Goal: Task Accomplishment & Management: Use online tool/utility

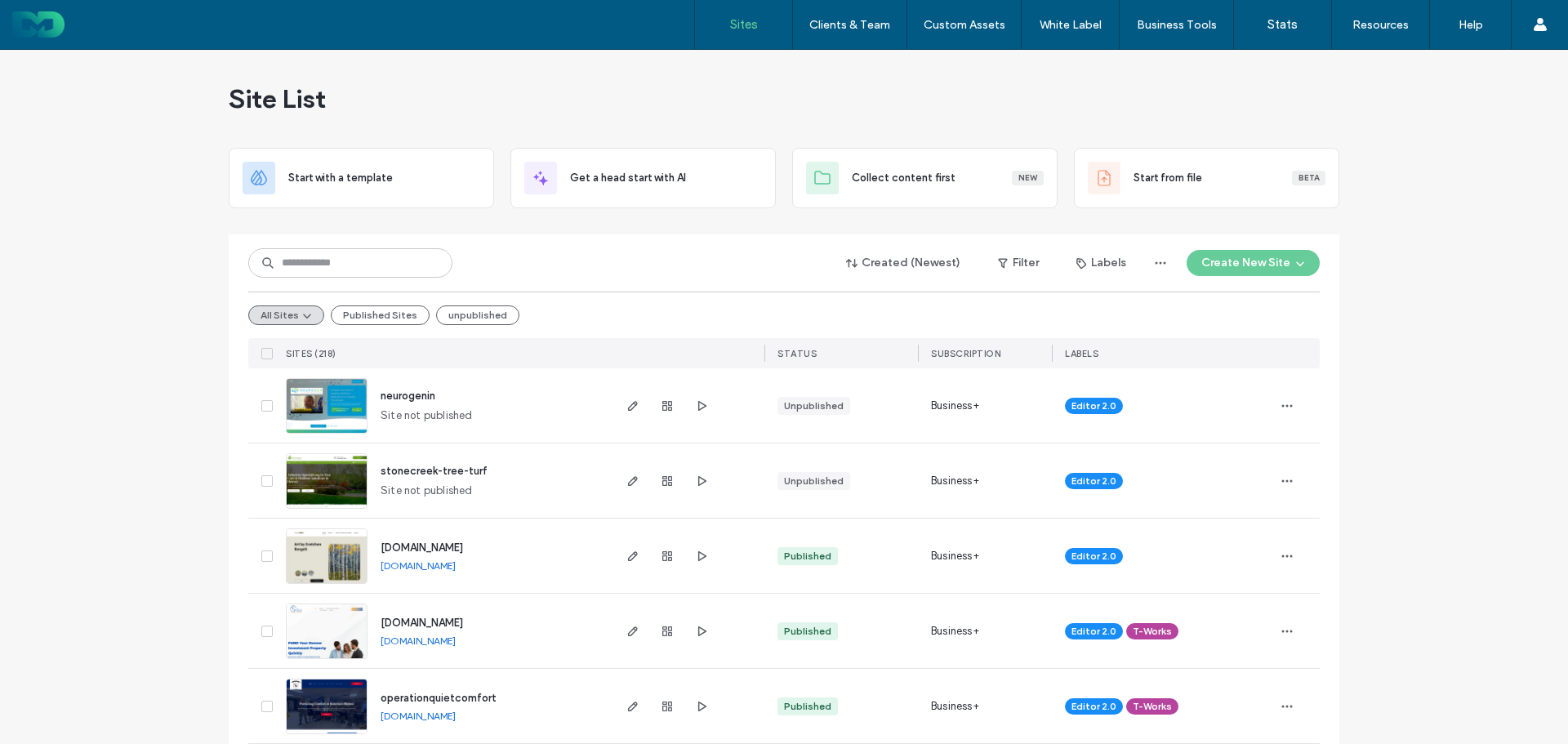
click at [360, 265] on input at bounding box center [350, 262] width 204 height 29
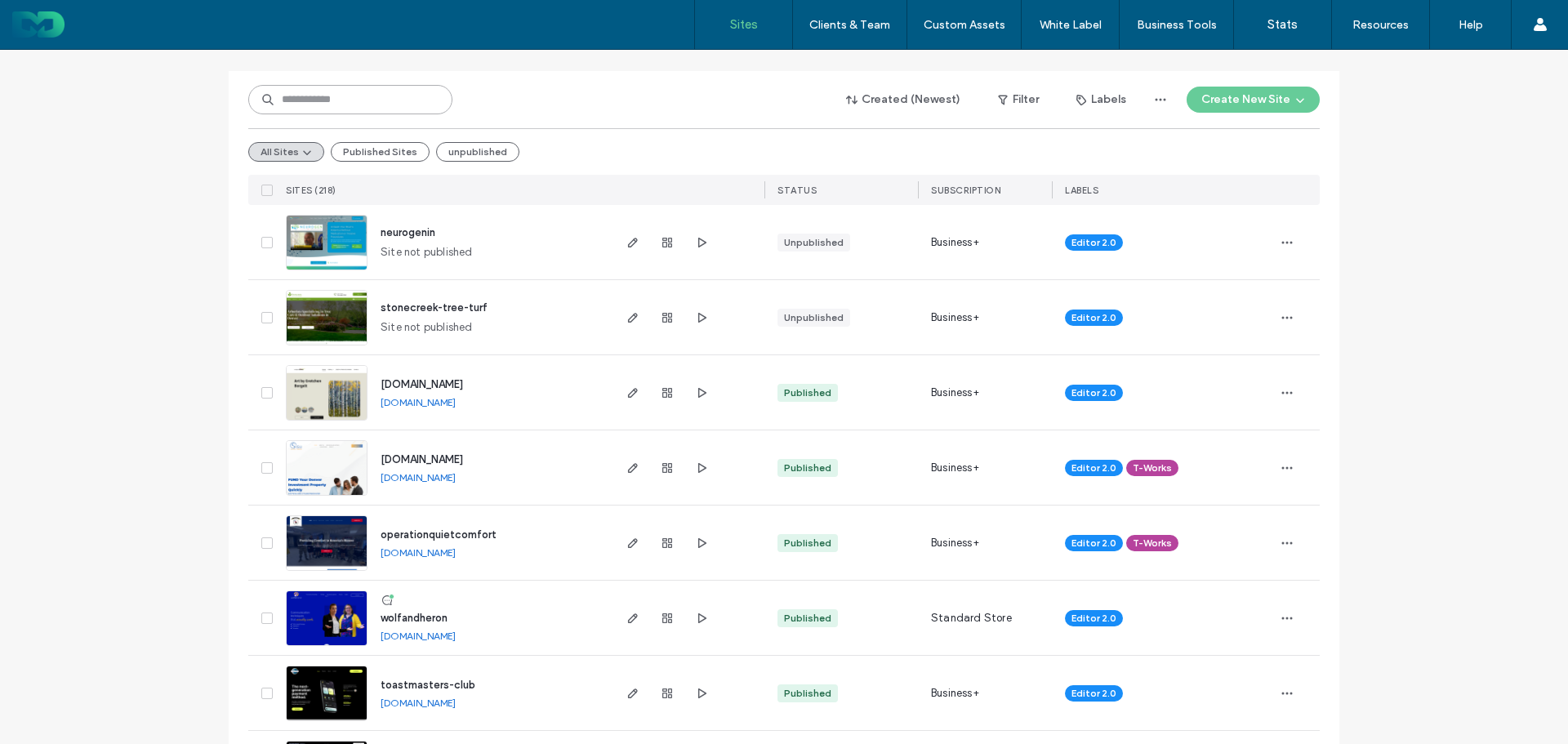
scroll to position [327, 0]
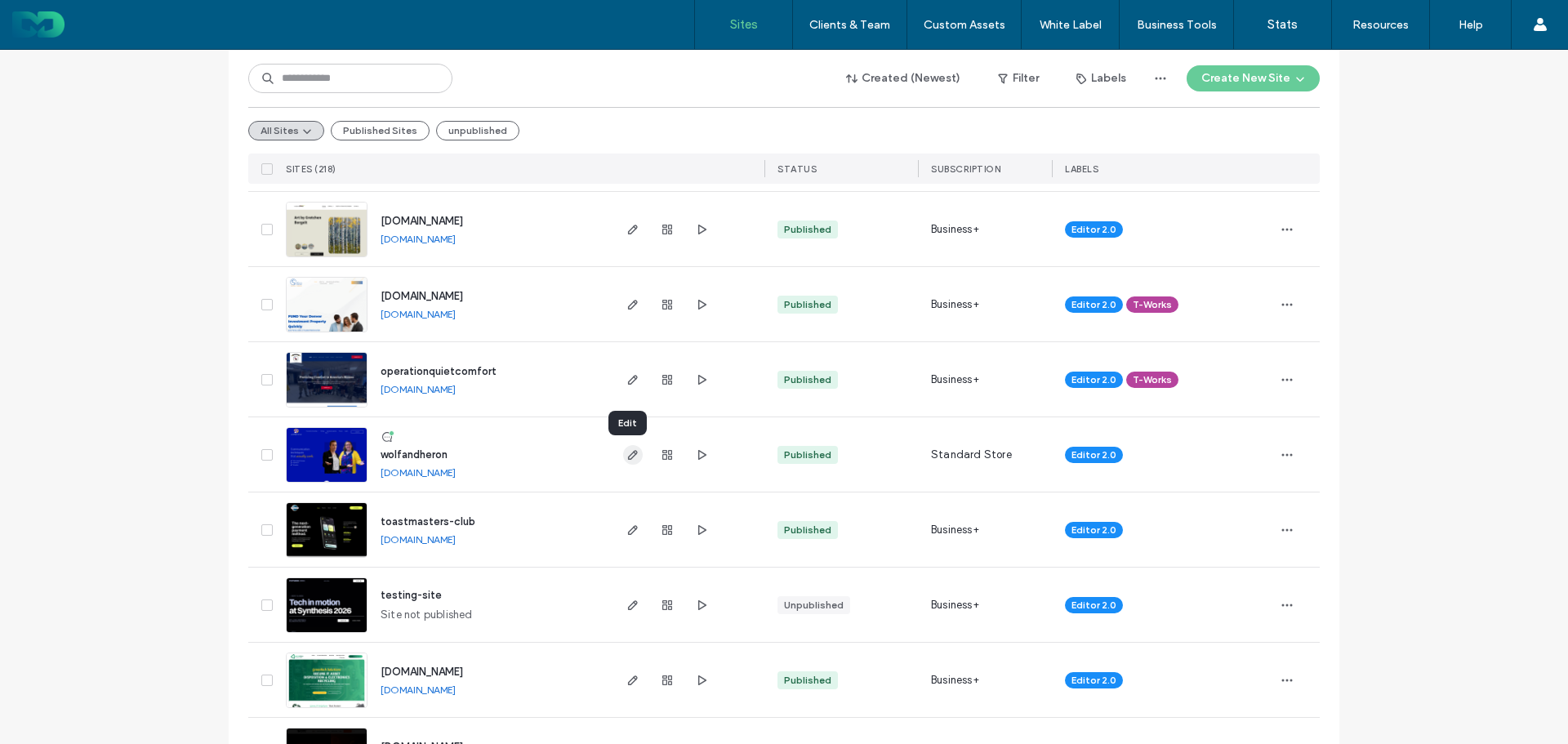
click at [630, 454] on use "button" at bounding box center [632, 454] width 9 height 9
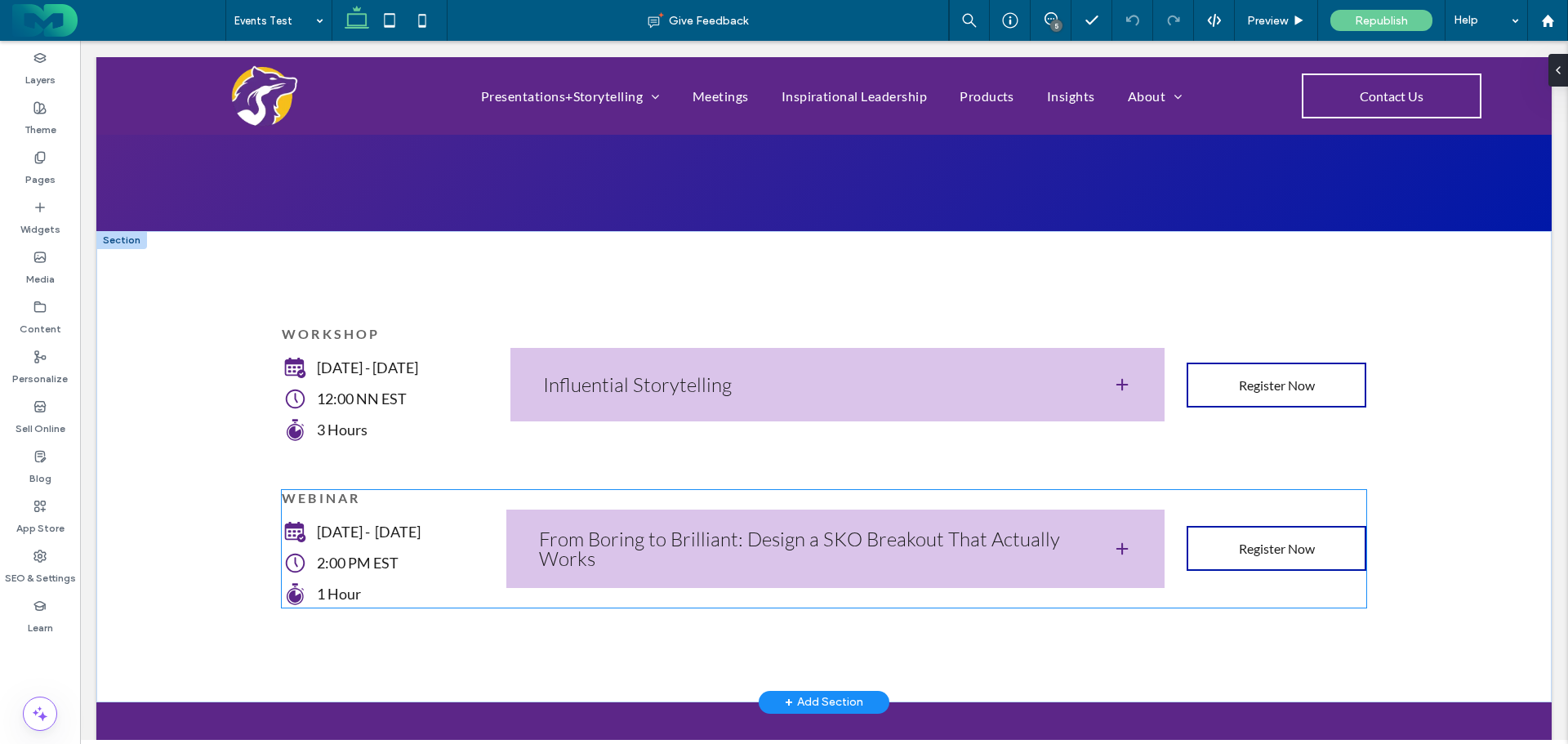
click at [775, 529] on h3 "From Boring to Brilliant: Design a SKO Breakout That Actually Works" at bounding box center [812, 549] width 548 height 39
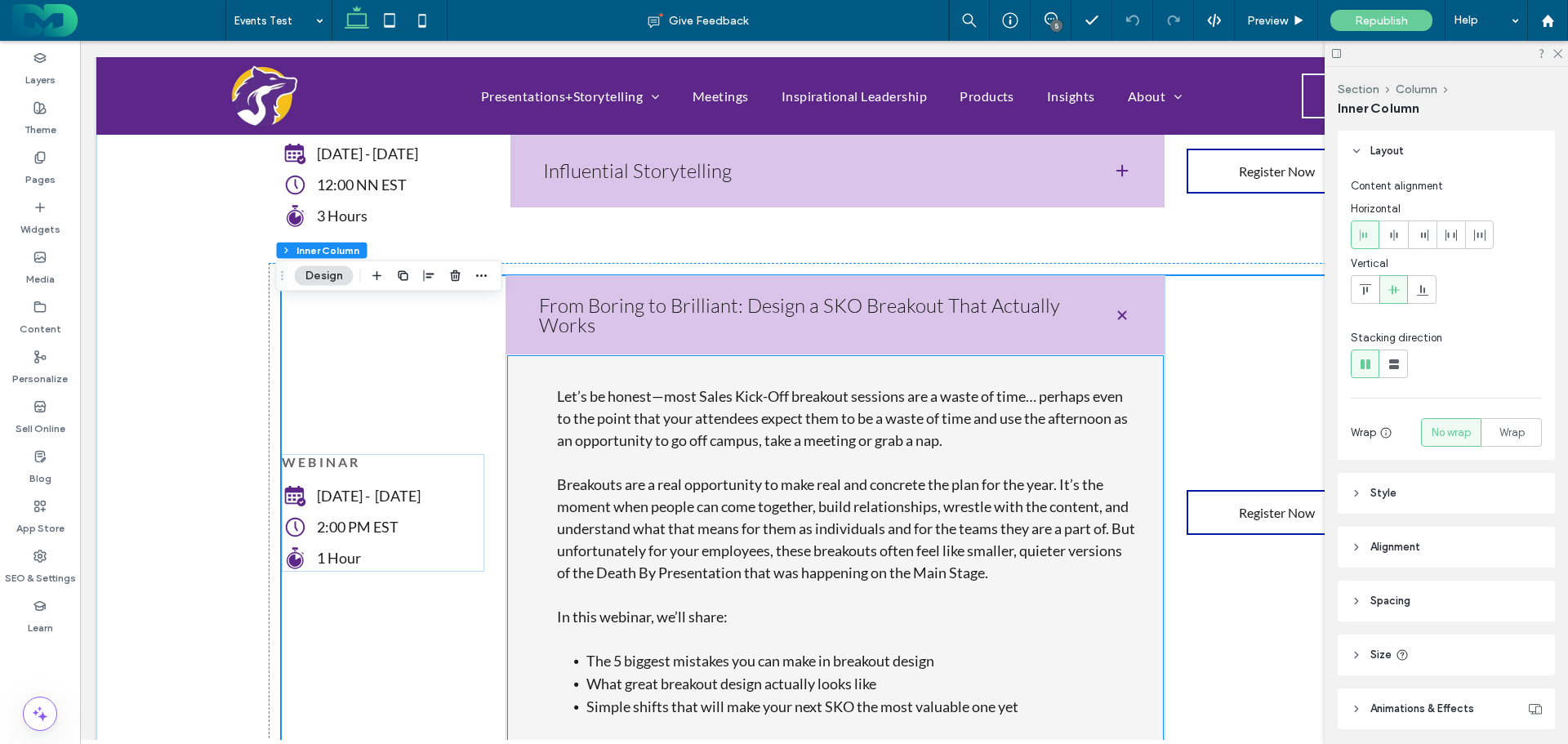
scroll to position [409, 0]
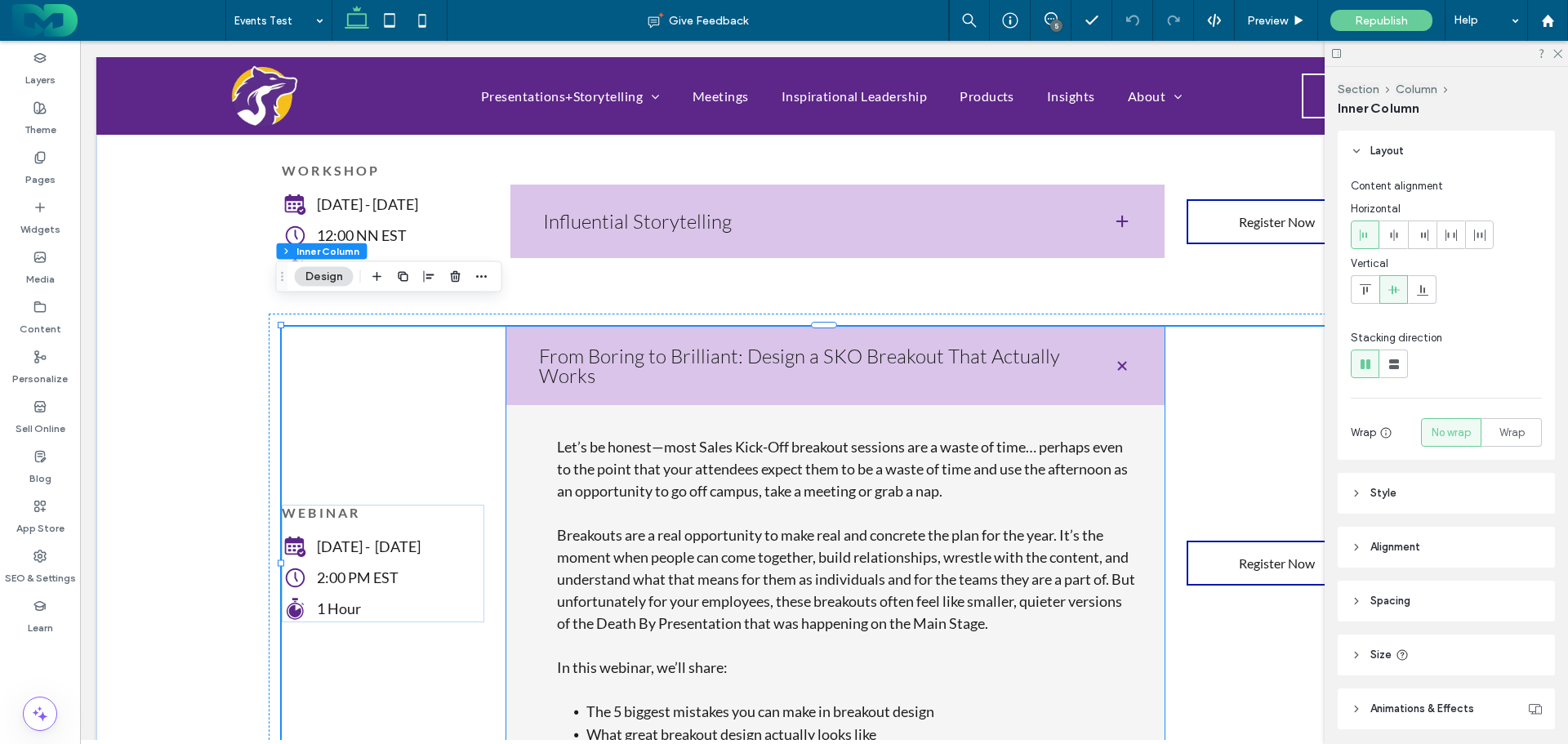
click at [784, 347] on h3 "From Boring to Brilliant: Design a SKO Breakout That Actually Works" at bounding box center [812, 366] width 548 height 39
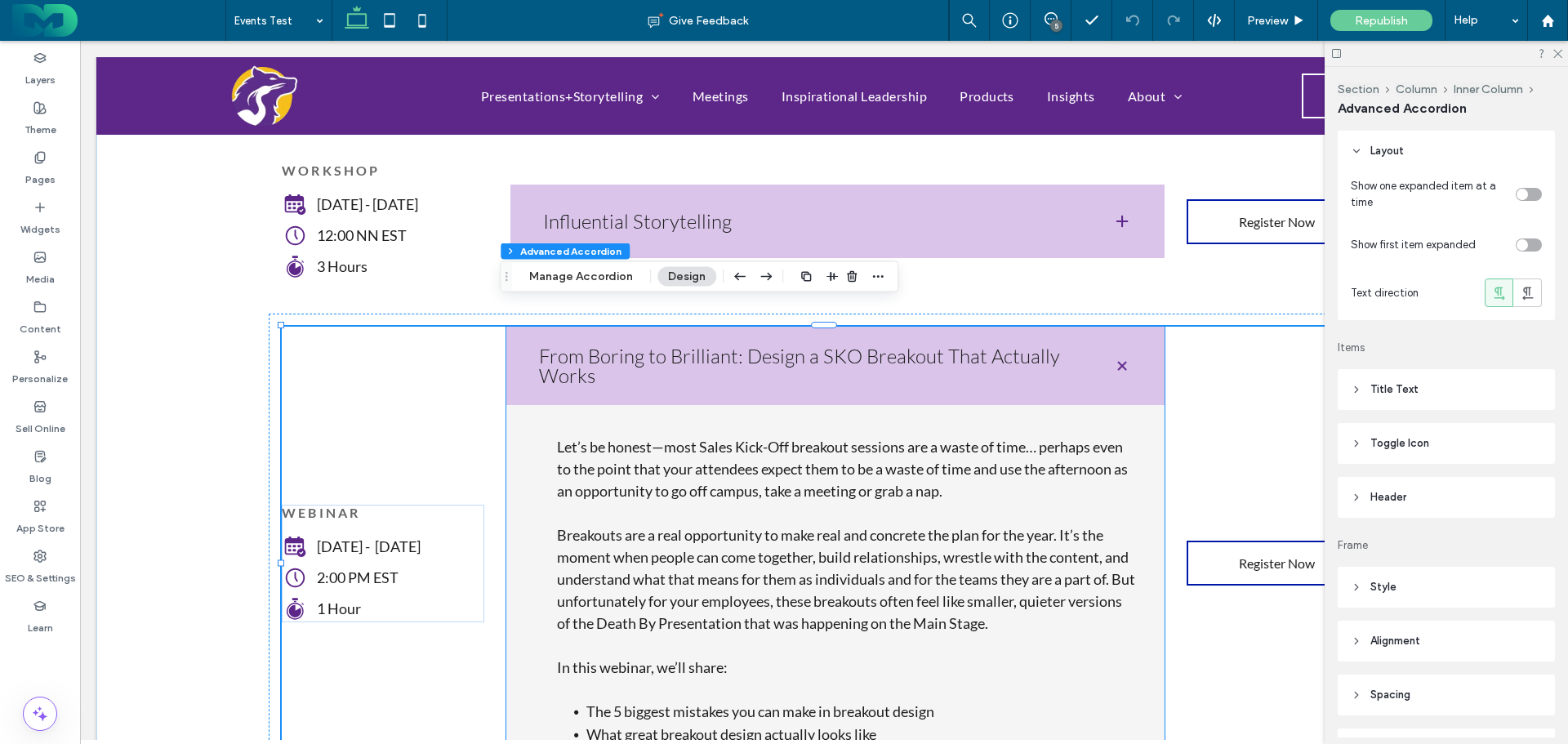
type input "**"
type input "****"
type input "*"
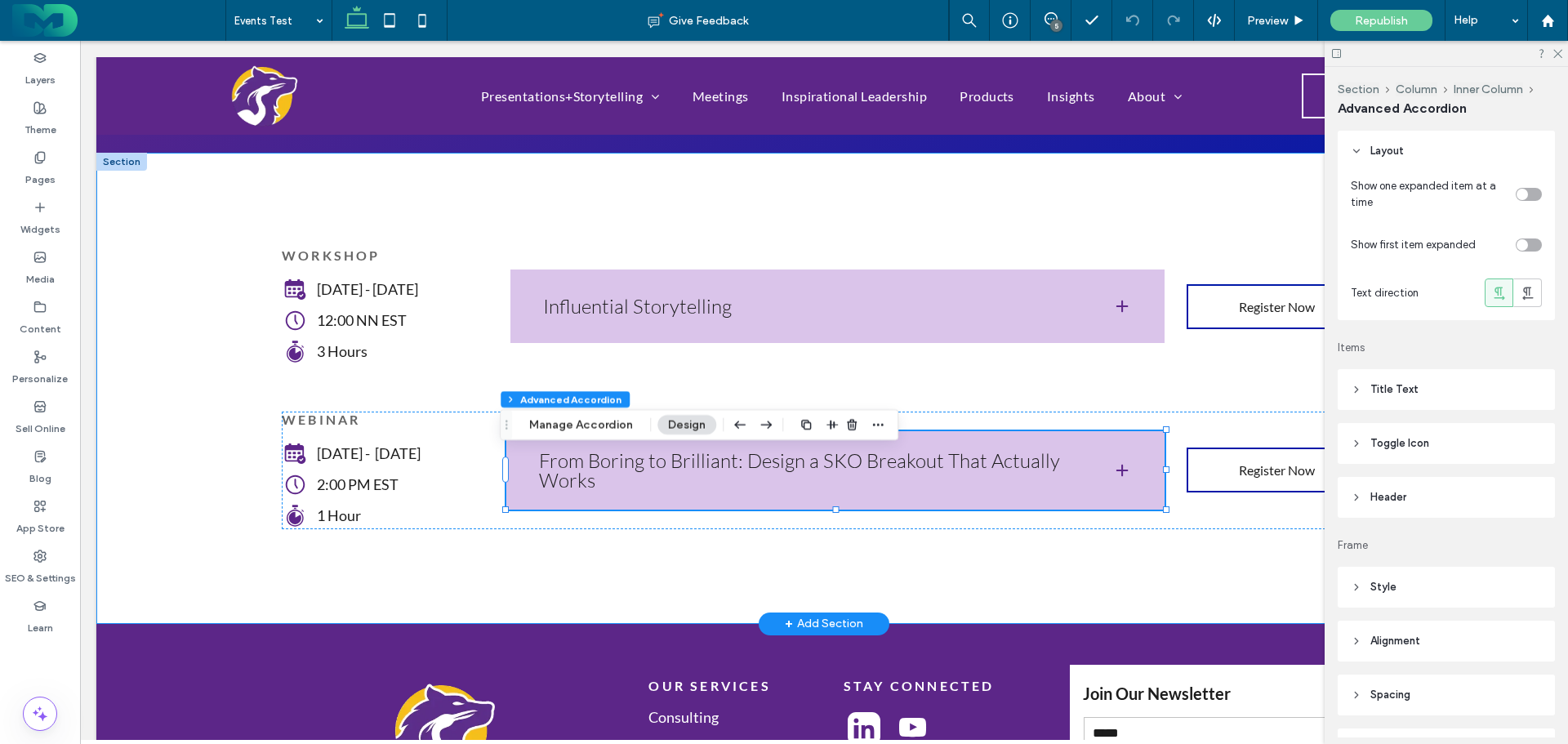
scroll to position [246, 0]
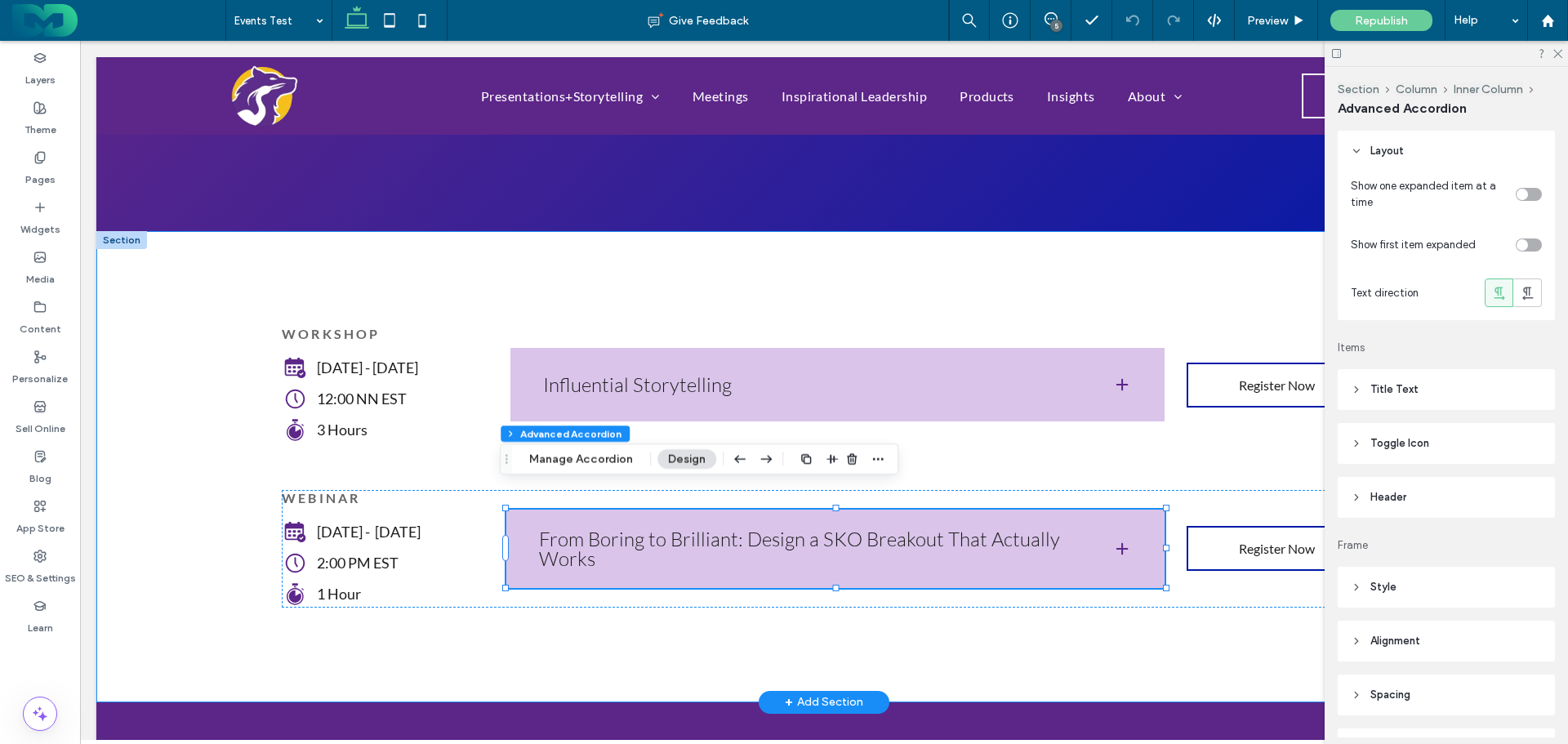
click at [170, 321] on div "WORKSHOP Thursday - September 4 12:00 NN EST 3 Hours Influential Storytelling J…" at bounding box center [824, 467] width 1456 height 471
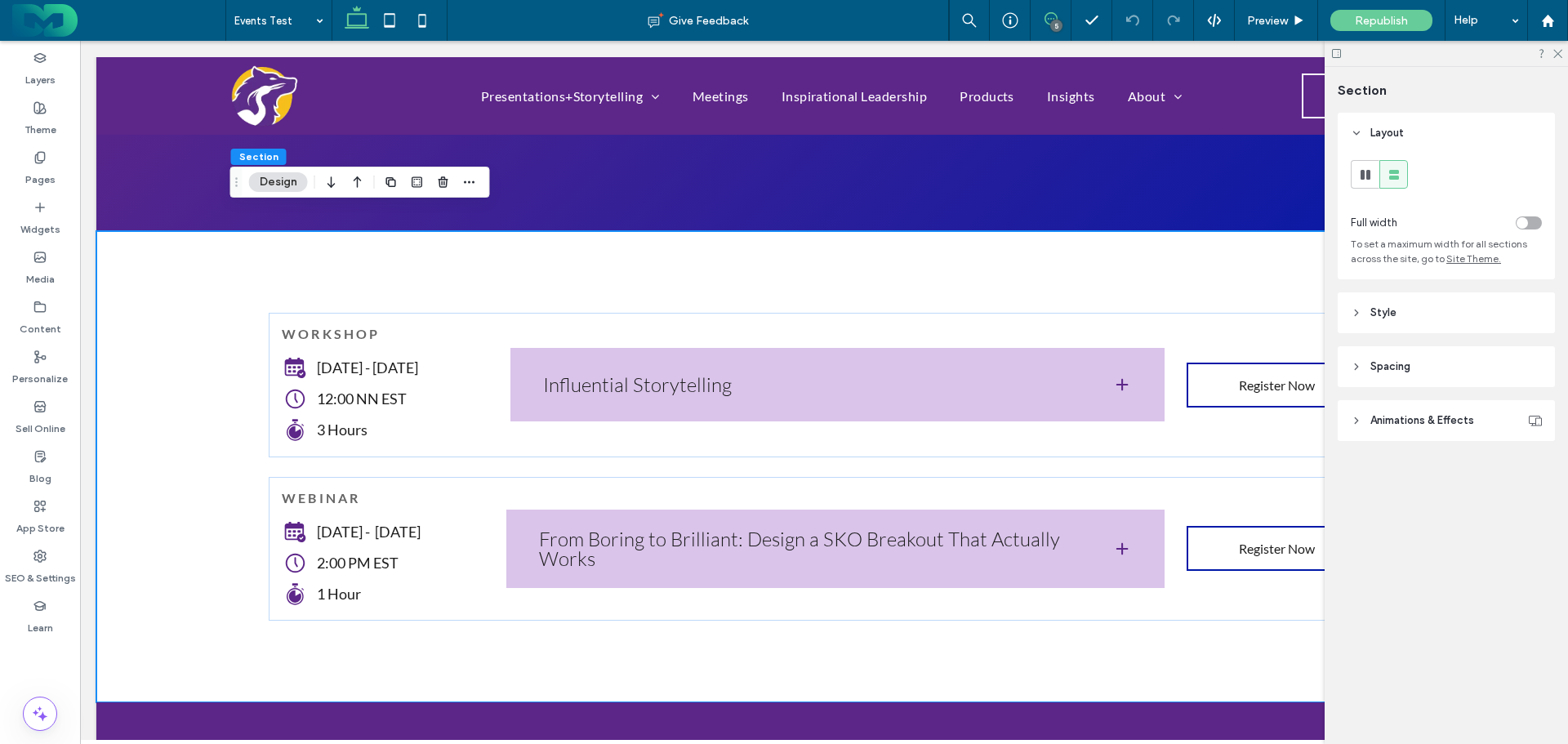
click at [1054, 13] on icon at bounding box center [1051, 19] width 13 height 13
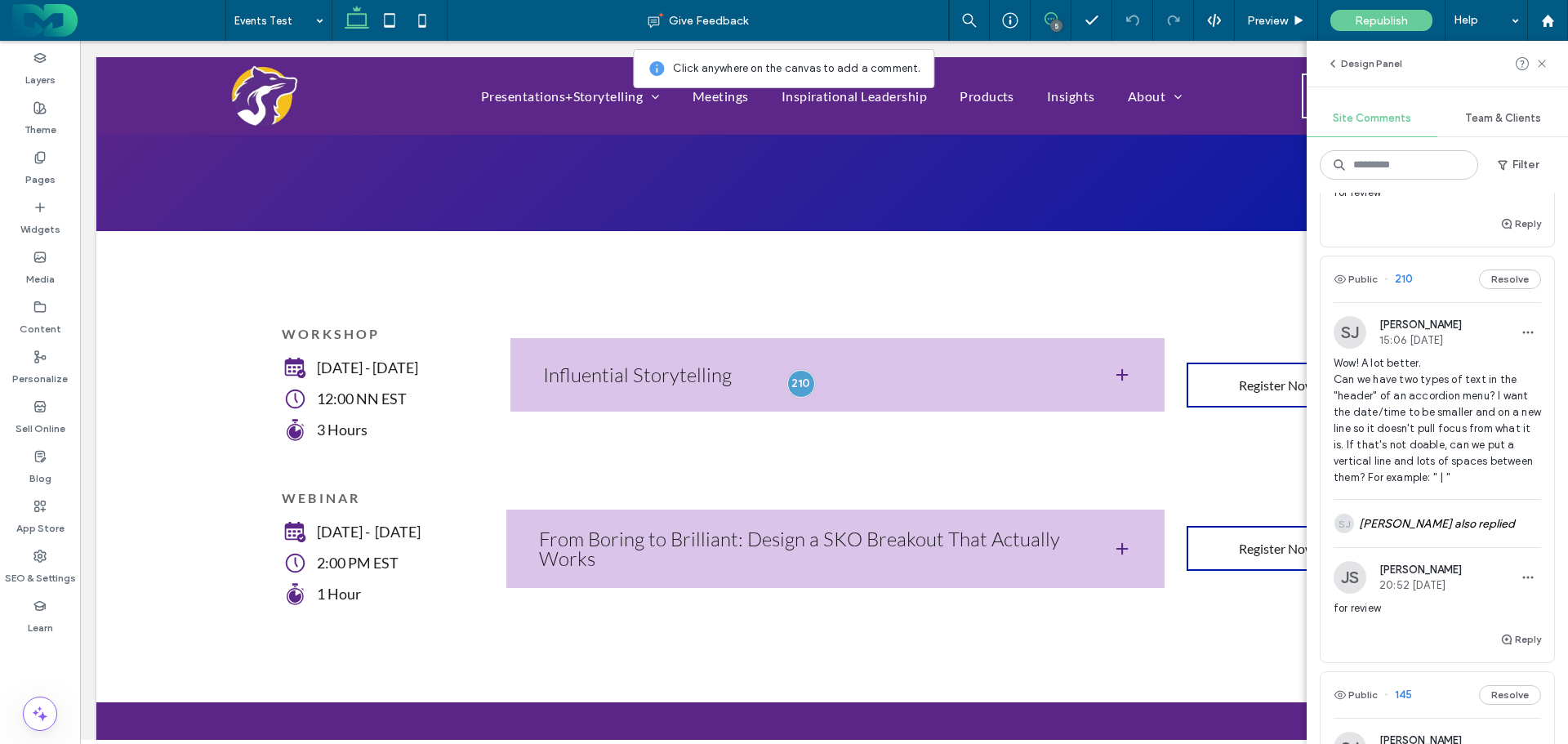
scroll to position [653, 0]
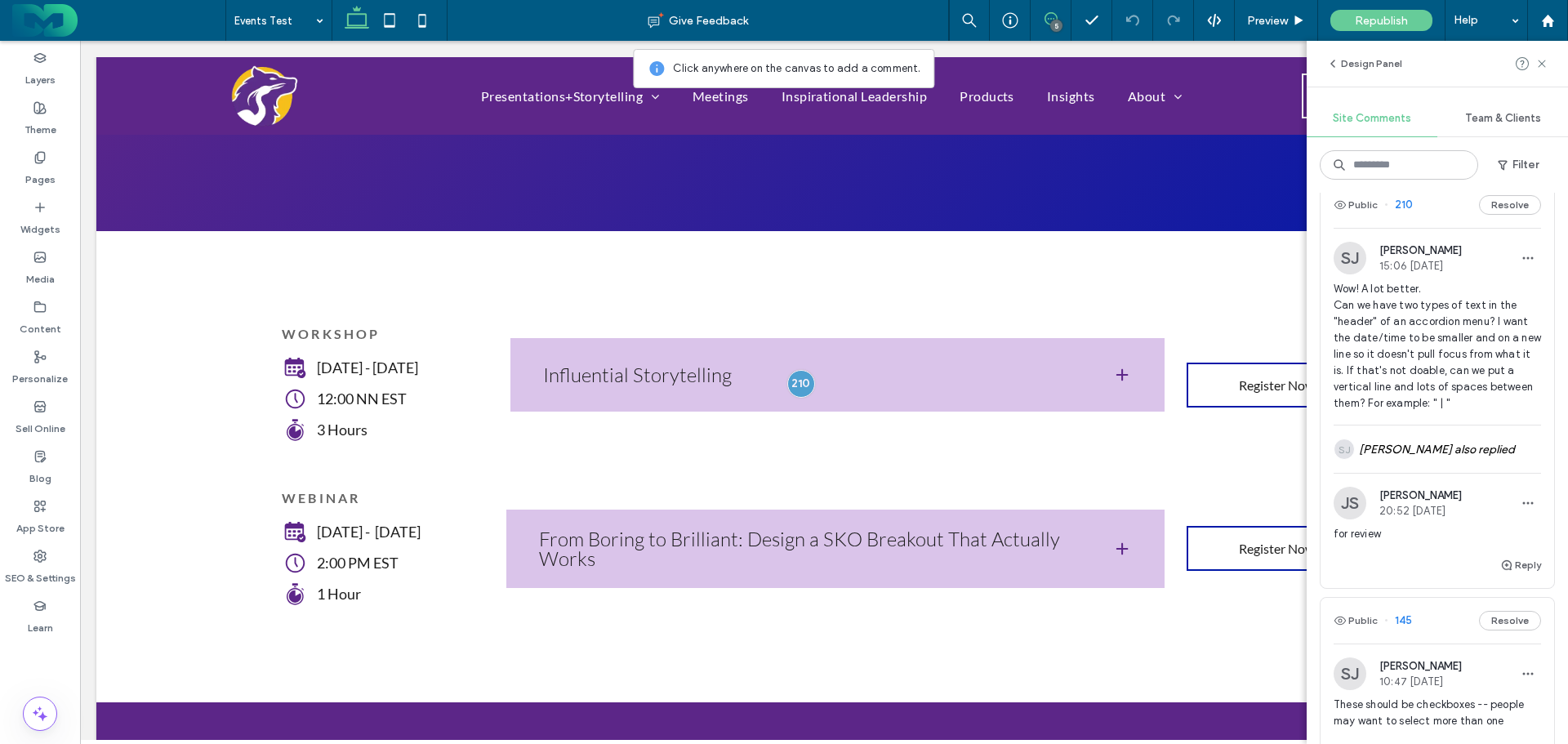
click at [1425, 343] on span "Wow! A lot better. Can we have two types of text in the "header" of an accordio…" at bounding box center [1437, 346] width 207 height 130
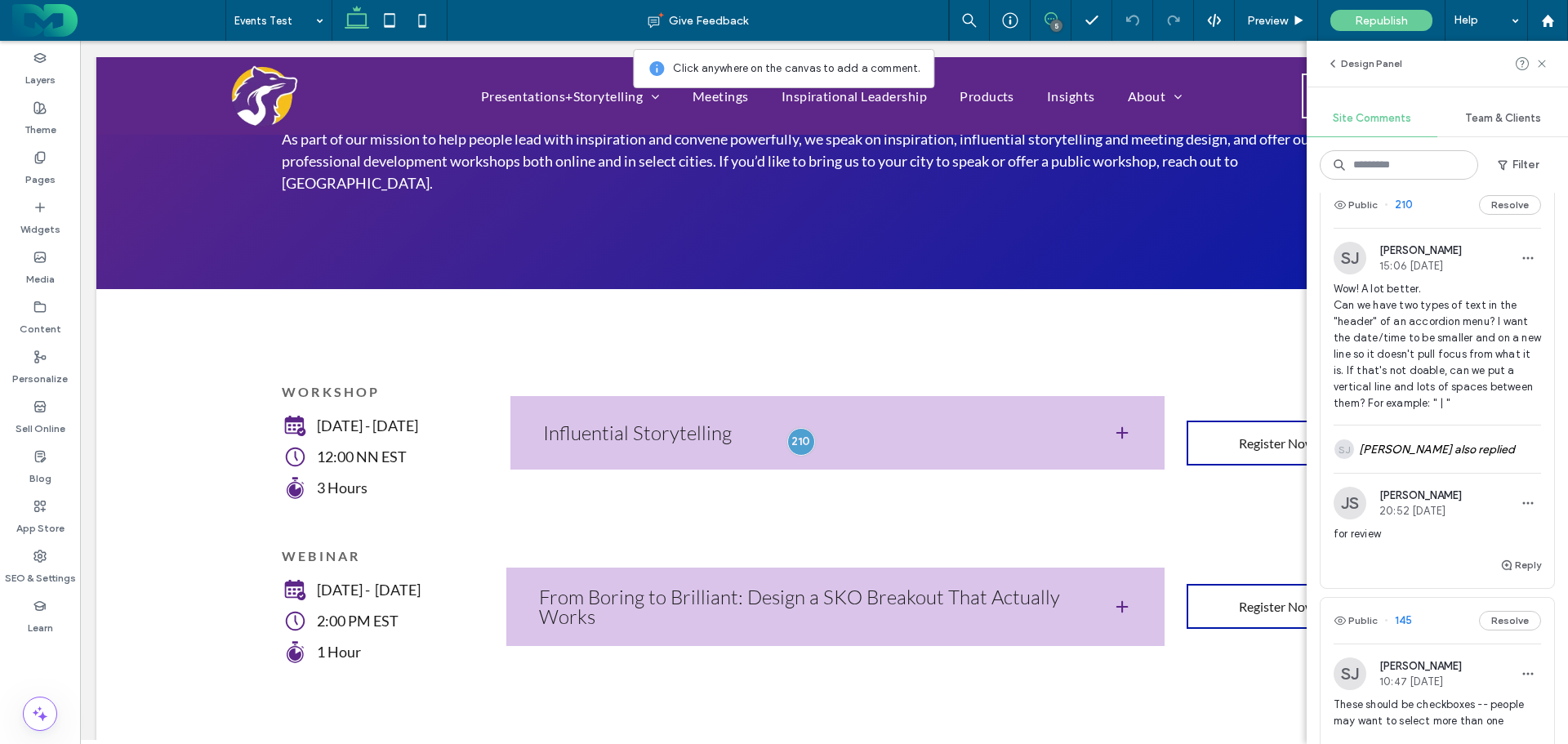
scroll to position [182, 0]
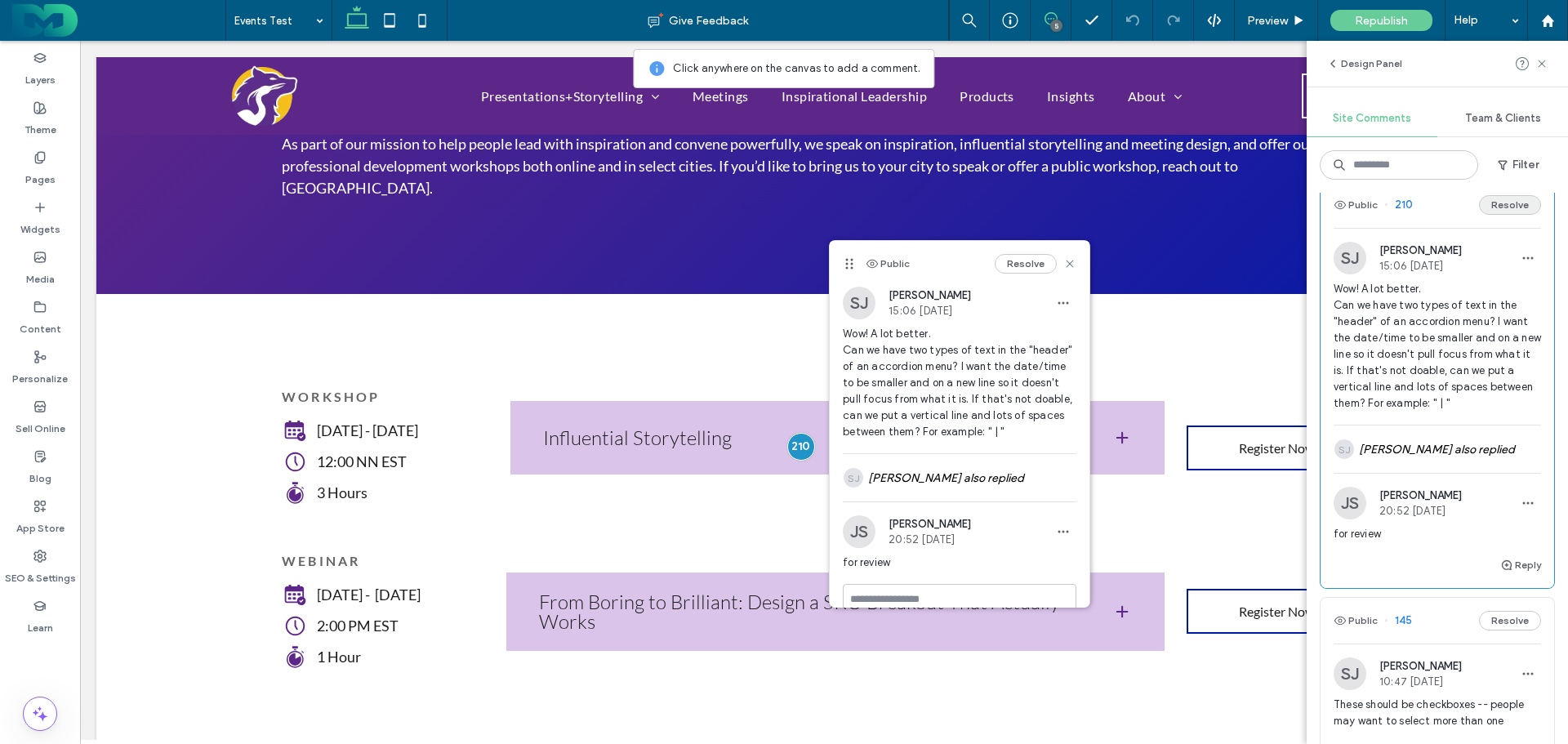
click at [1494, 215] on button "Resolve" at bounding box center [1510, 204] width 62 height 20
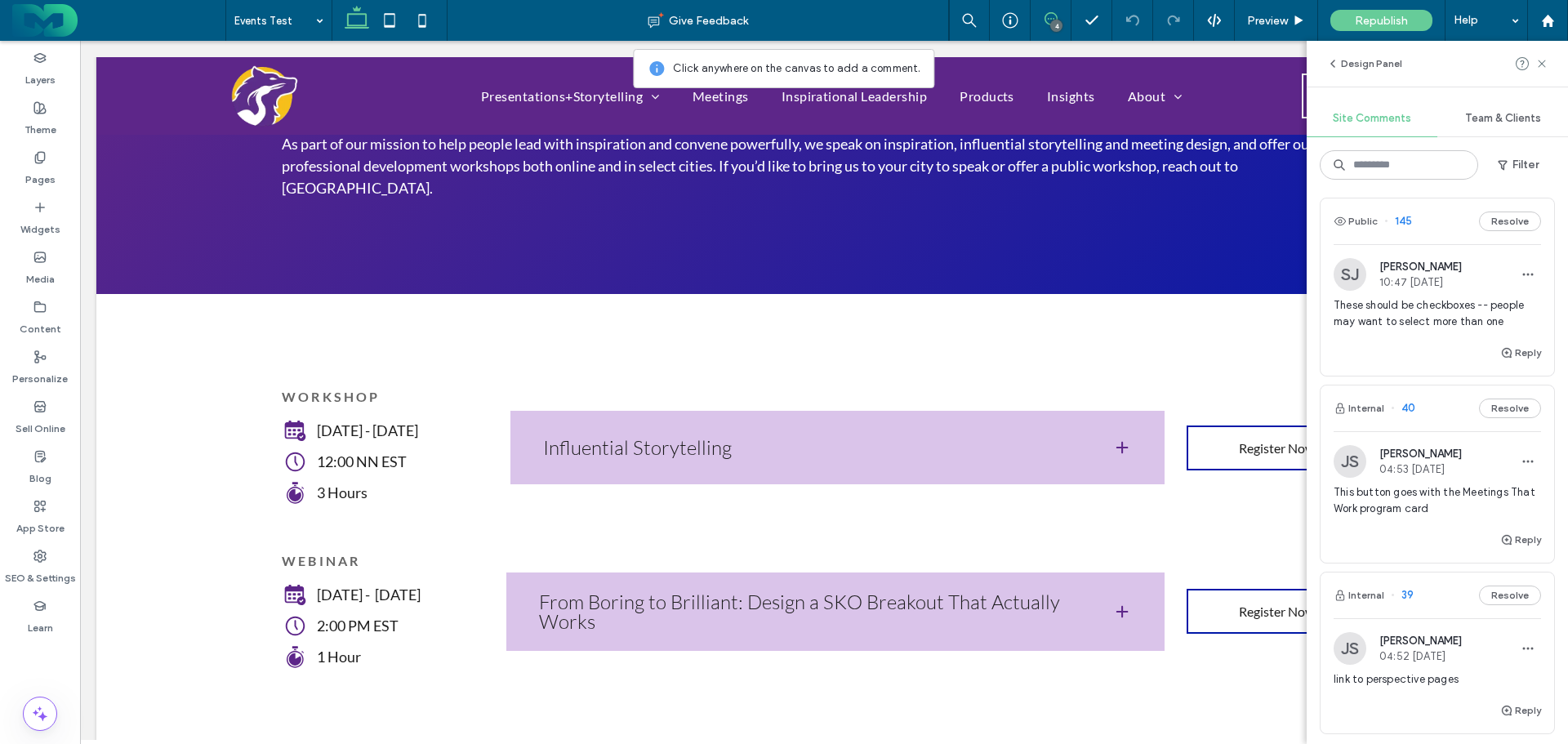
scroll to position [647, 0]
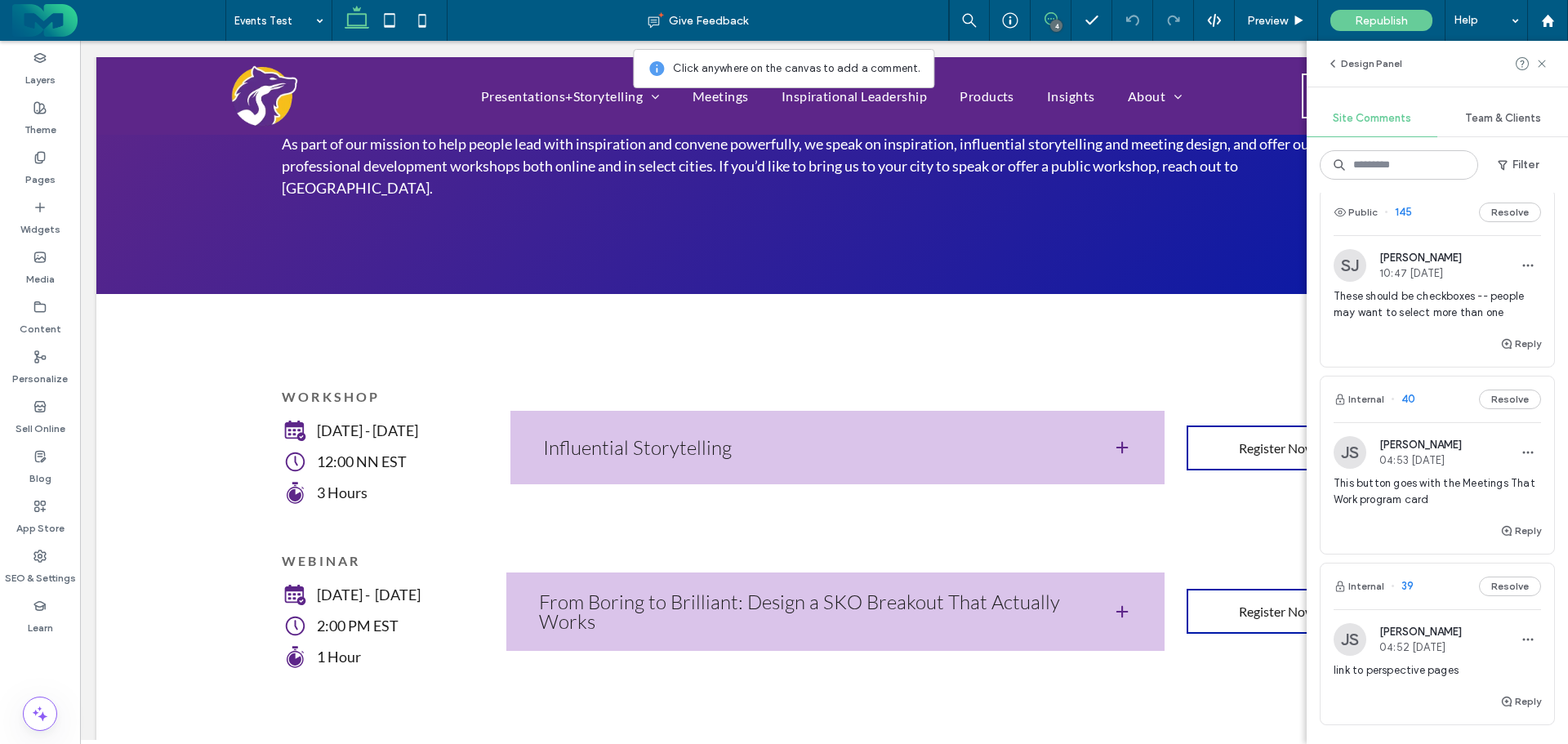
click at [1436, 508] on span "This button goes with the Meetings That Work program card" at bounding box center [1437, 491] width 207 height 33
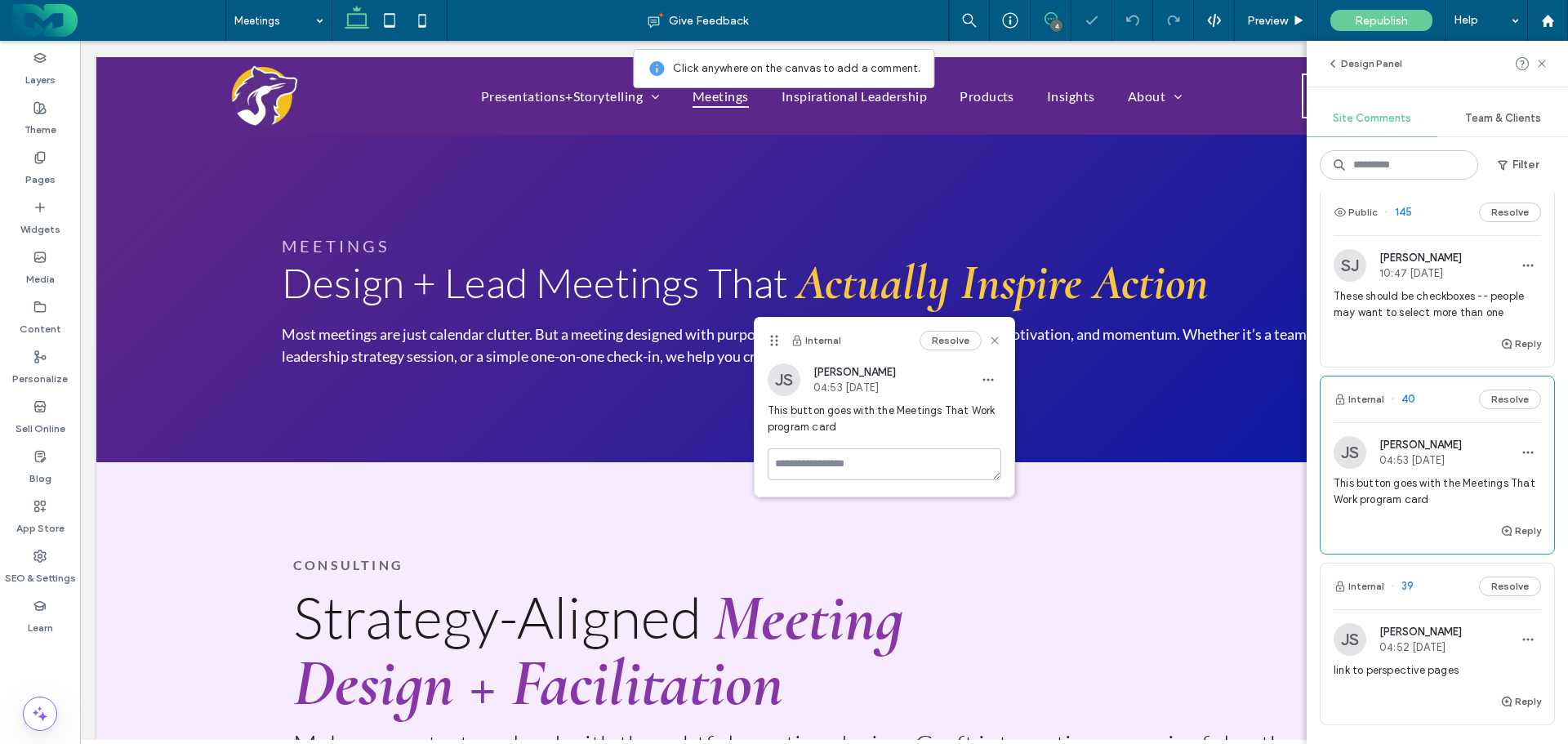
scroll to position [1421, 0]
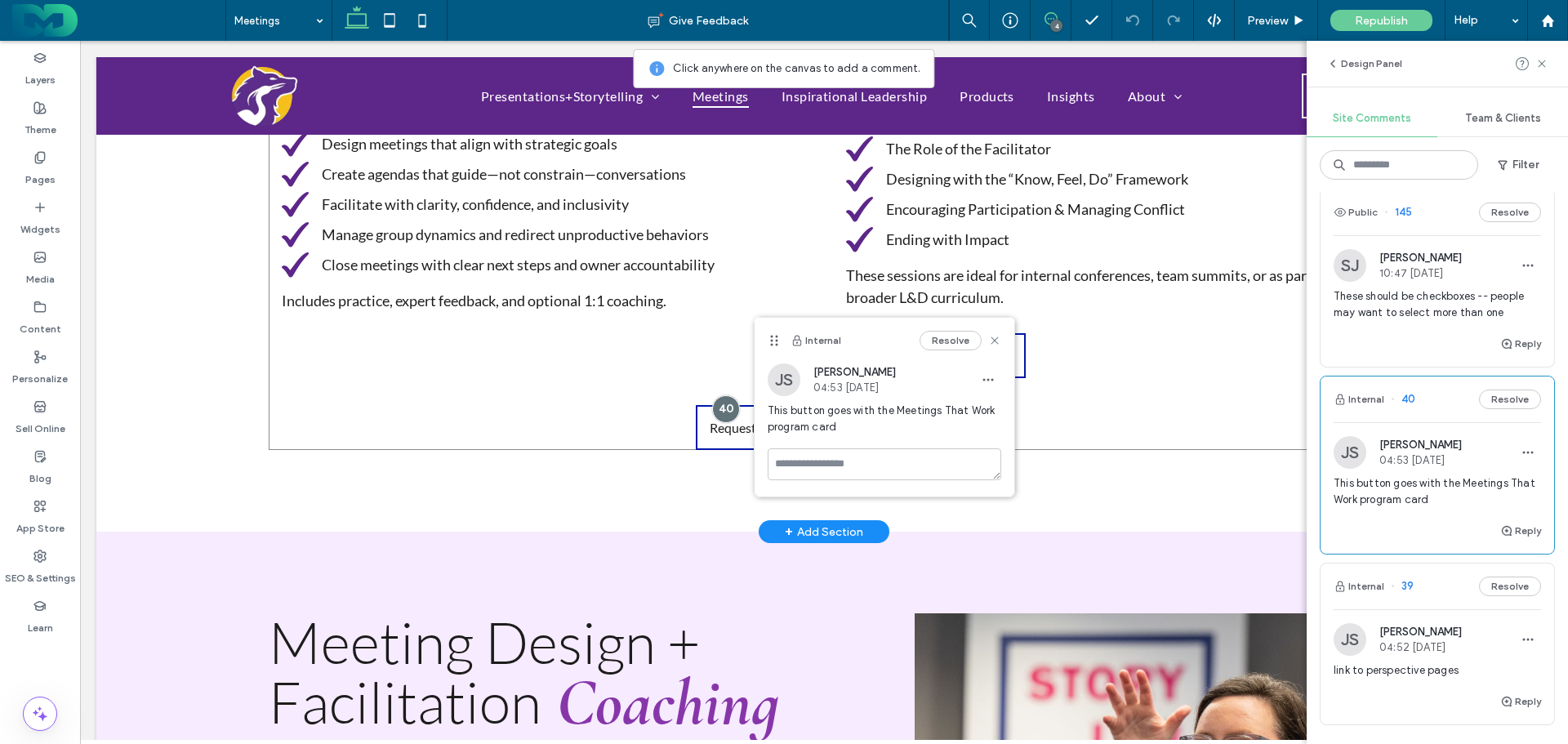
click at [623, 424] on div "TRAINING Meeting Design + Facilitation Training Meetings are the lifeblood of y…" at bounding box center [824, 97] width 1111 height 707
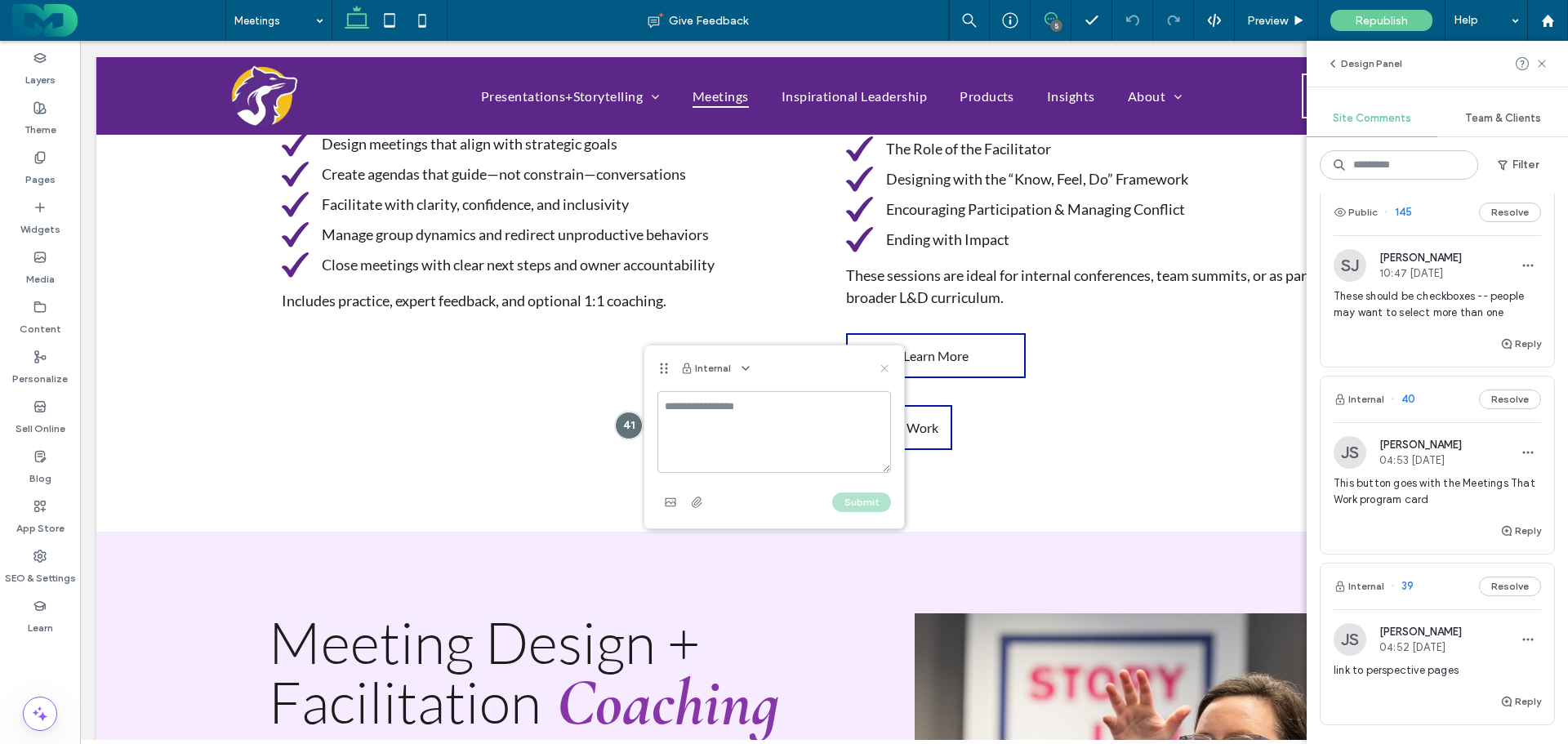
click at [885, 368] on use at bounding box center [884, 368] width 7 height 7
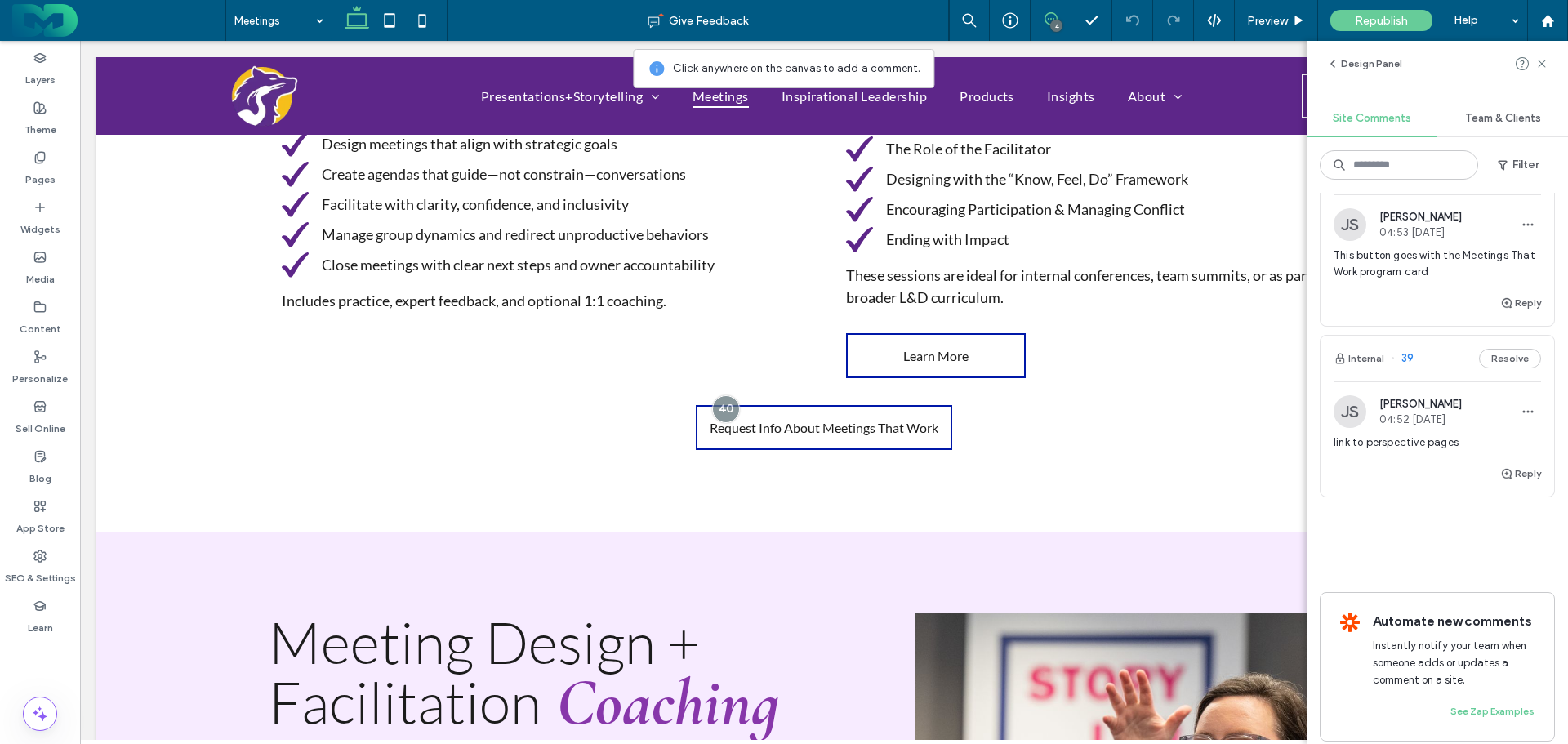
scroll to position [891, 0]
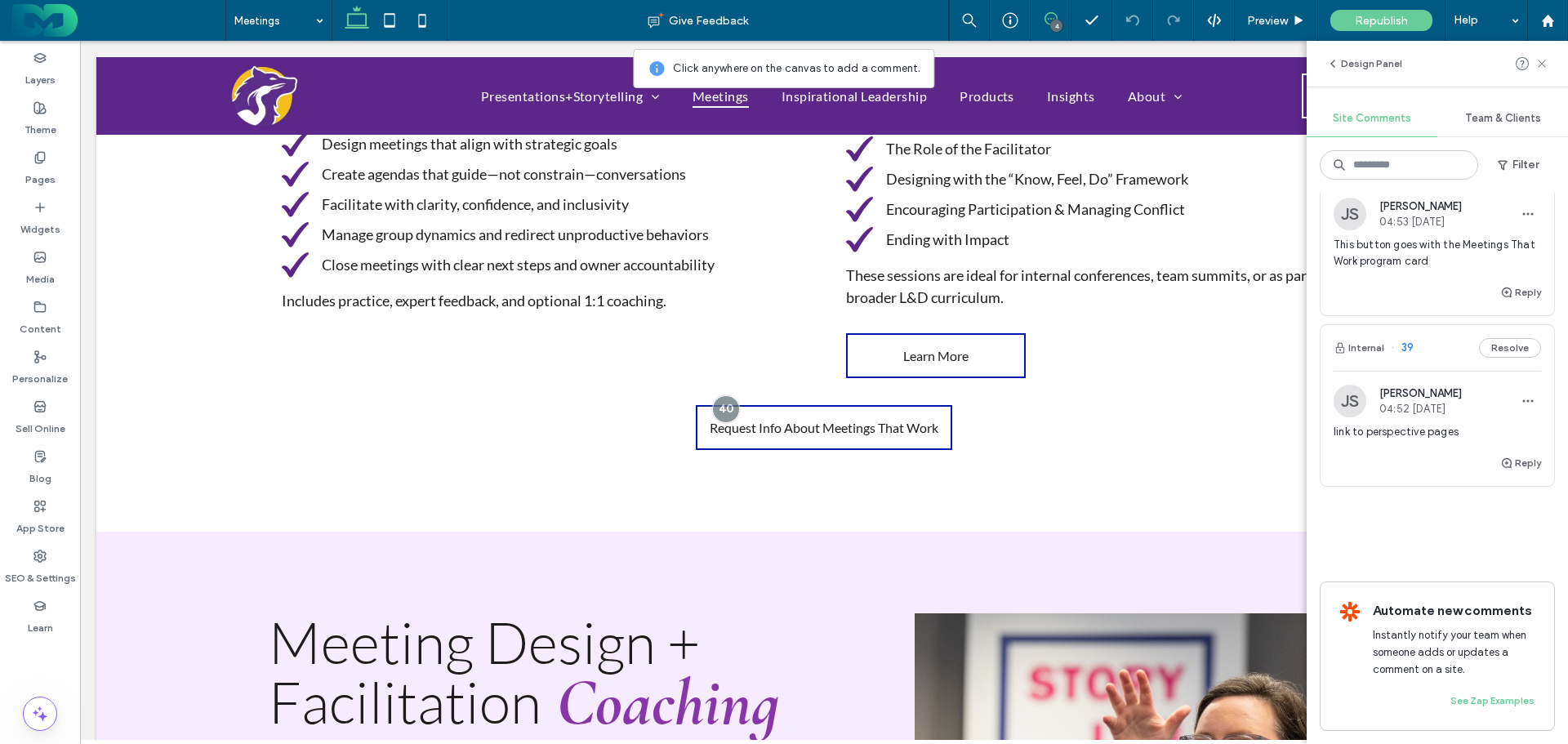
click at [1423, 454] on div "link to perspective pages" at bounding box center [1437, 438] width 207 height 29
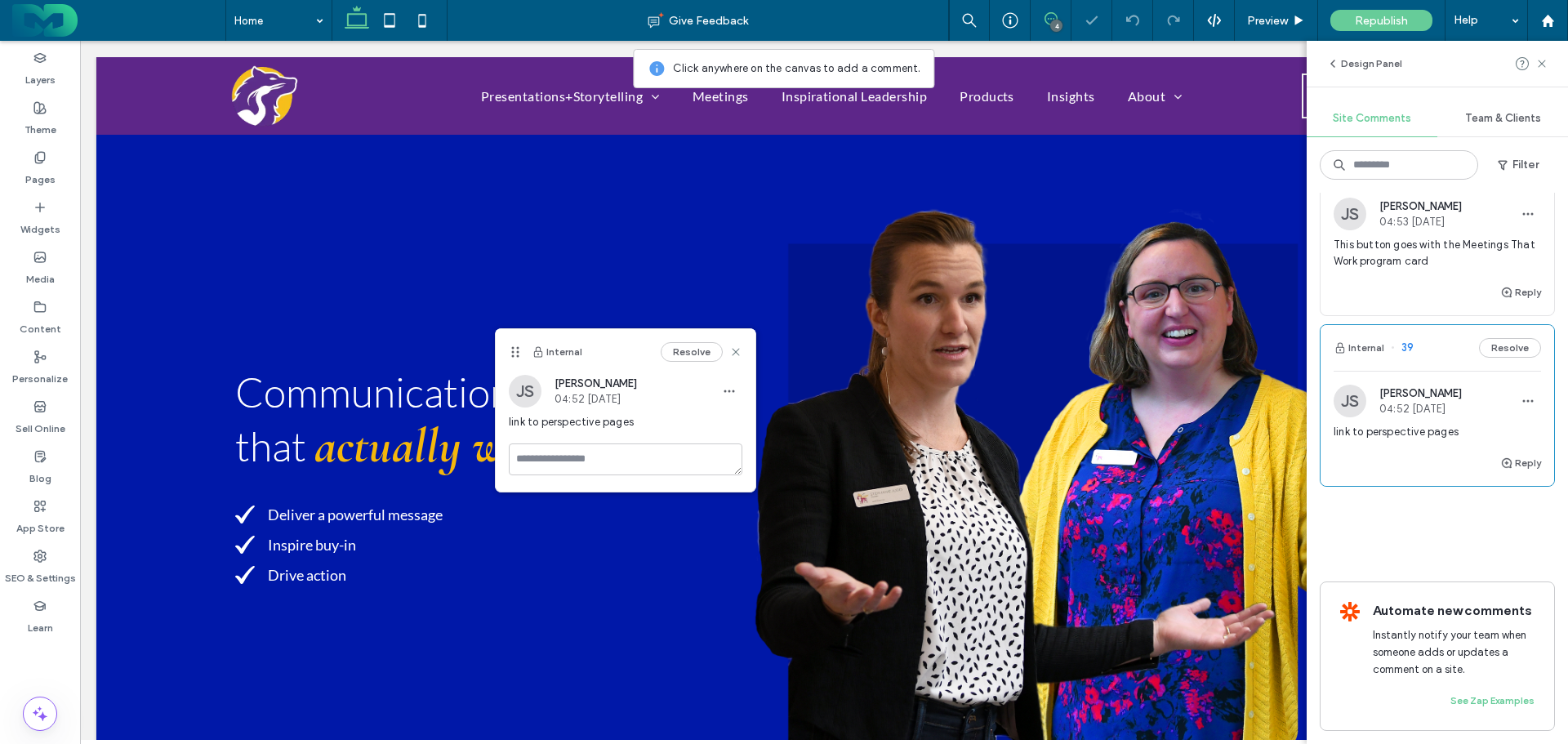
scroll to position [2272, 0]
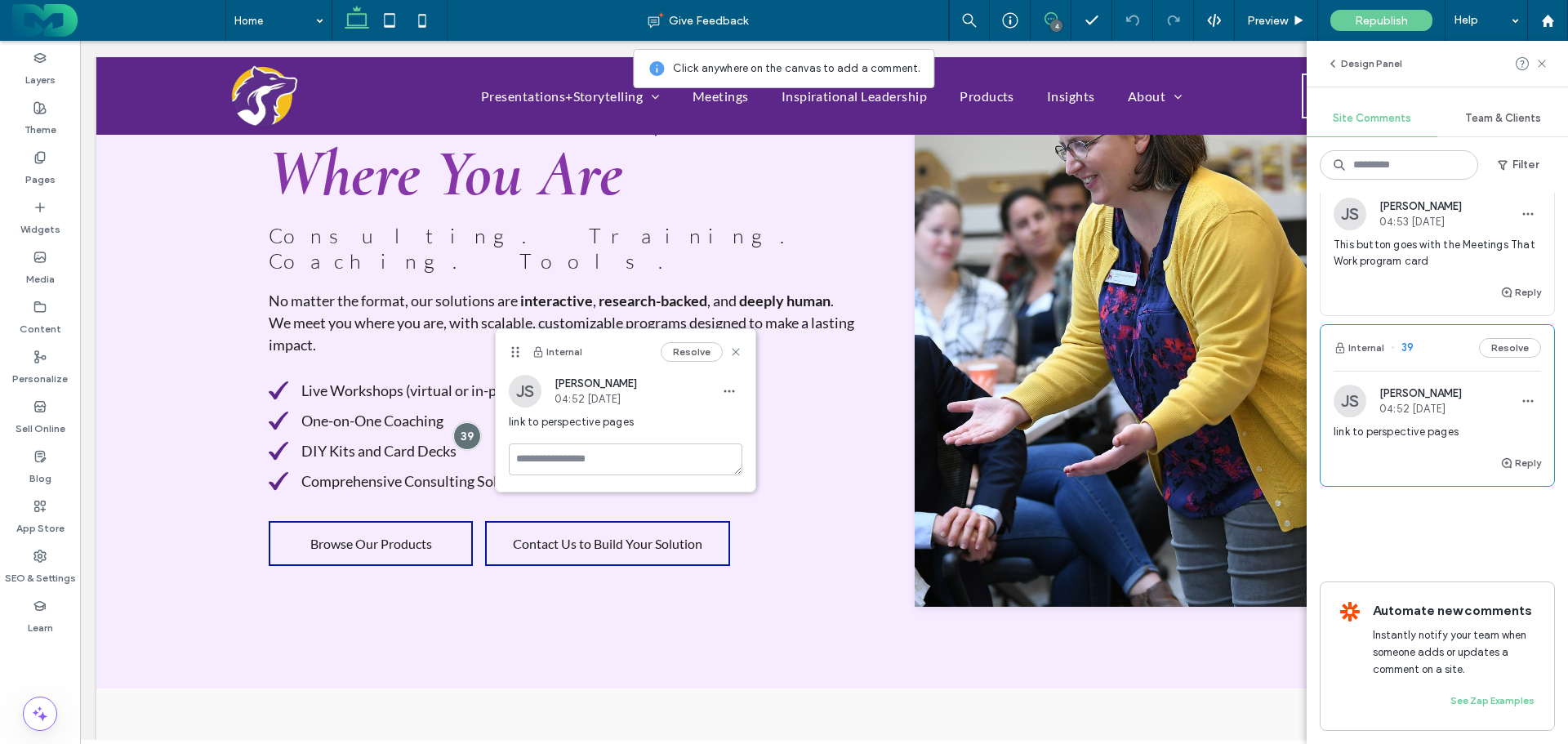
click at [1055, 21] on div "4" at bounding box center [1056, 25] width 12 height 12
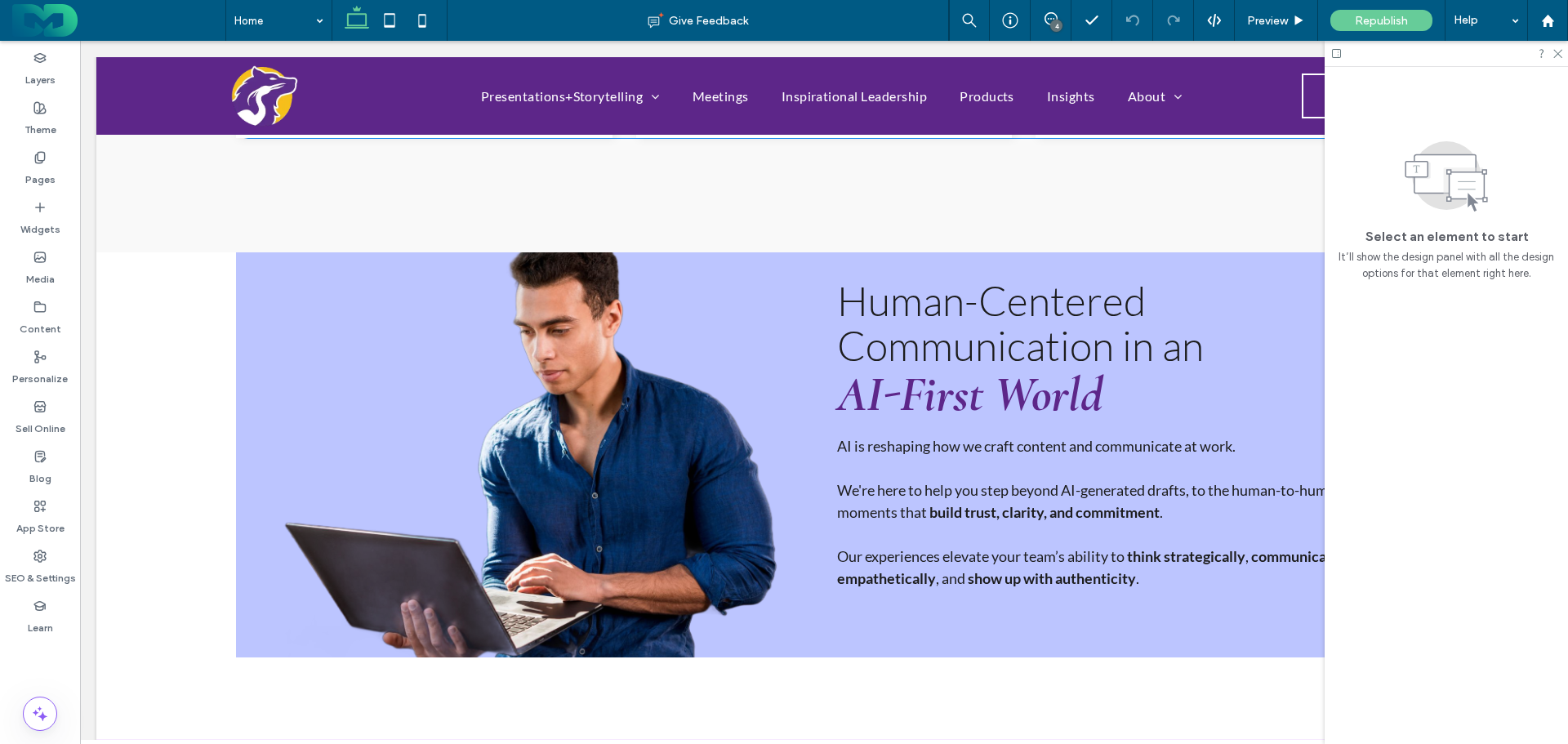
scroll to position [1129, 0]
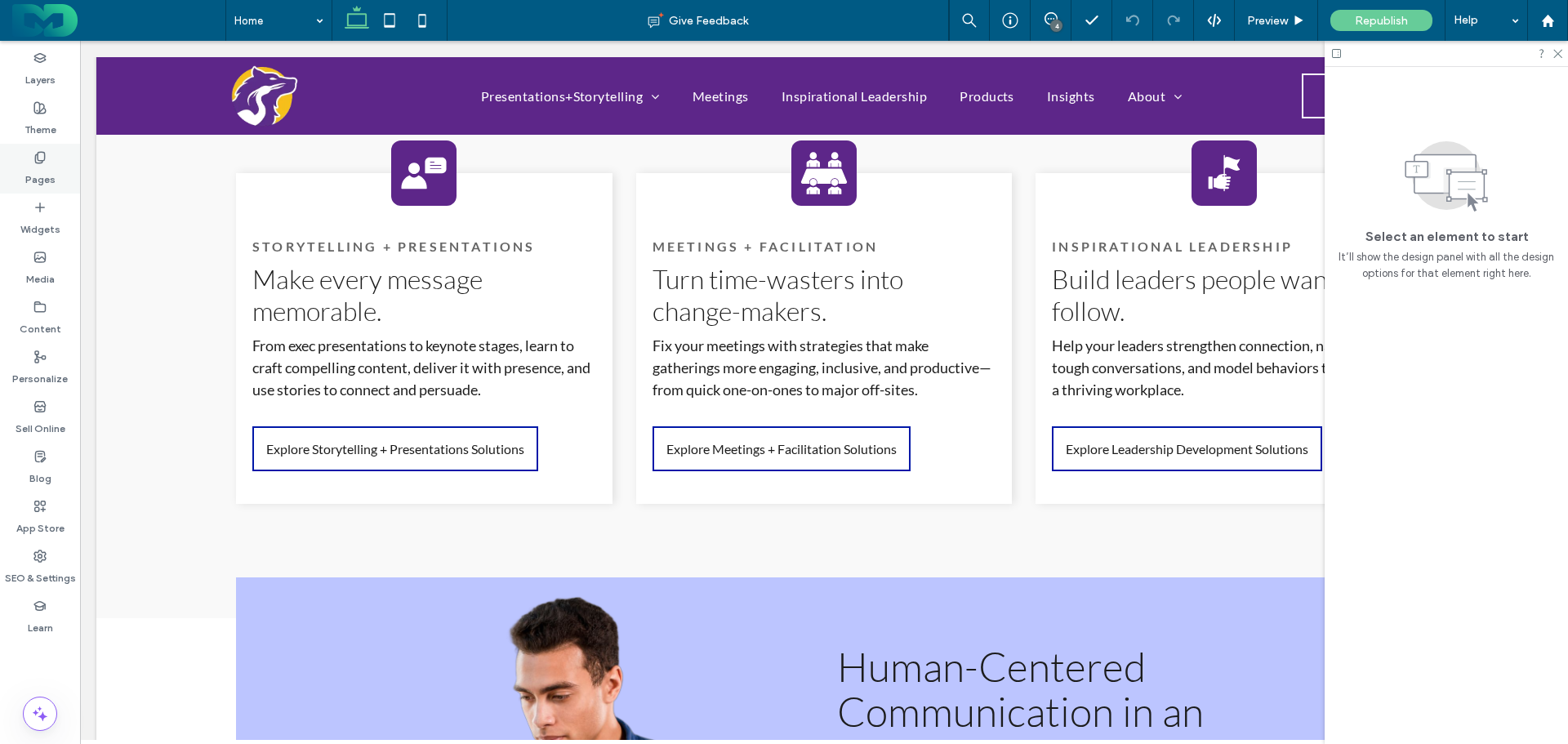
click at [35, 153] on icon at bounding box center [40, 157] width 13 height 13
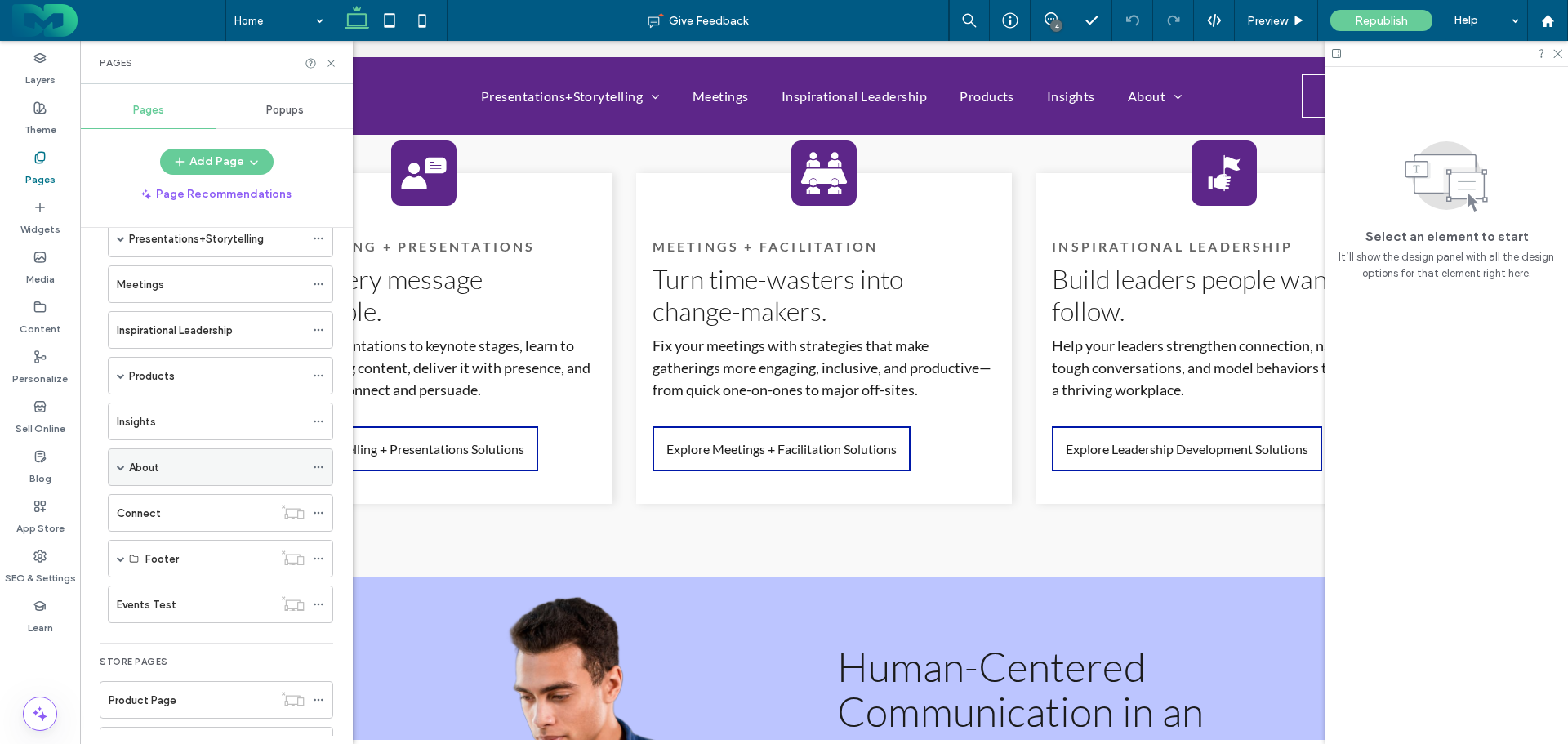
scroll to position [227, 0]
click at [163, 458] on label "Events Test" at bounding box center [147, 459] width 60 height 29
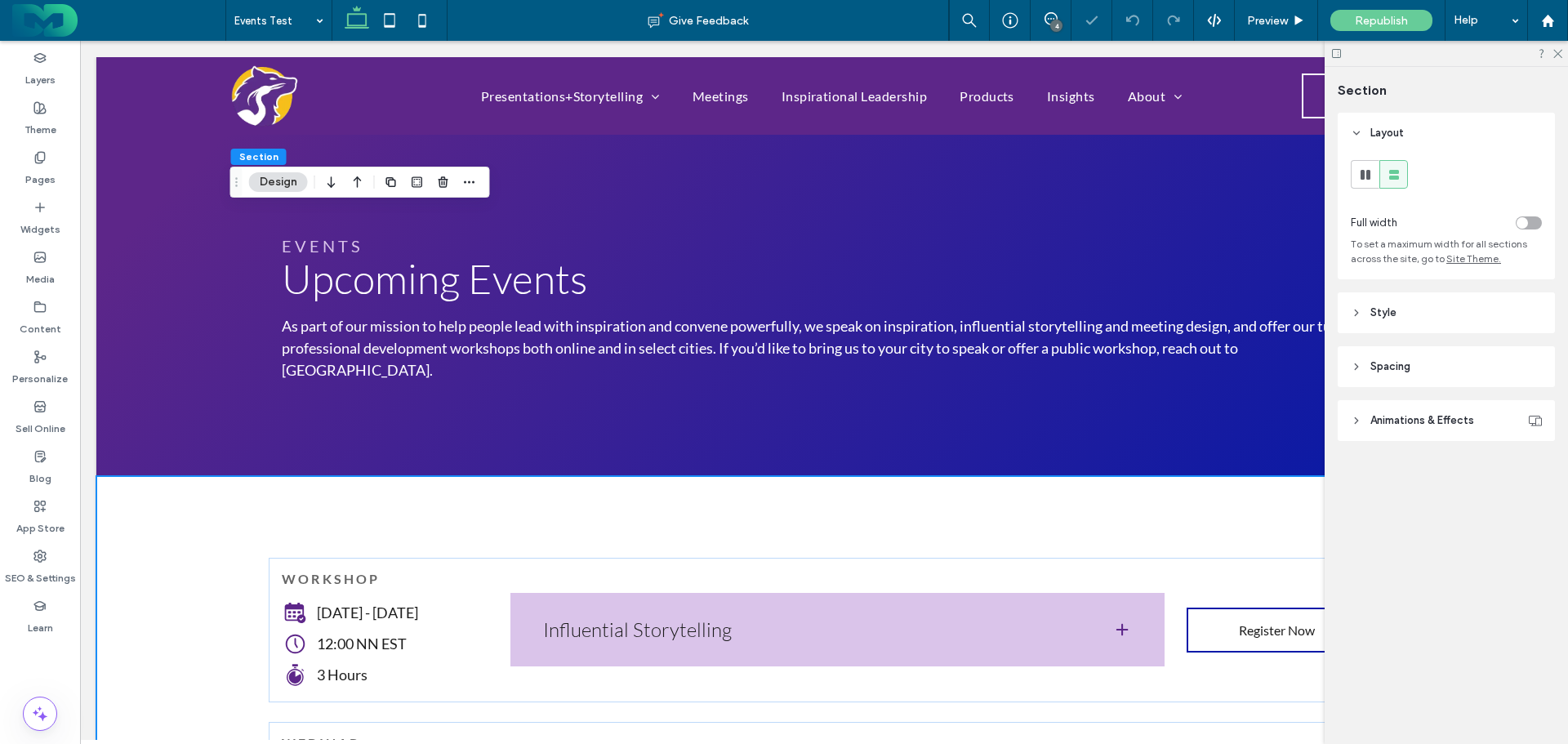
scroll to position [246, 0]
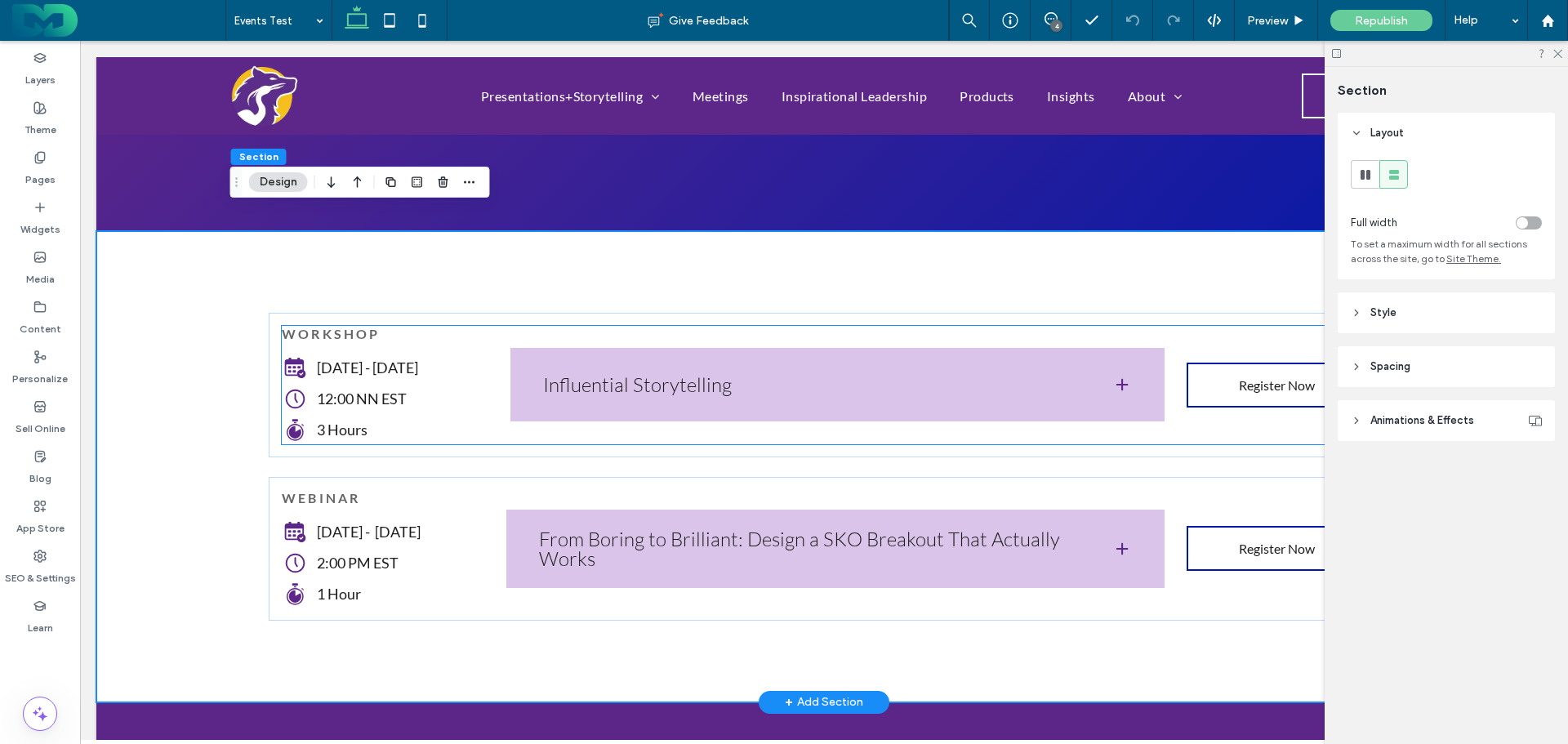
click at [361, 390] on span "12:00 NN EST" at bounding box center [362, 398] width 90 height 18
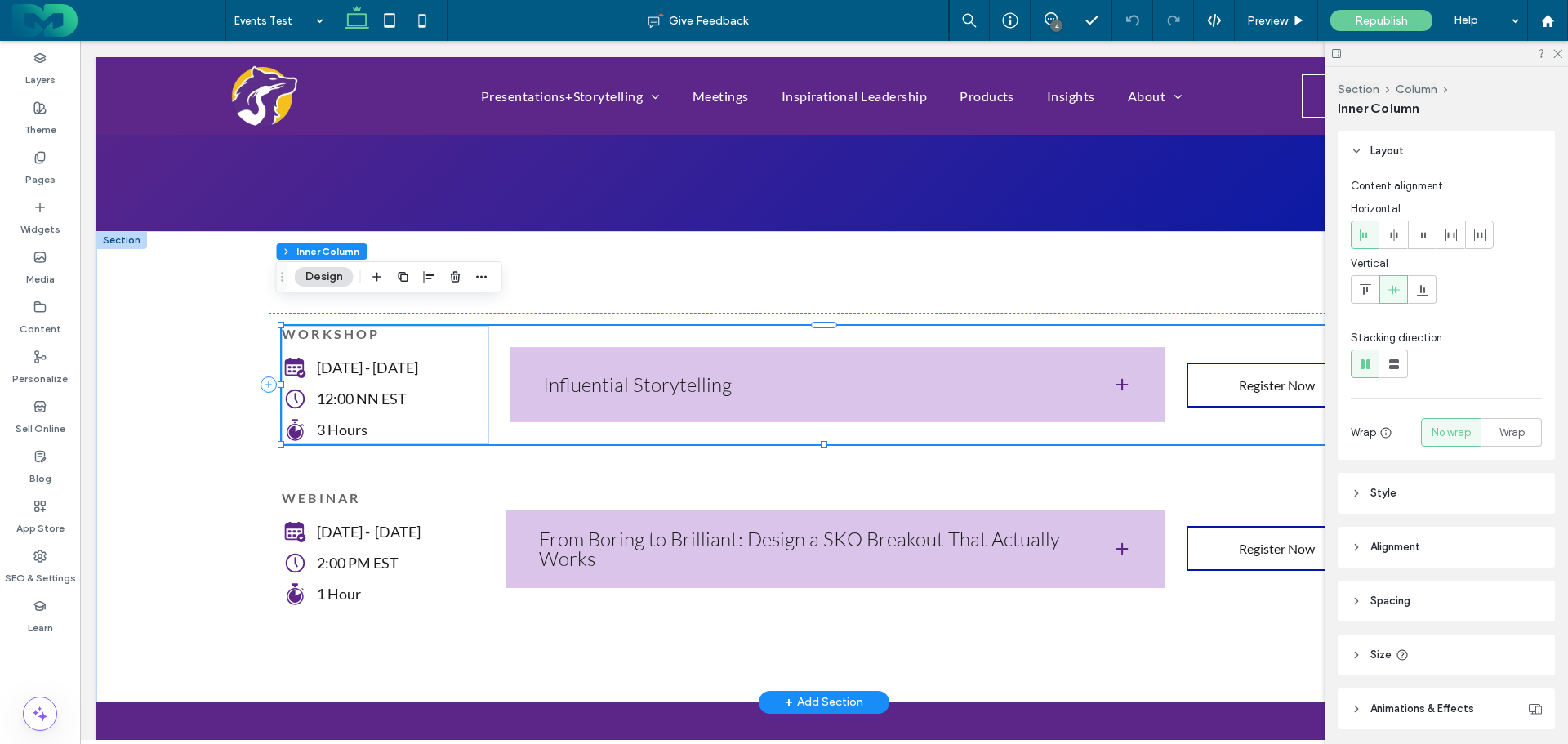
click at [361, 390] on span "12:00 NN EST" at bounding box center [362, 398] width 90 height 18
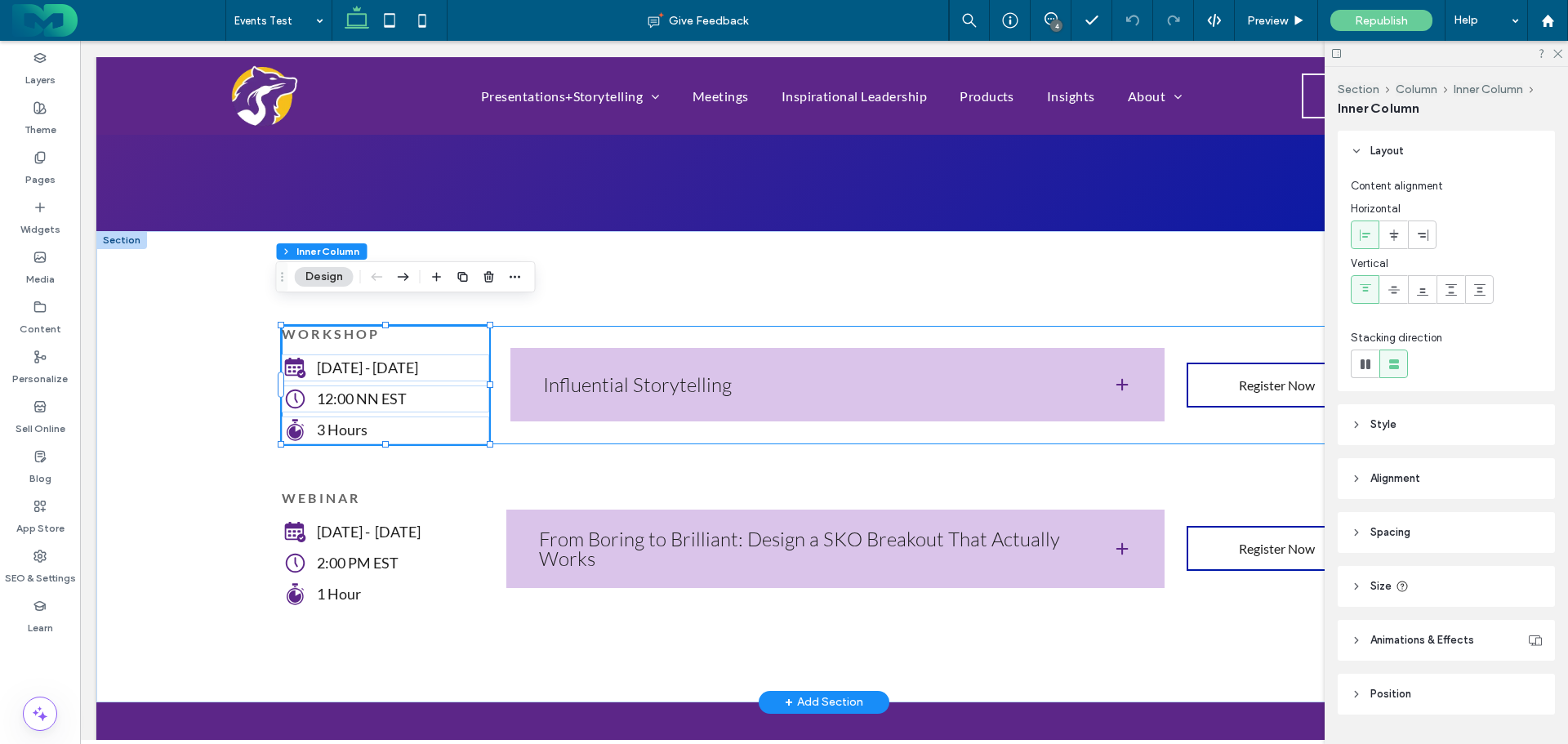
click at [361, 390] on span "12:00 NN EST" at bounding box center [362, 398] width 90 height 18
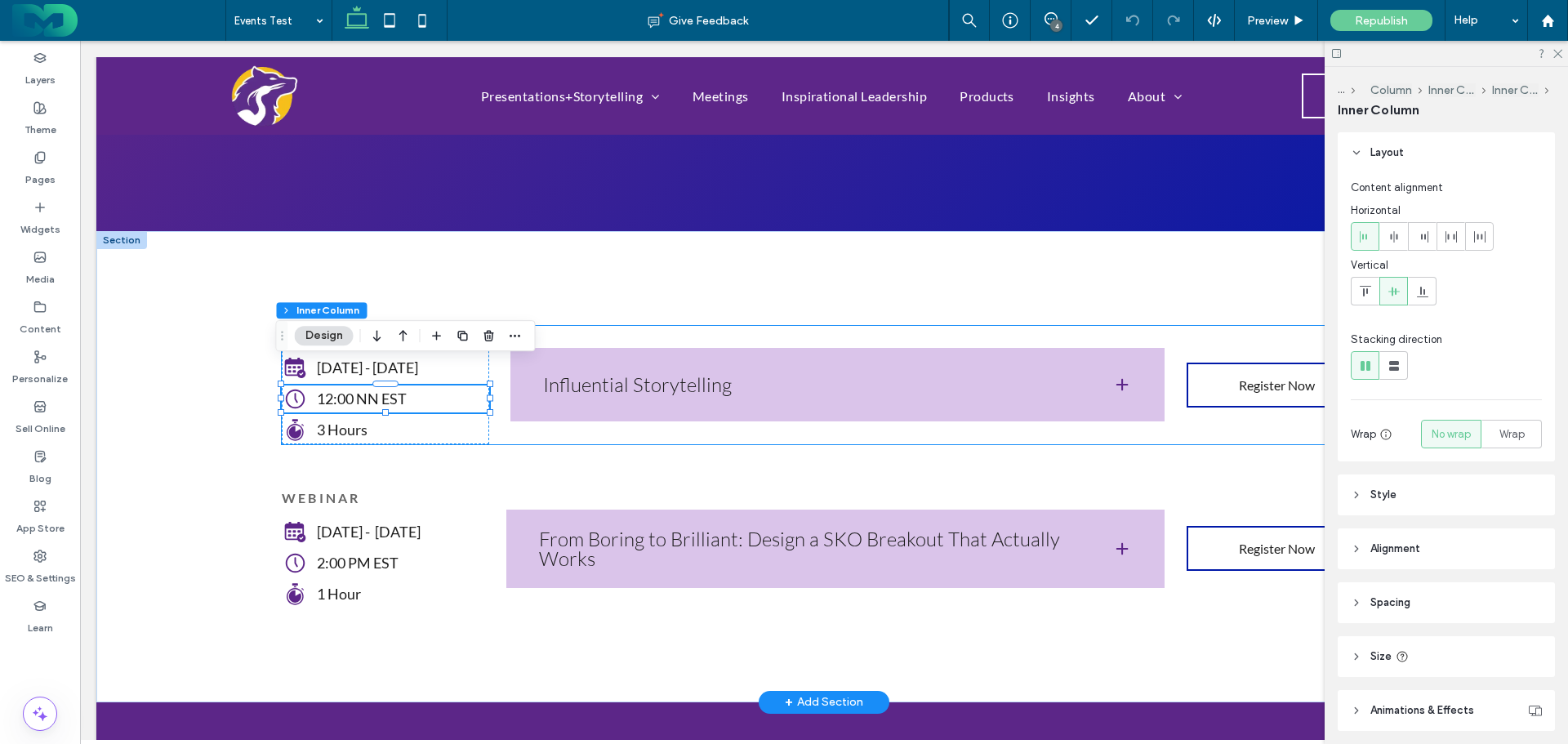
click at [361, 390] on span "12:00 NN EST" at bounding box center [362, 398] width 90 height 18
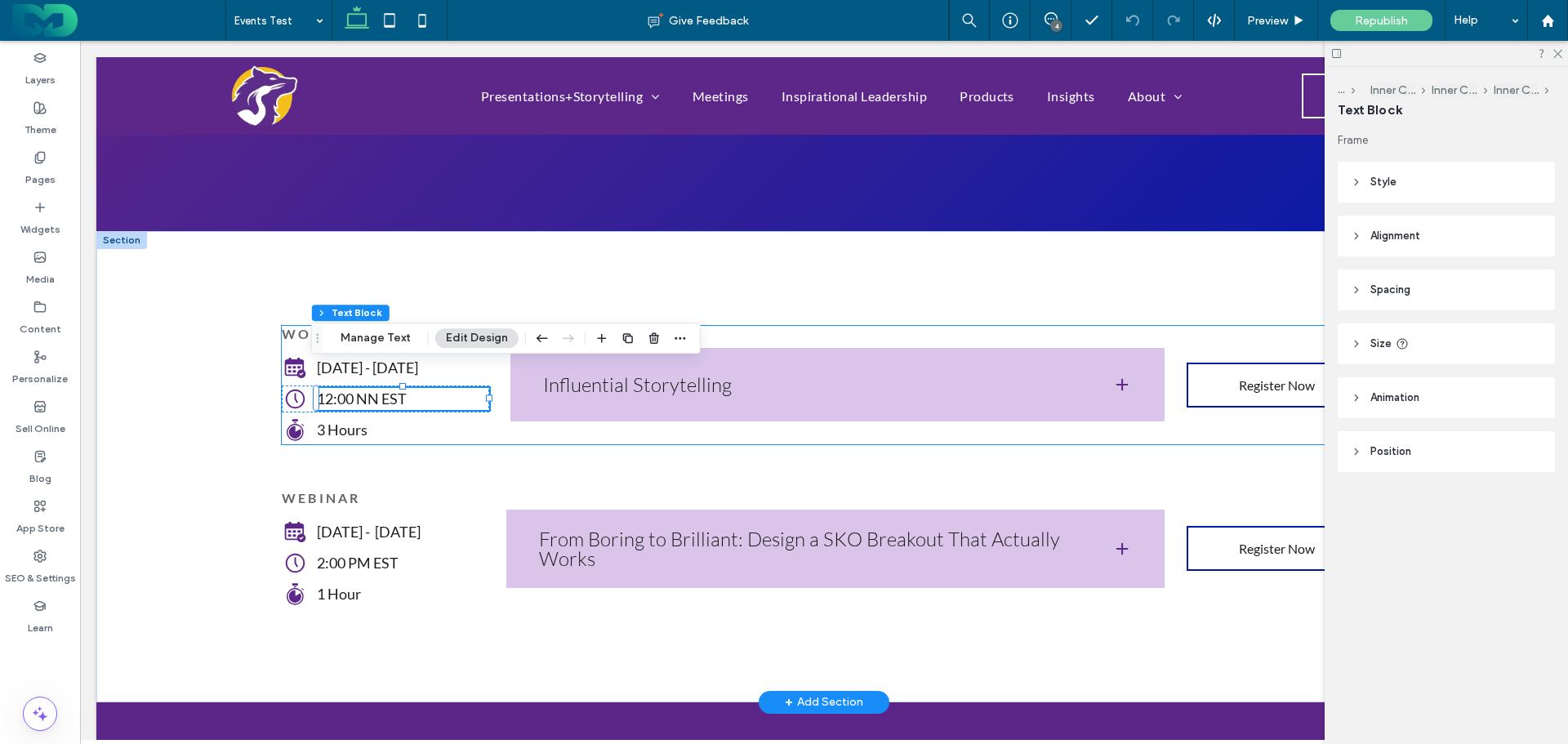
click at [361, 390] on span "12:00 NN EST" at bounding box center [362, 398] width 90 height 18
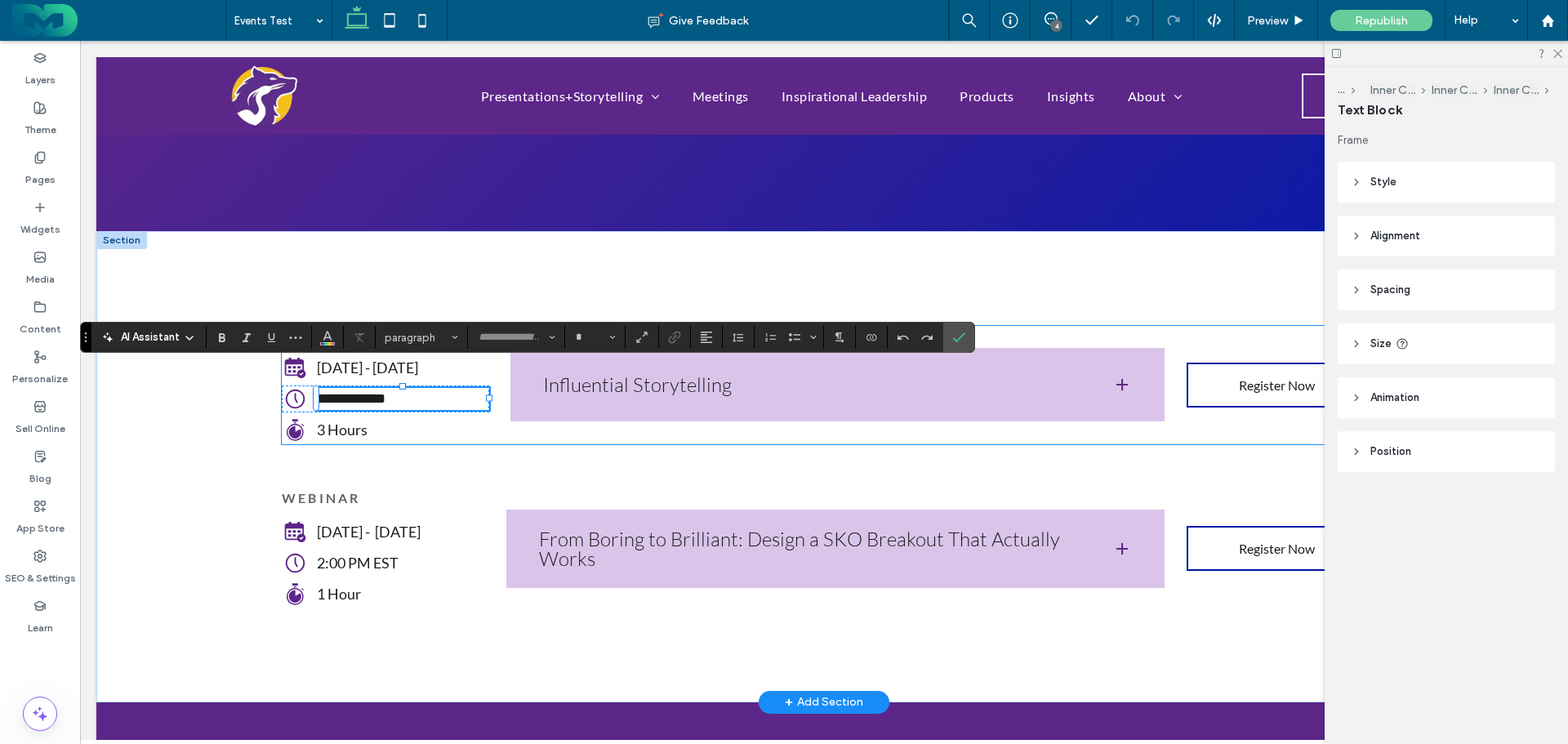
type input "****"
type input "**"
click at [353, 392] on span "**********" at bounding box center [350, 399] width 68 height 15
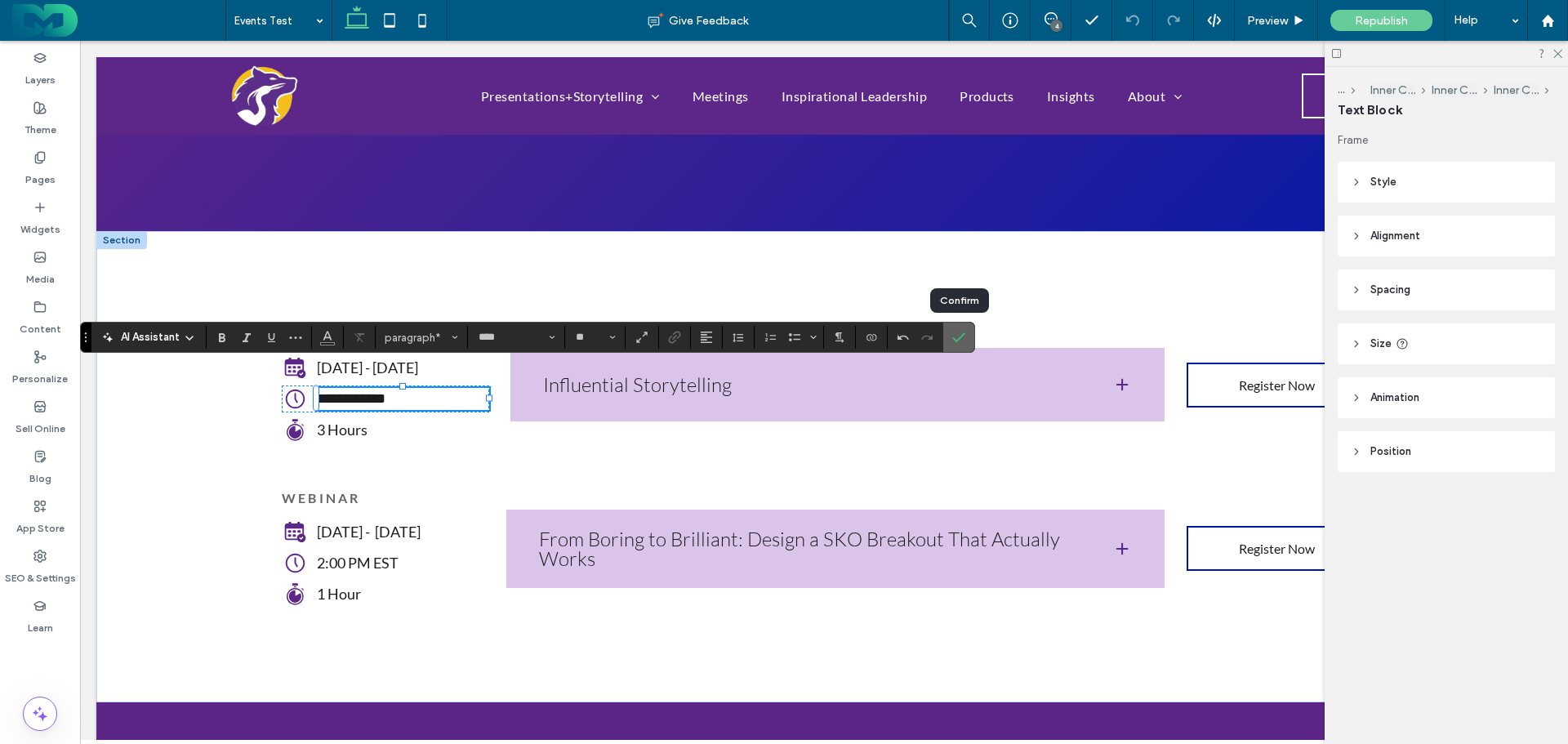
click at [961, 328] on span "Confirm" at bounding box center [958, 337] width 13 height 28
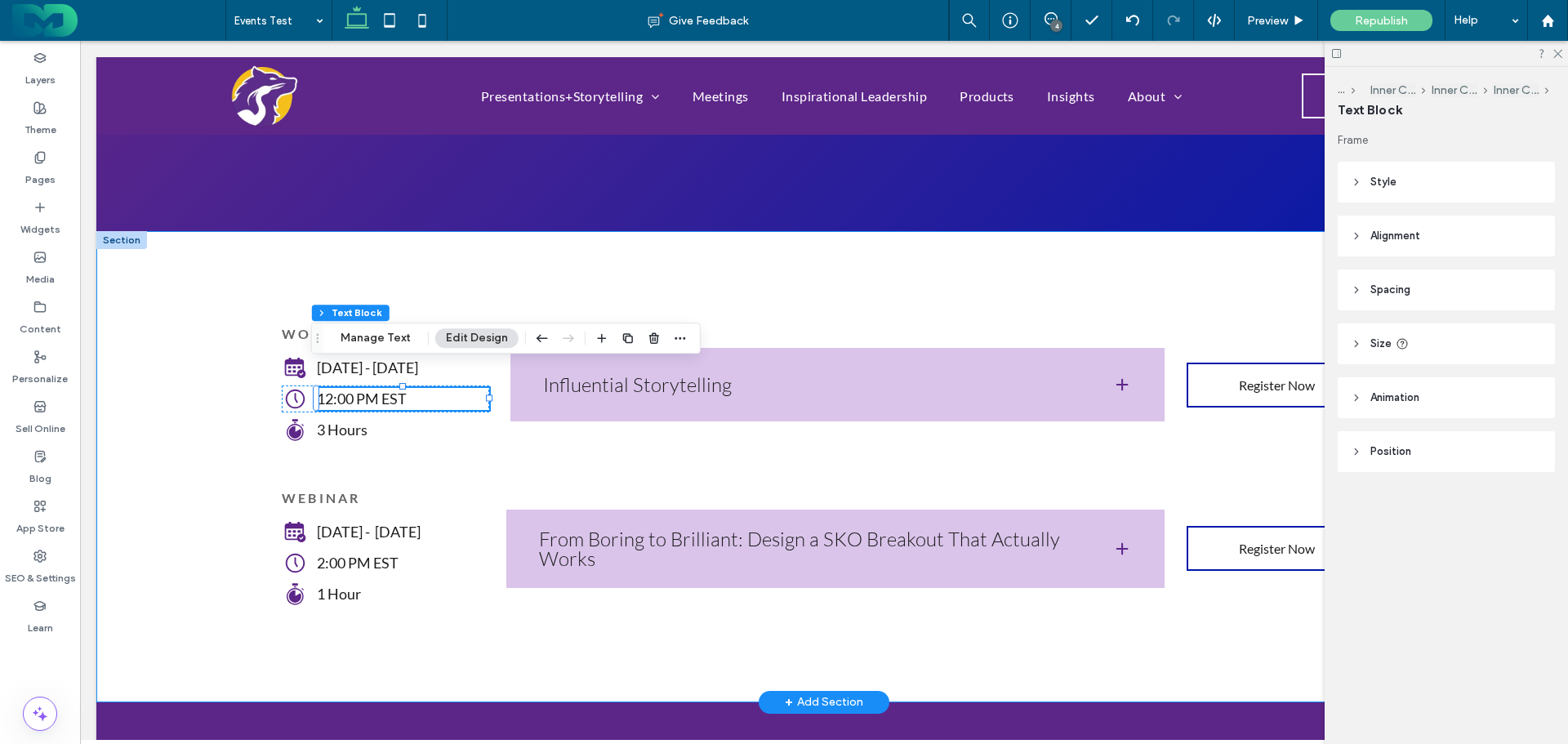
click at [186, 479] on div "WORKSHOP Thursday - September 4 12:00 PM EST 3 Hours Influential Storytelling J…" at bounding box center [824, 467] width 1456 height 471
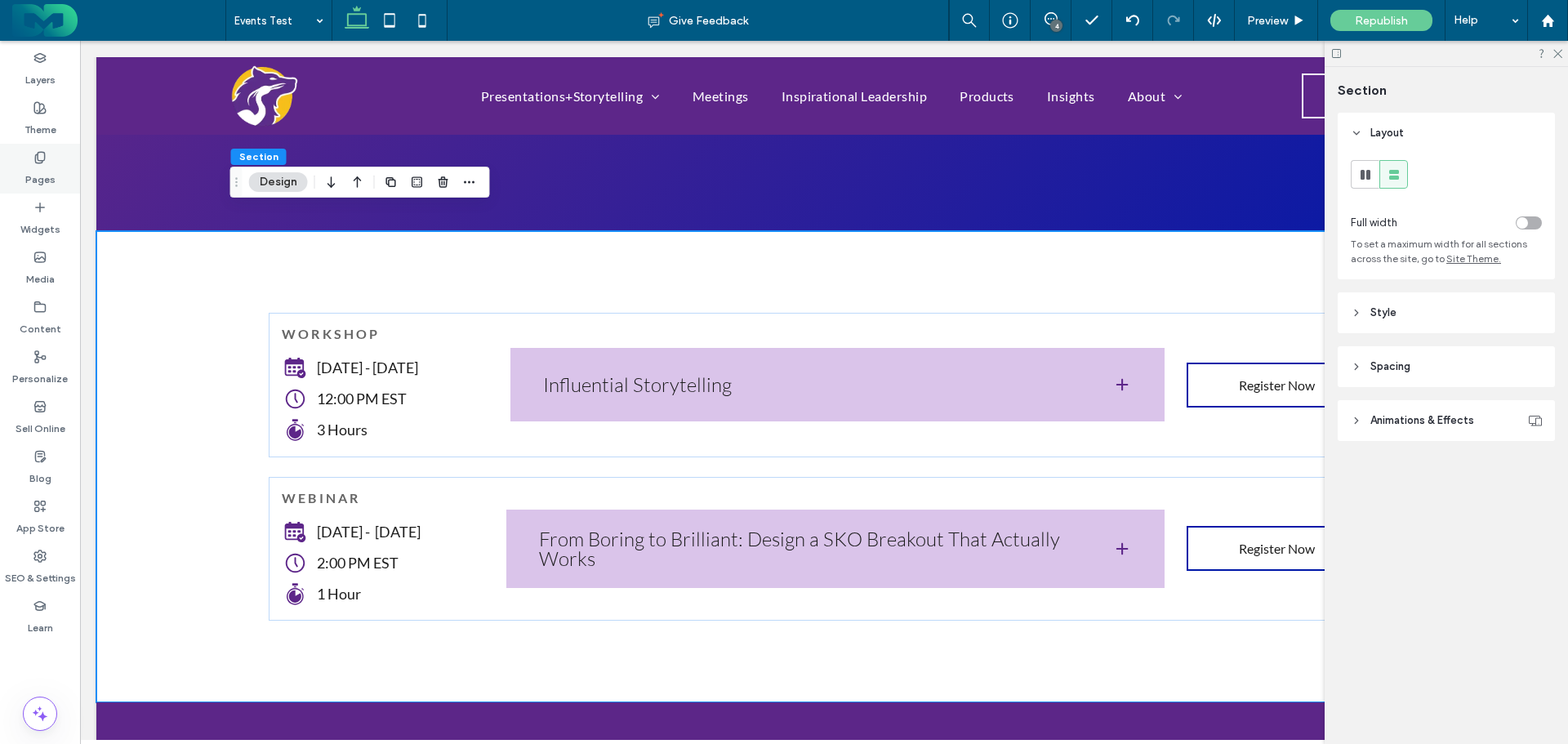
click at [33, 152] on div "Pages" at bounding box center [39, 168] width 80 height 50
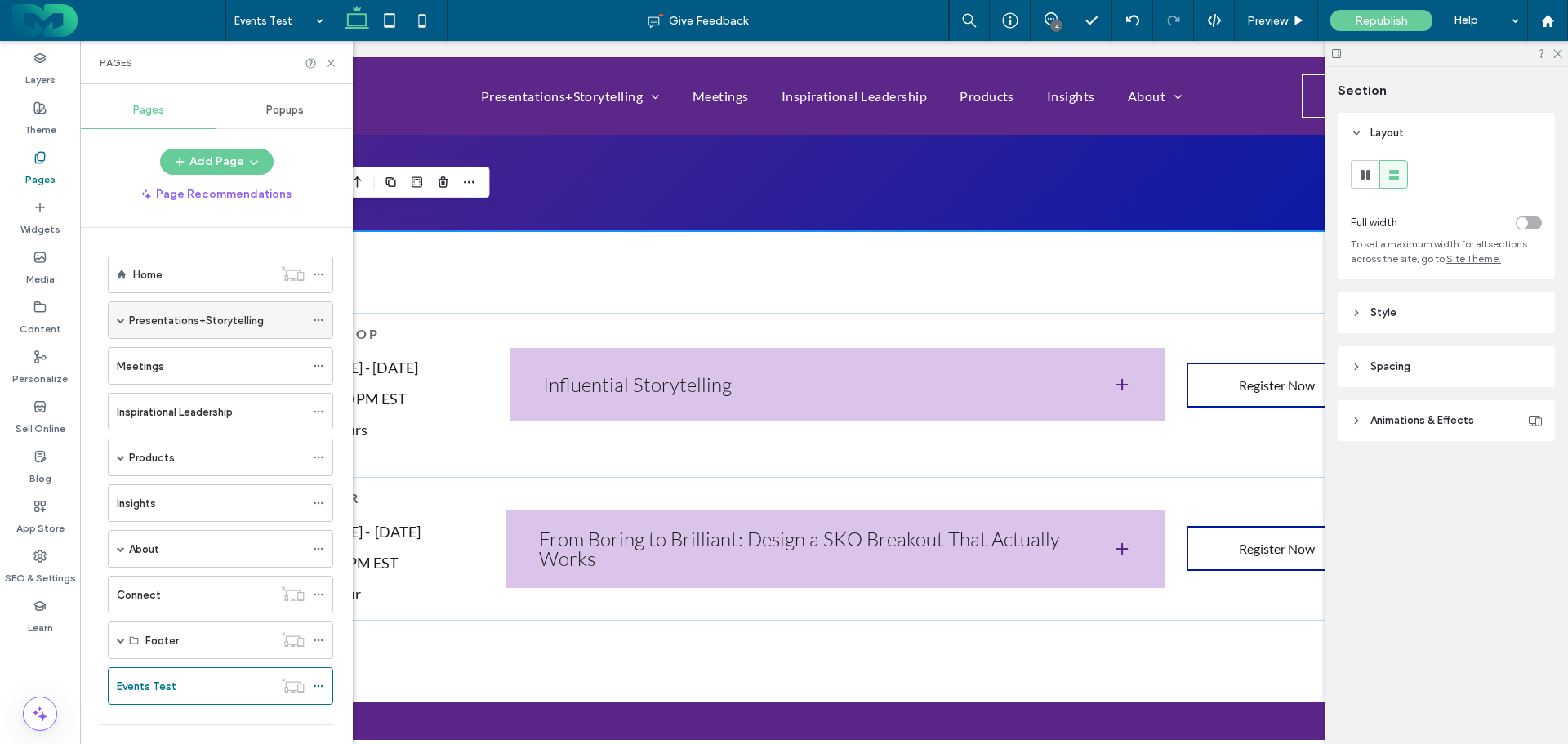
click at [186, 319] on label "Presentations+Storytelling" at bounding box center [197, 320] width 135 height 29
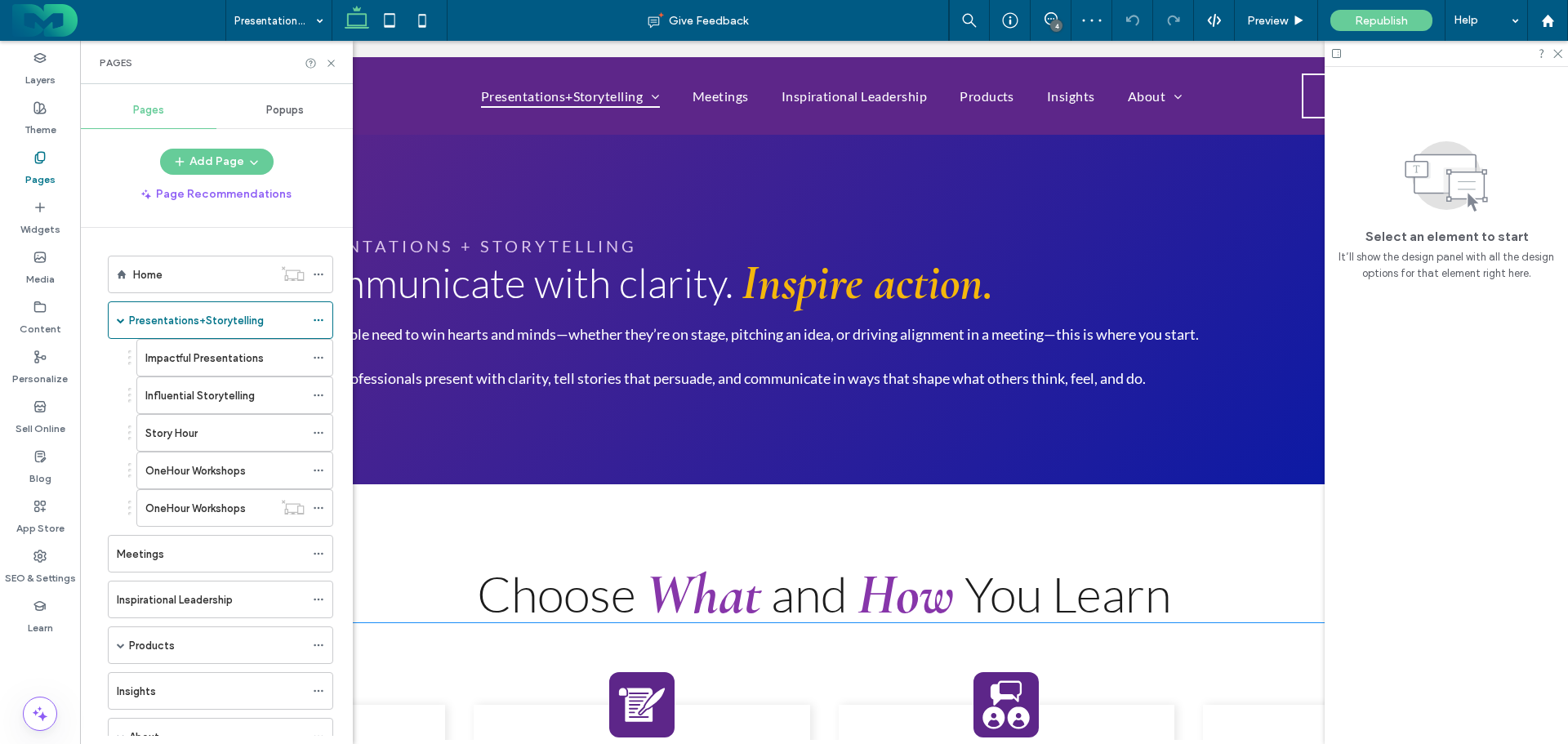
scroll to position [490, 0]
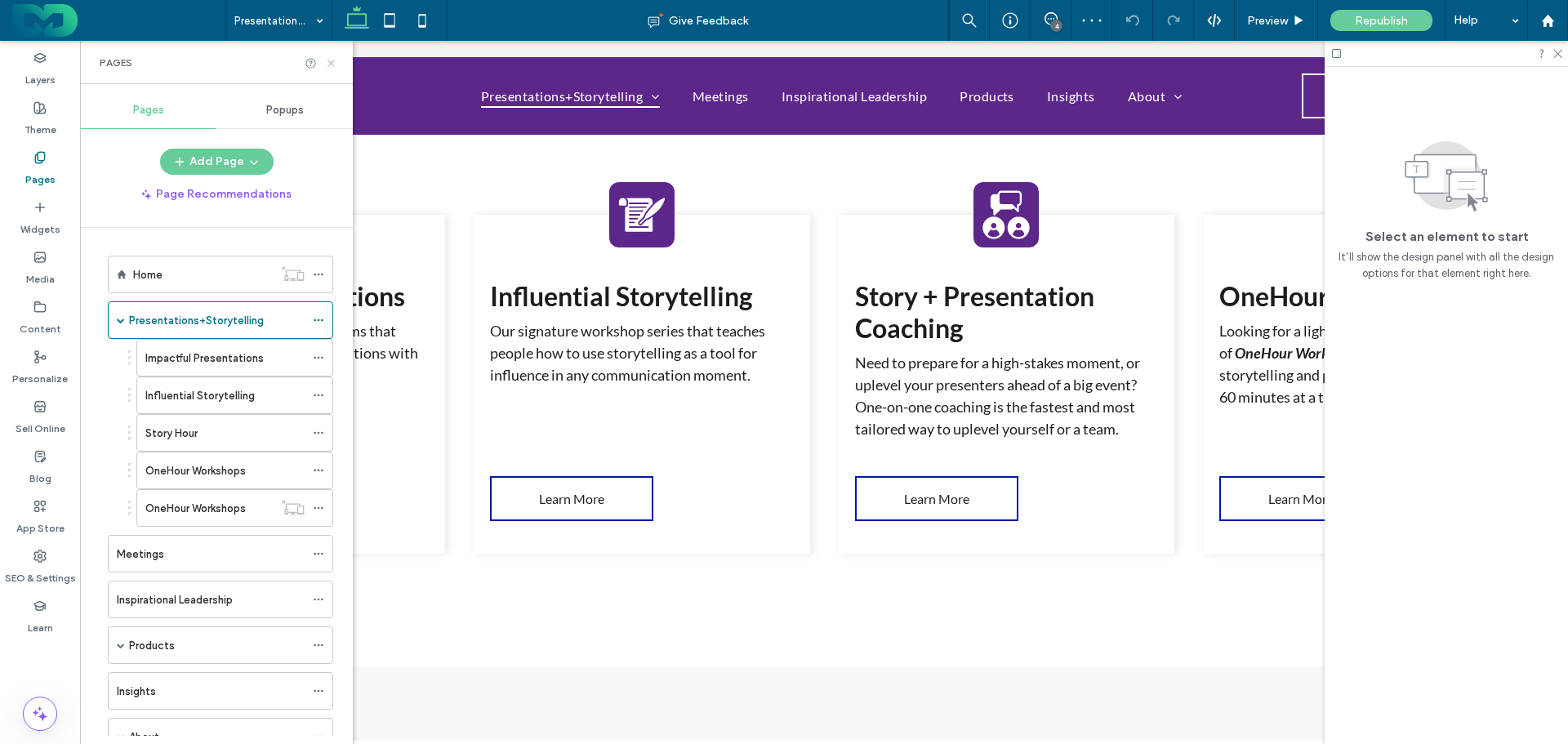
click at [332, 62] on use at bounding box center [331, 63] width 7 height 7
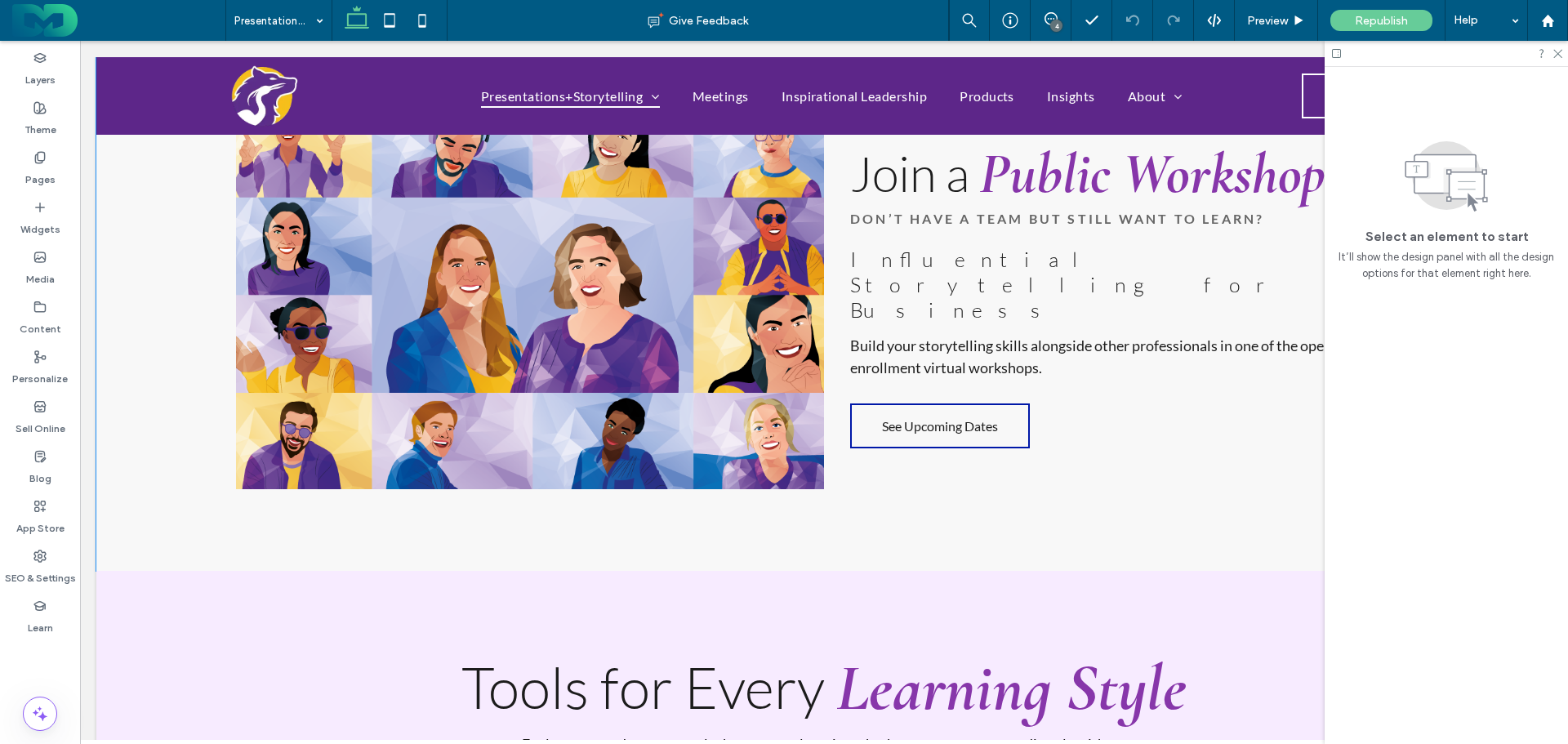
scroll to position [1143, 0]
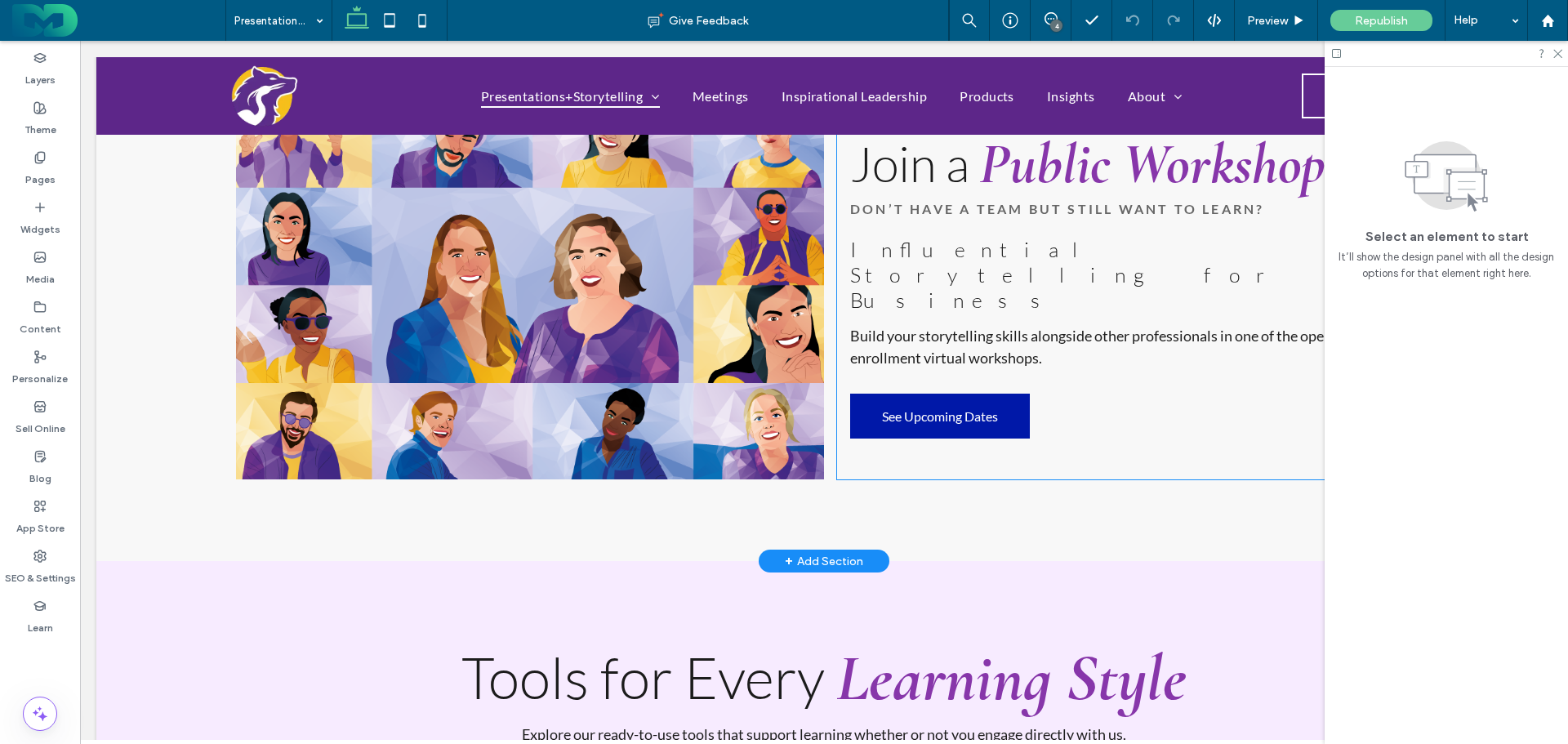
click at [923, 409] on span "See Upcoming Dates" at bounding box center [940, 416] width 116 height 16
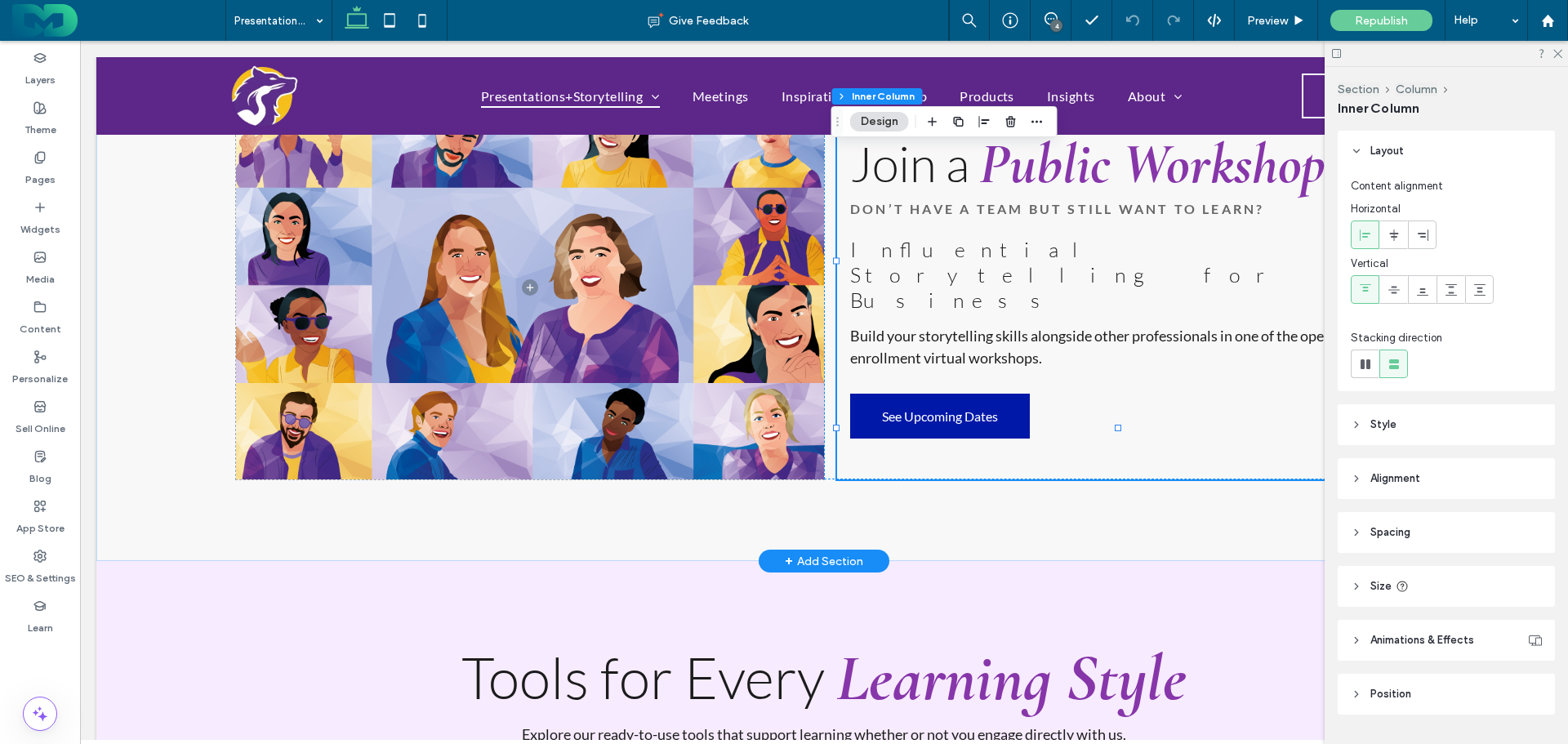
click at [923, 409] on span "See Upcoming Dates" at bounding box center [940, 416] width 116 height 16
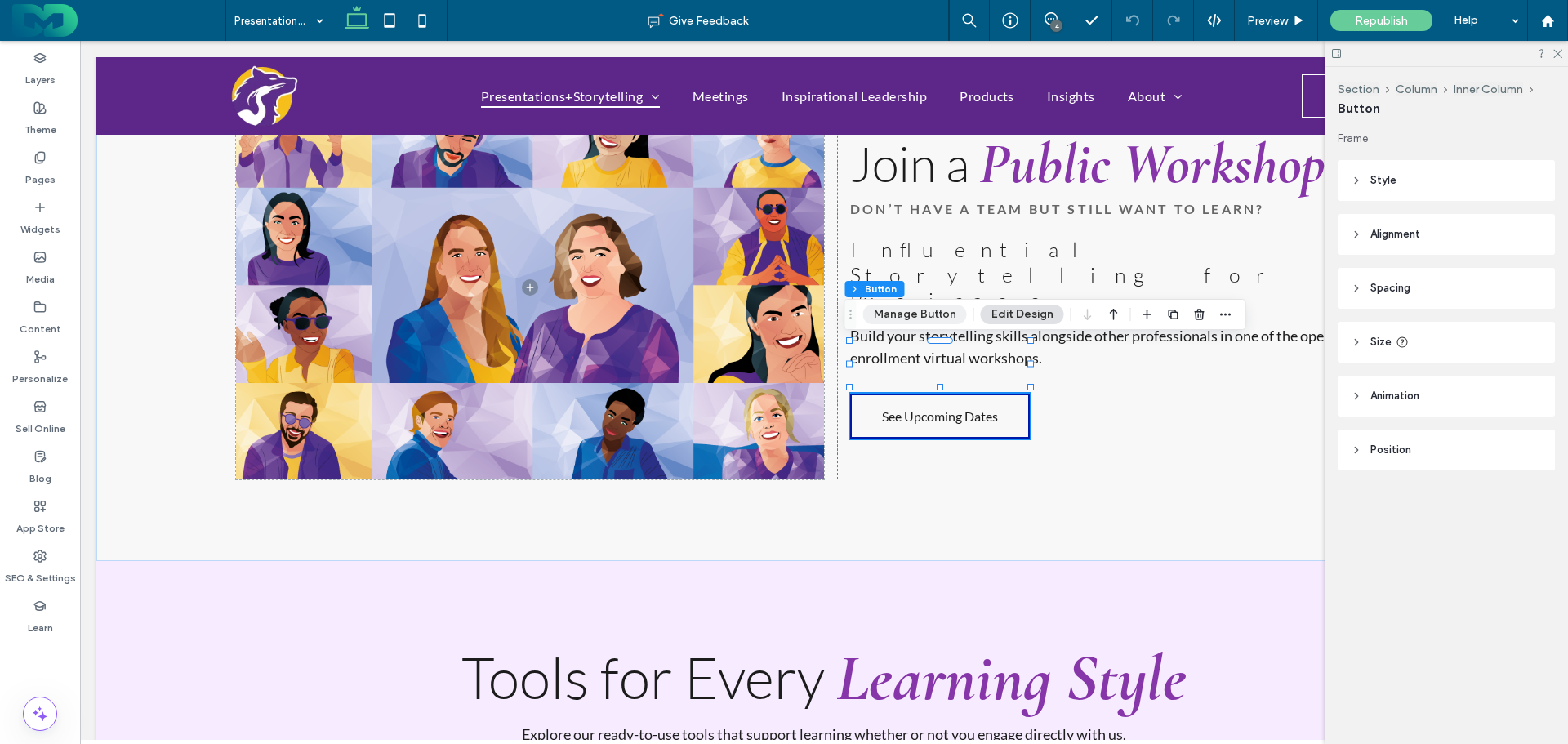
click at [925, 314] on button "Manage Button" at bounding box center [914, 314] width 104 height 20
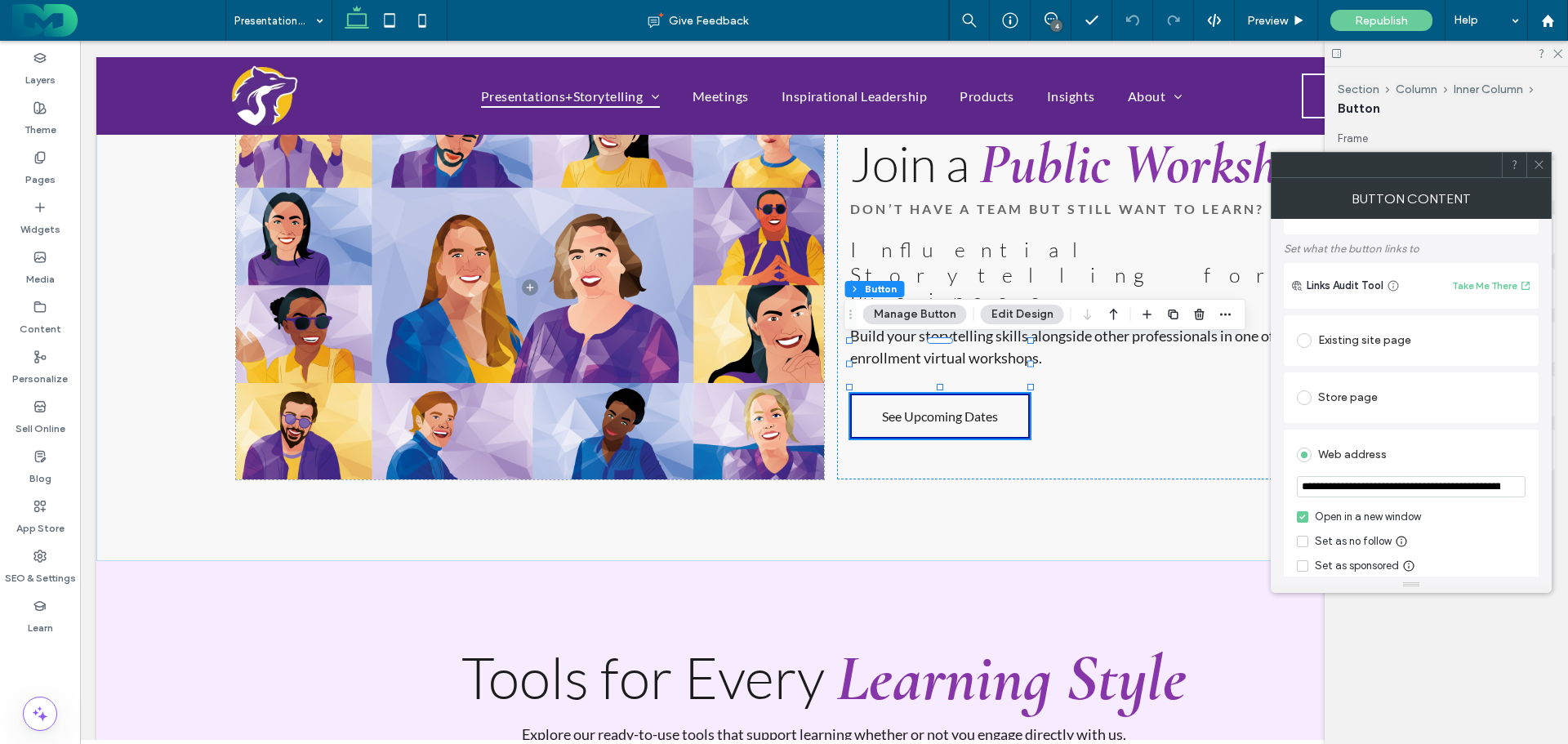
scroll to position [246, 0]
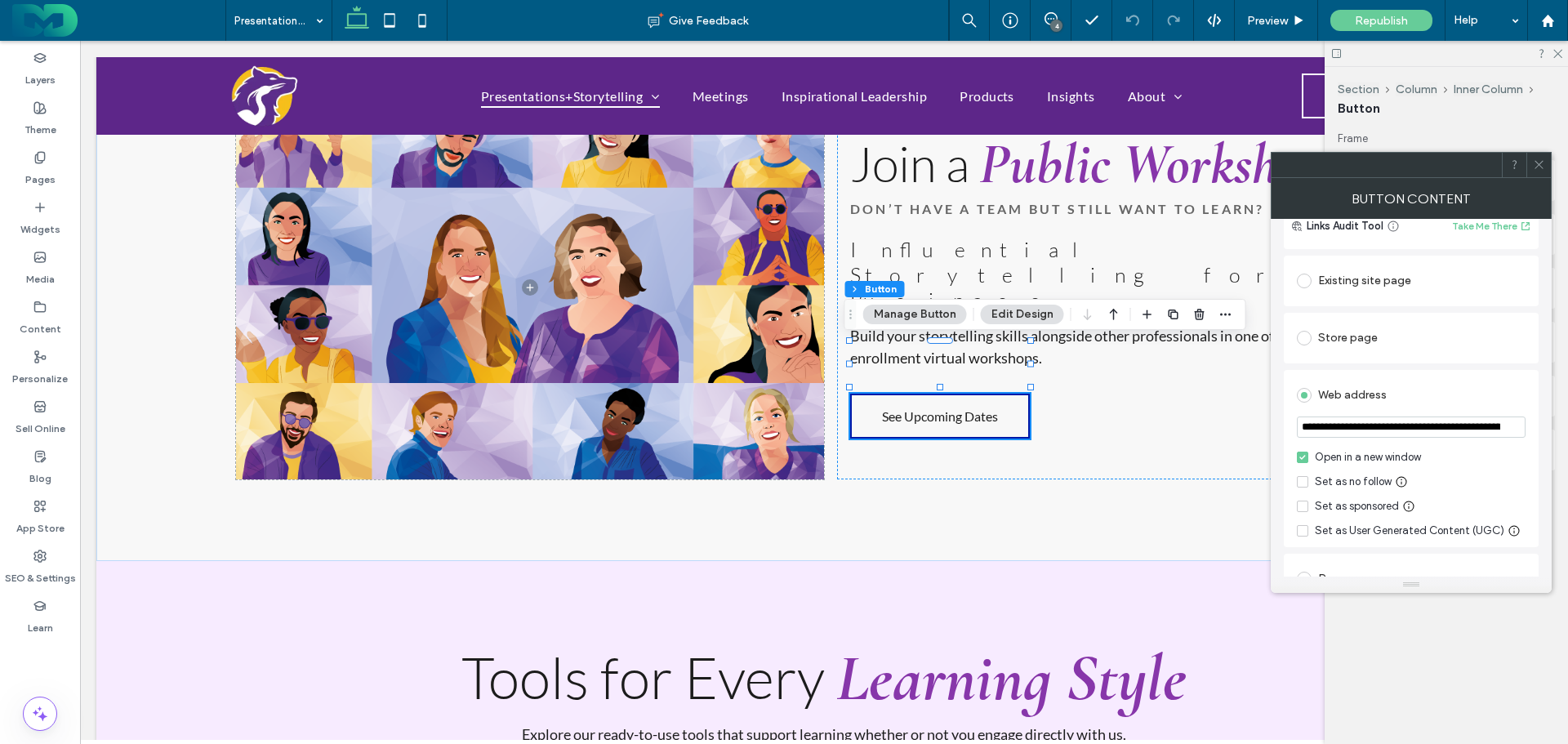
click at [1537, 158] on icon at bounding box center [1538, 164] width 12 height 12
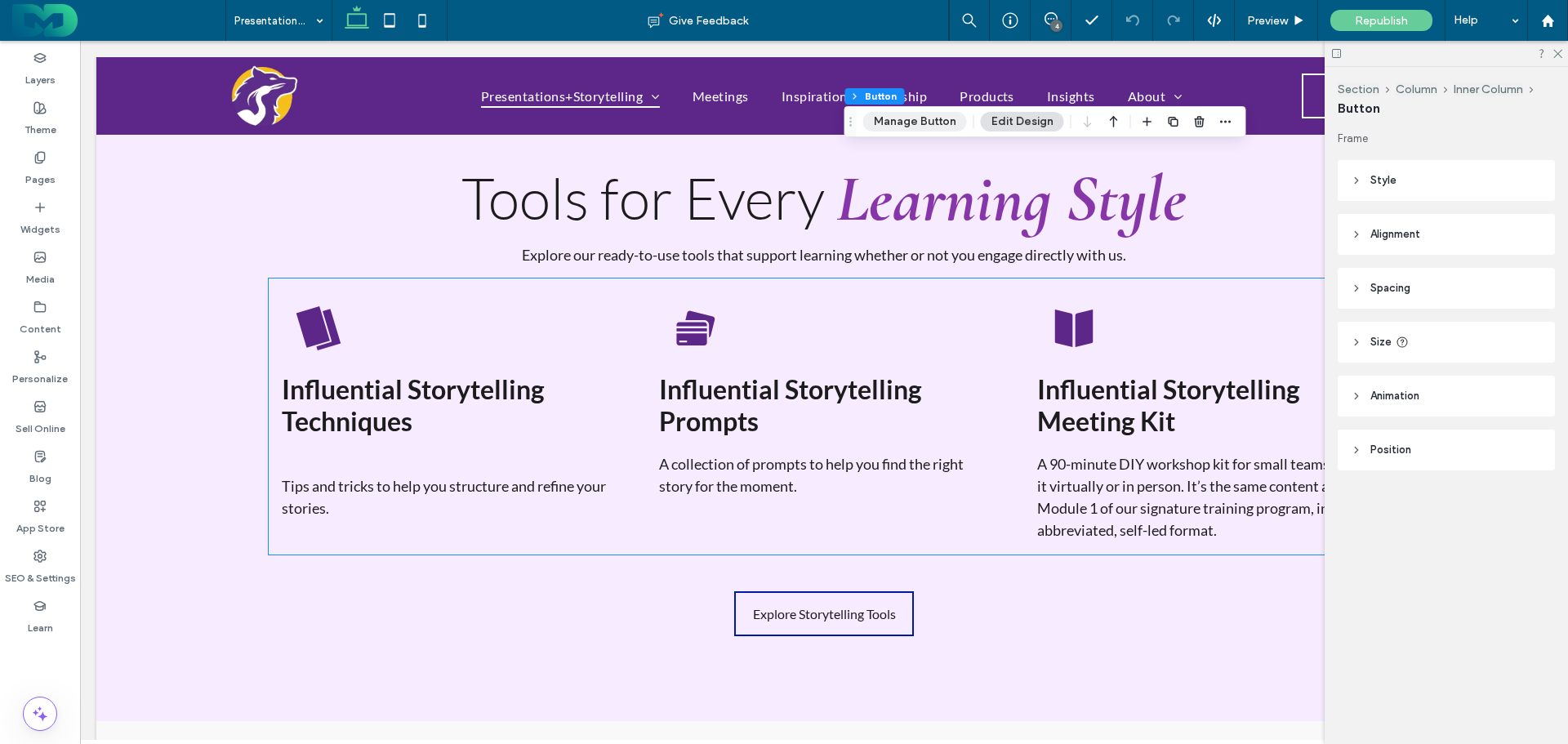
scroll to position [1797, 0]
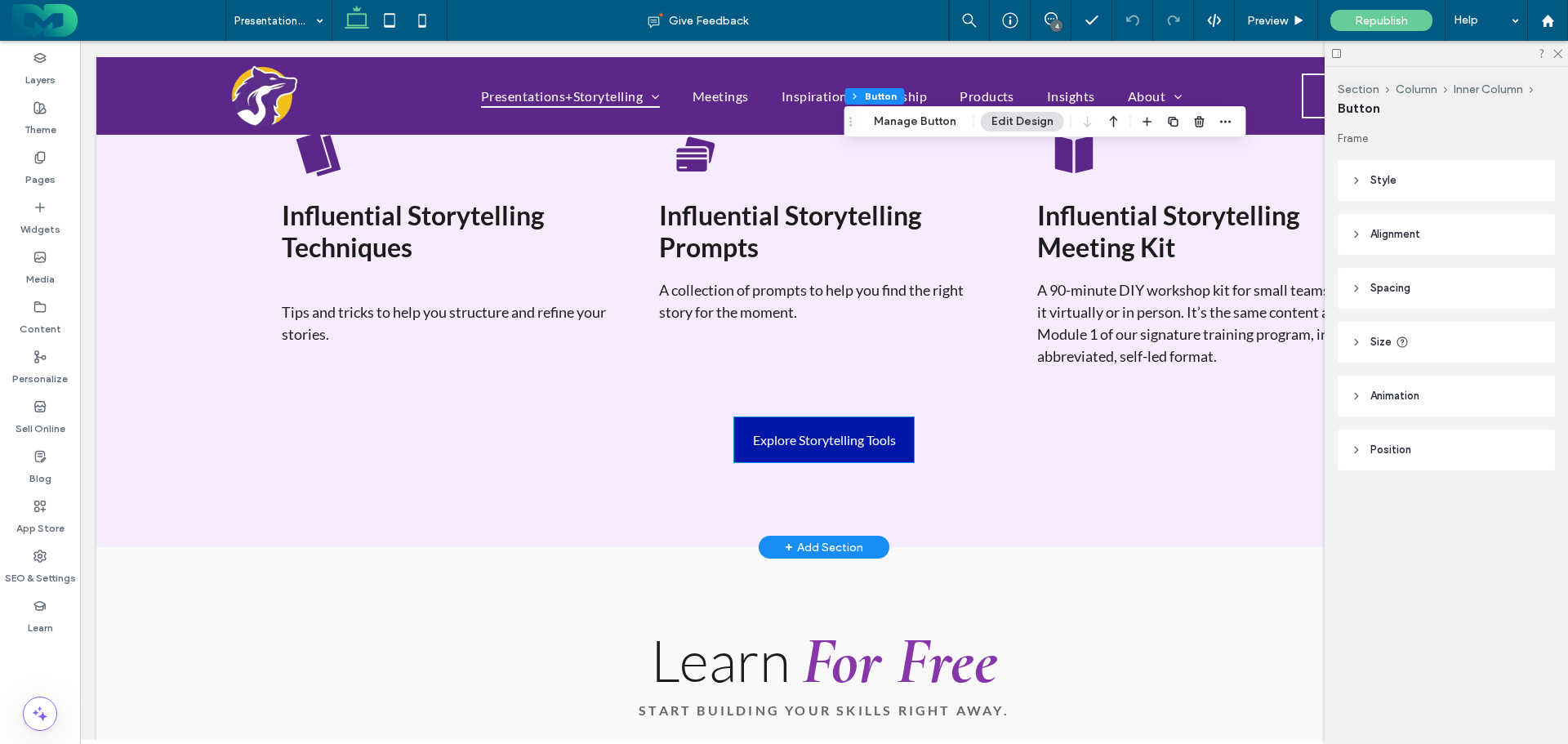
click at [817, 432] on span "Explore Storytelling Tools" at bounding box center [824, 439] width 143 height 16
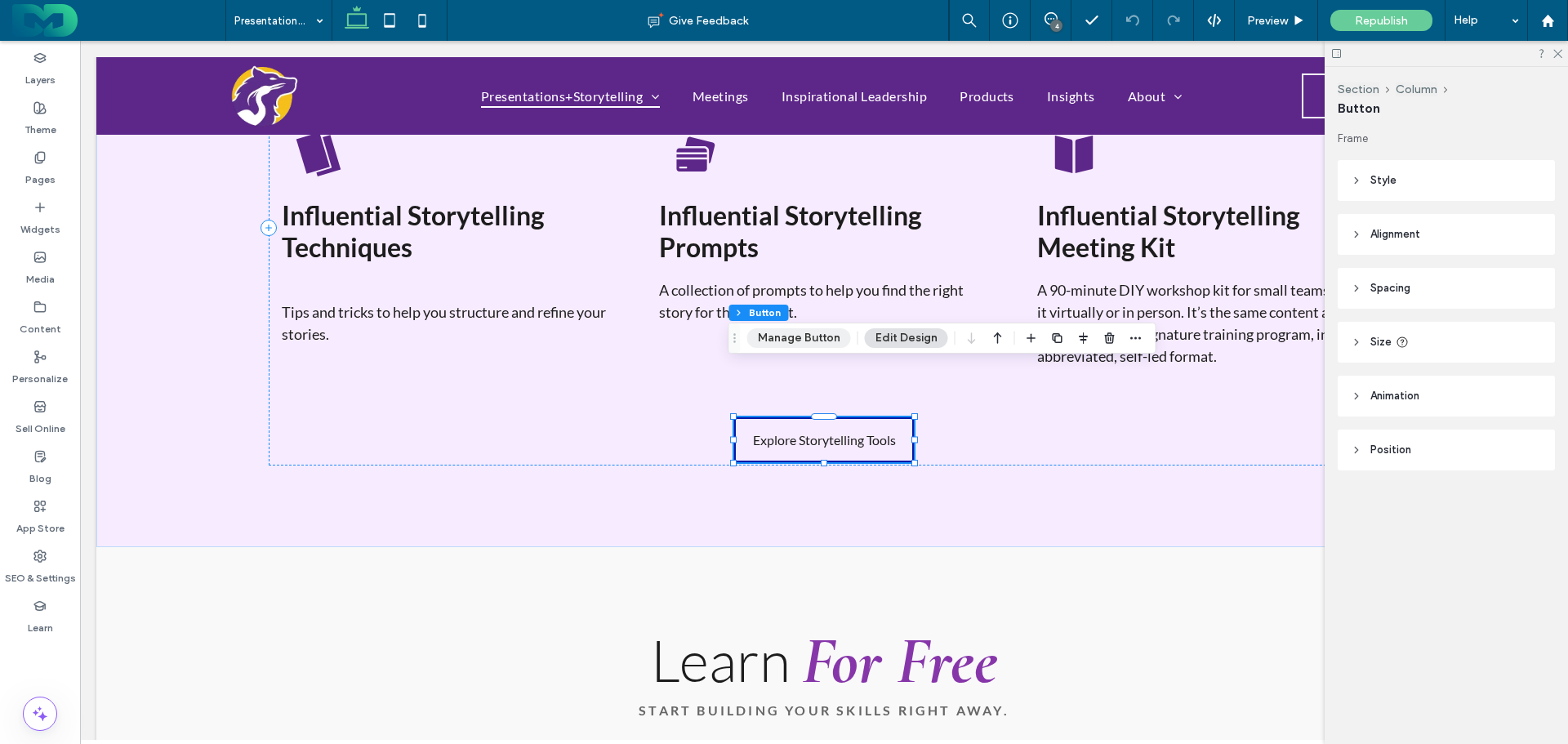
click at [794, 337] on button "Manage Button" at bounding box center [799, 337] width 104 height 20
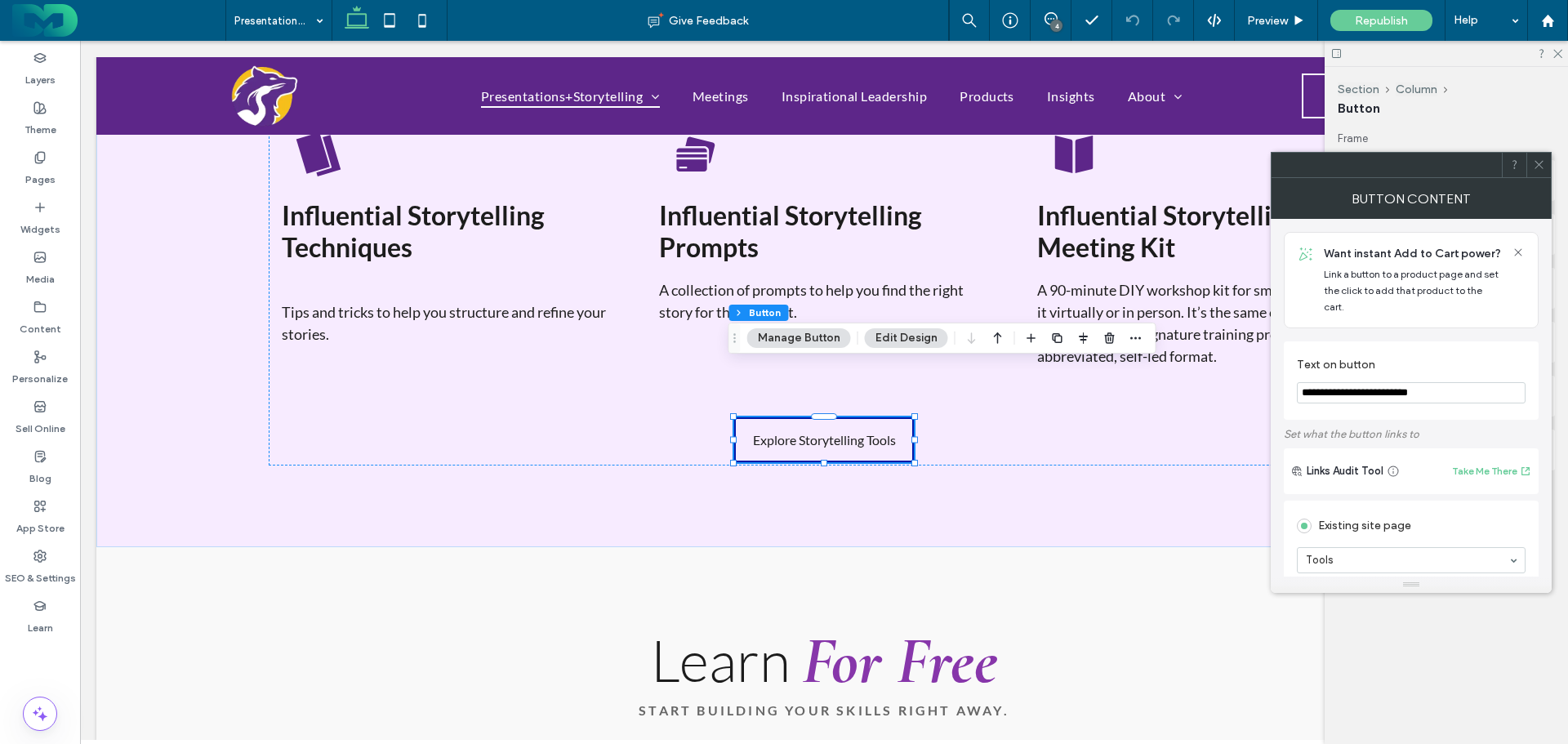
drag, startPoint x: 1536, startPoint y: 170, endPoint x: 1528, endPoint y: 174, distance: 8.9
click at [1537, 169] on icon at bounding box center [1538, 164] width 12 height 12
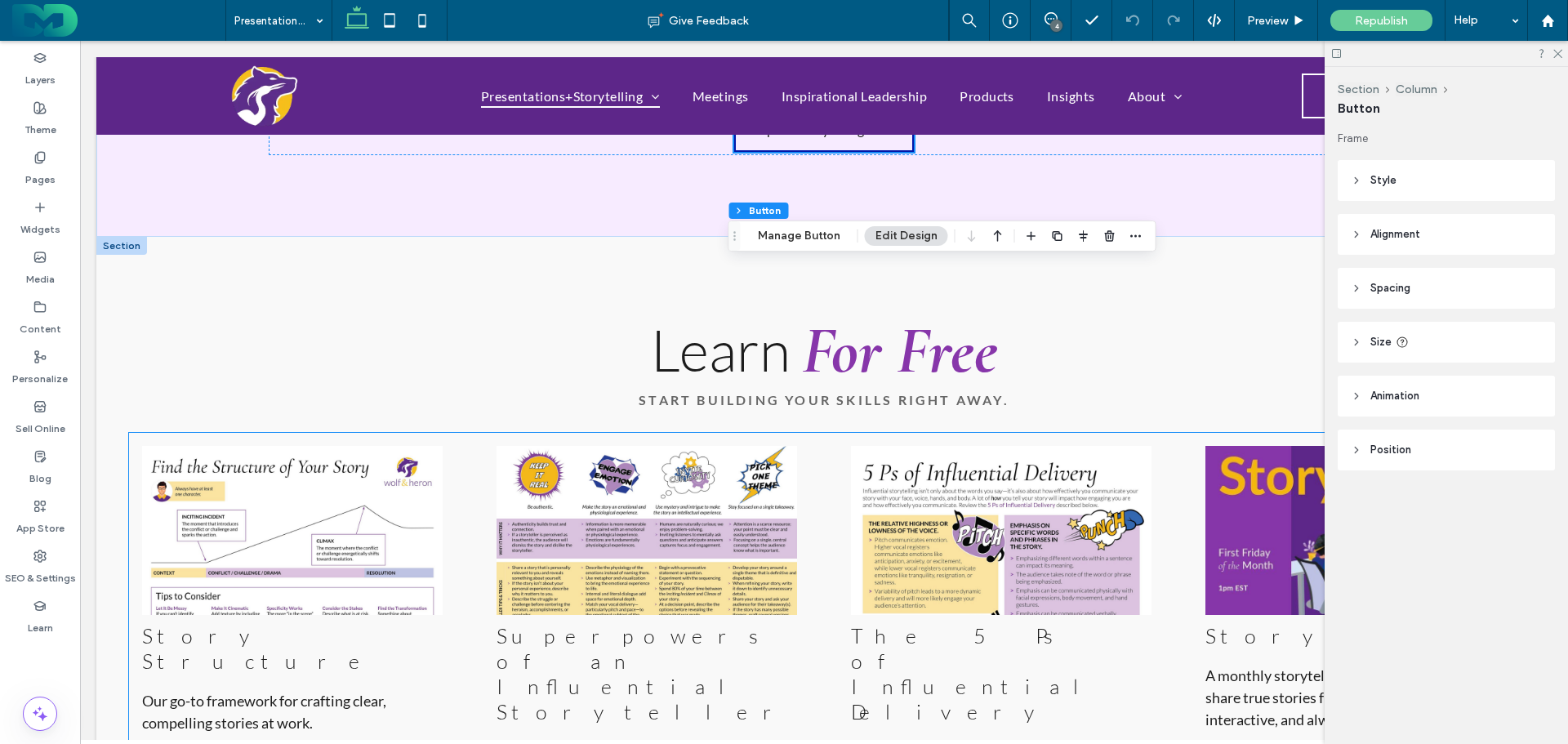
scroll to position [2206, 0]
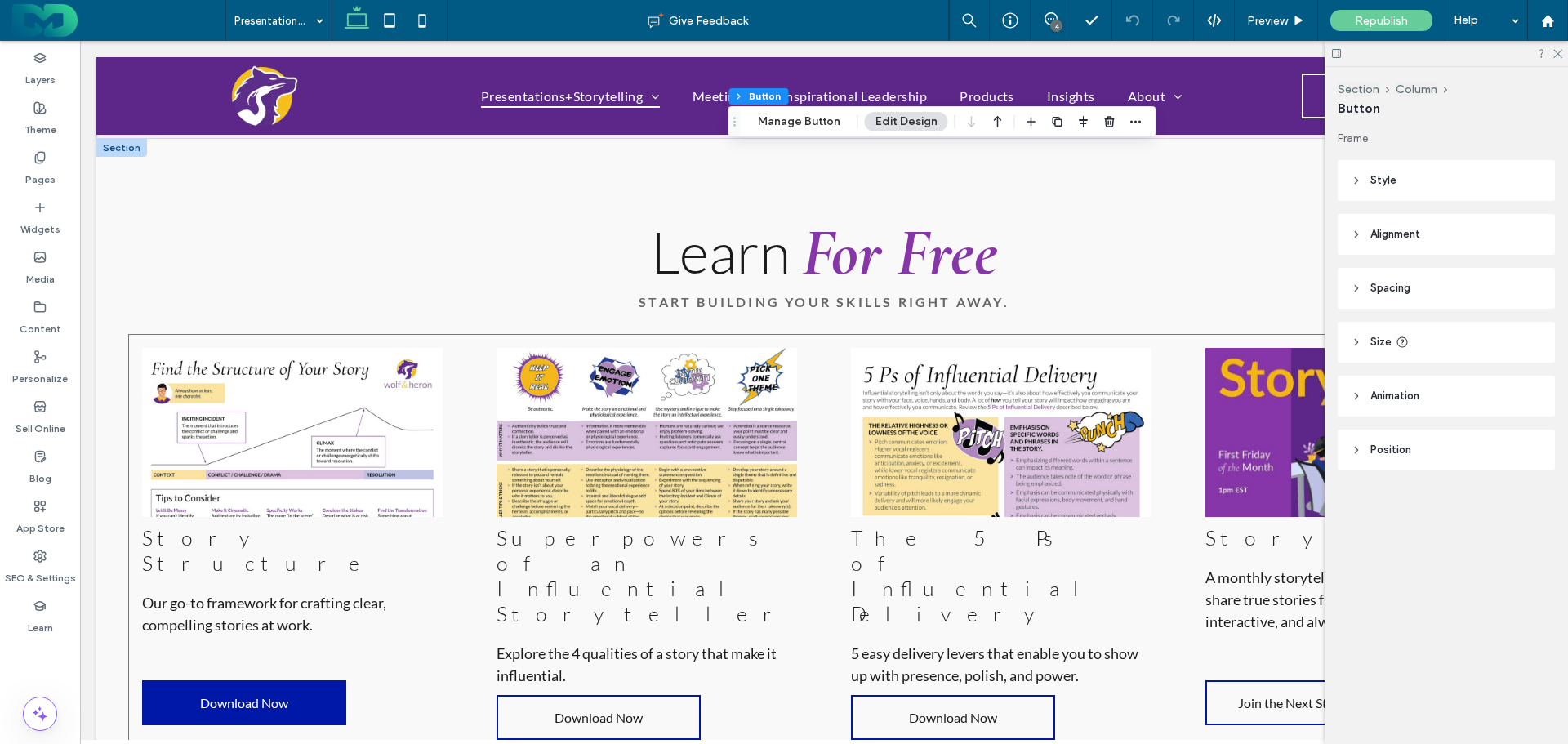
click at [228, 695] on span "Download Now" at bounding box center [244, 703] width 88 height 16
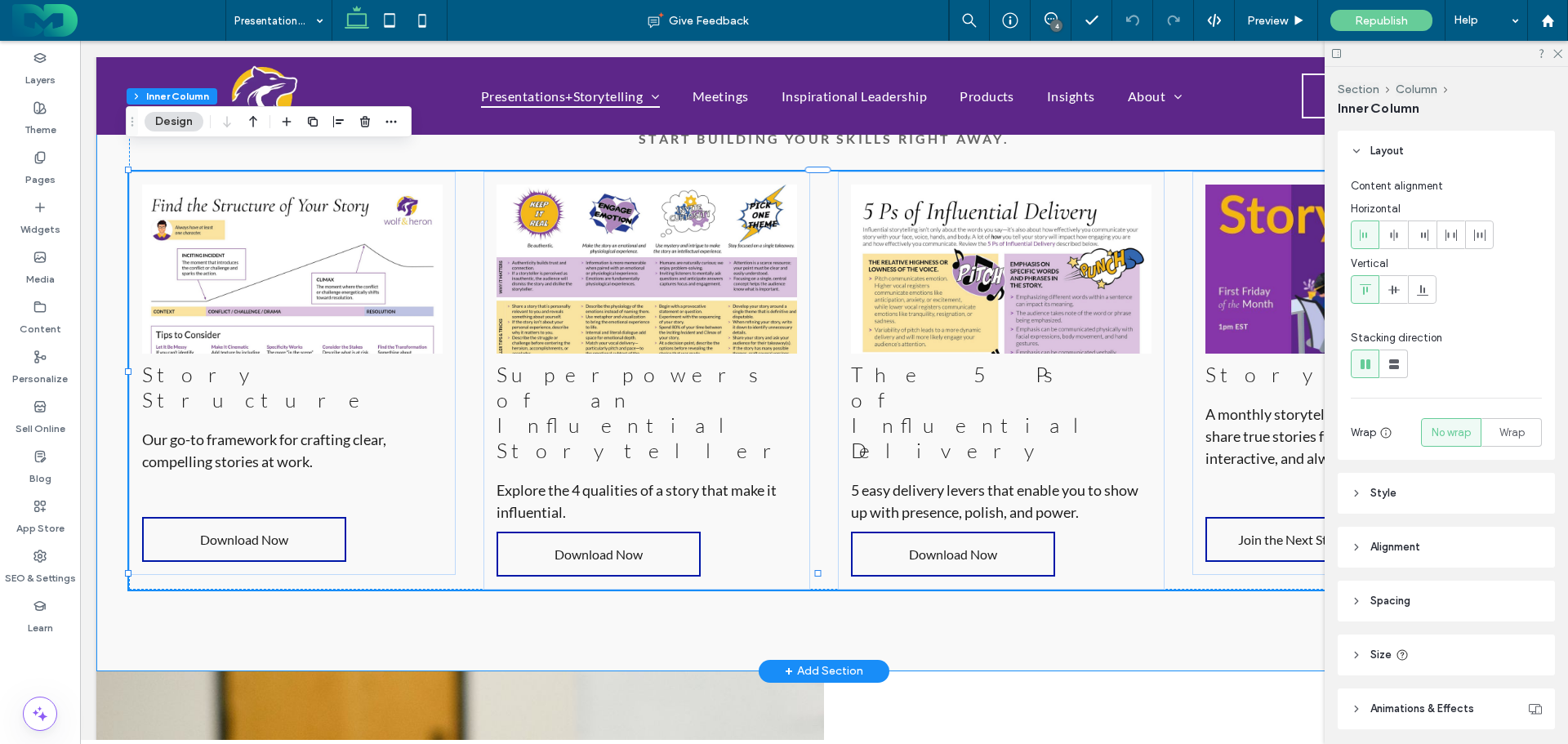
scroll to position [0, 244]
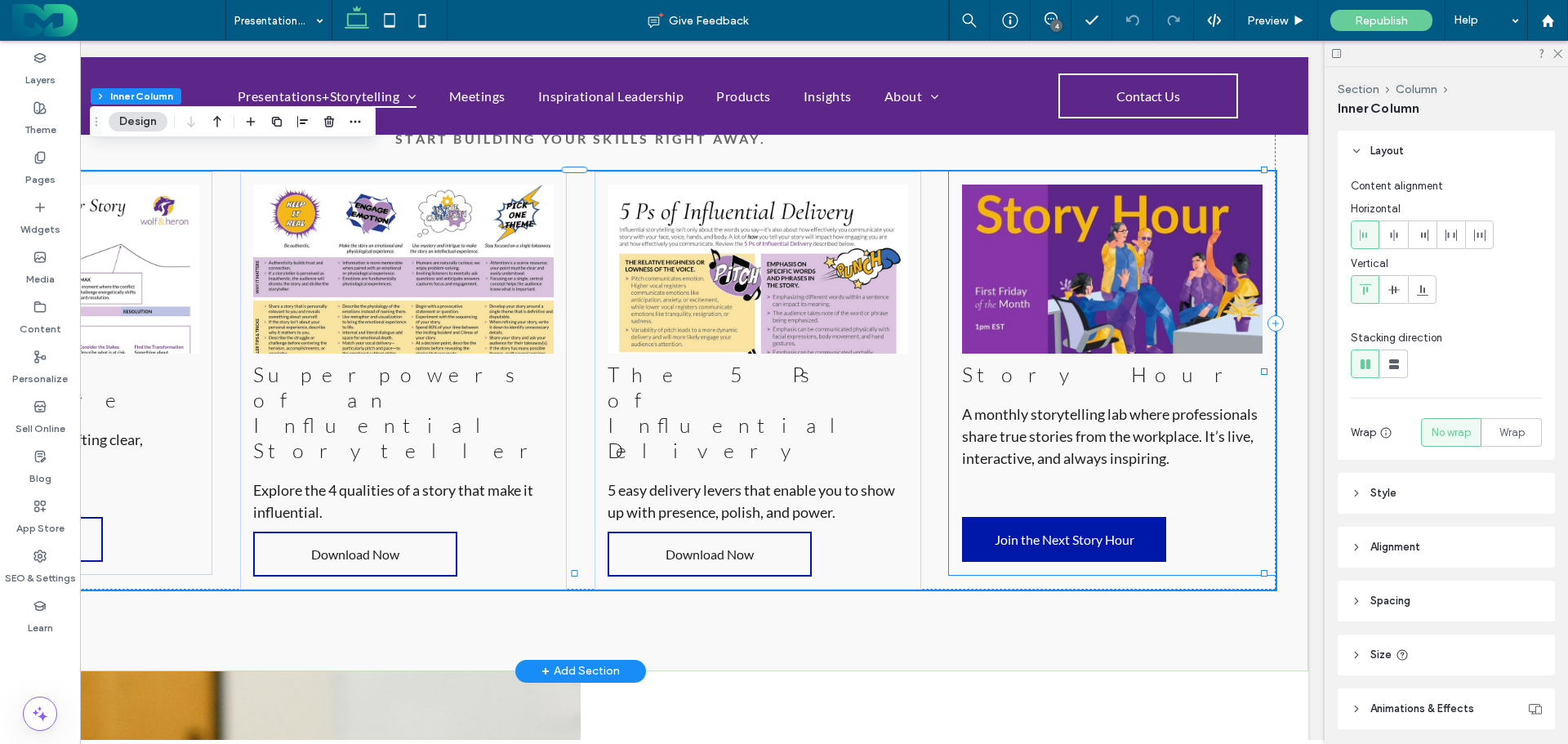
click at [1063, 532] on span "Join the Next Story Hour" at bounding box center [1064, 540] width 140 height 16
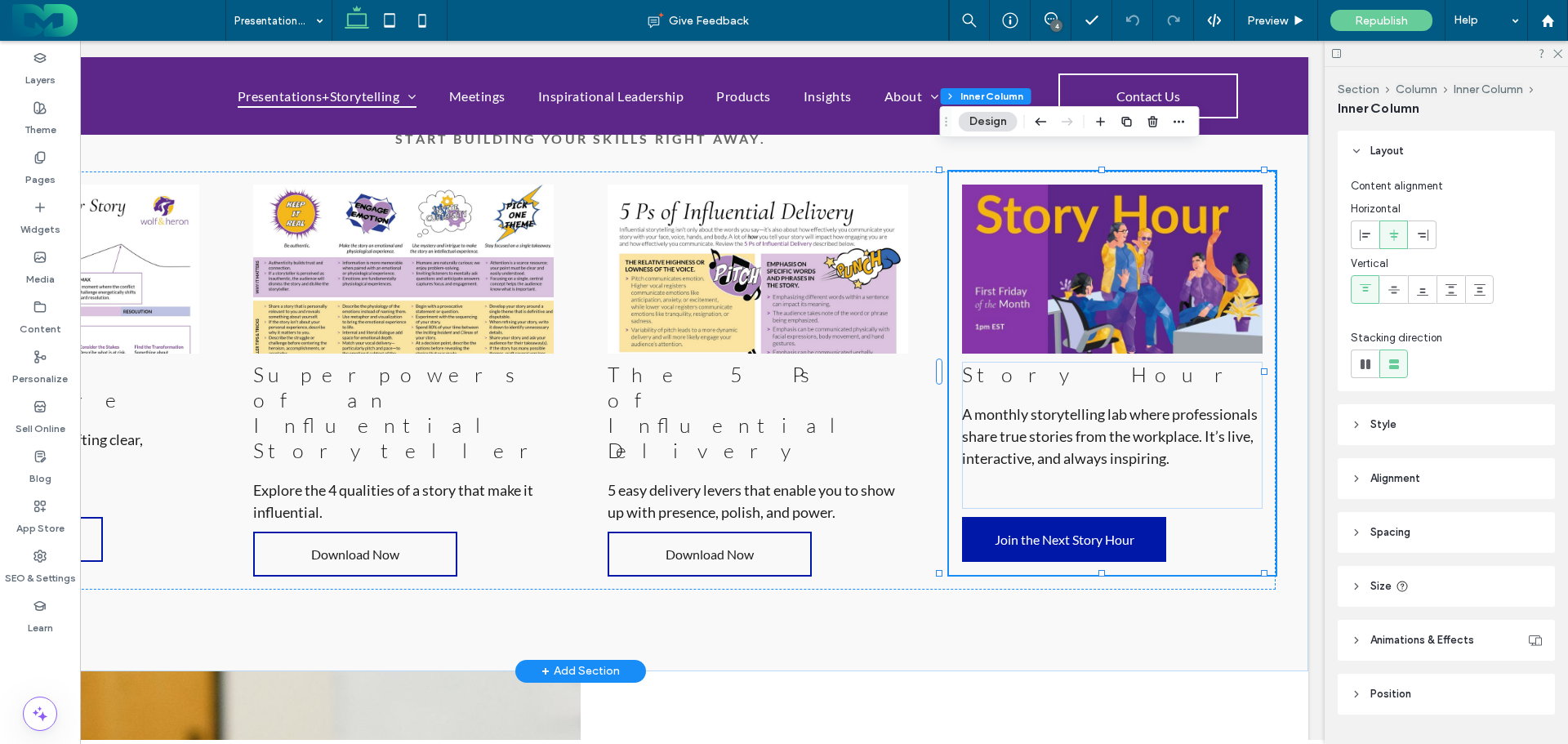
click at [1063, 532] on span "Join the Next Story Hour" at bounding box center [1064, 540] width 140 height 16
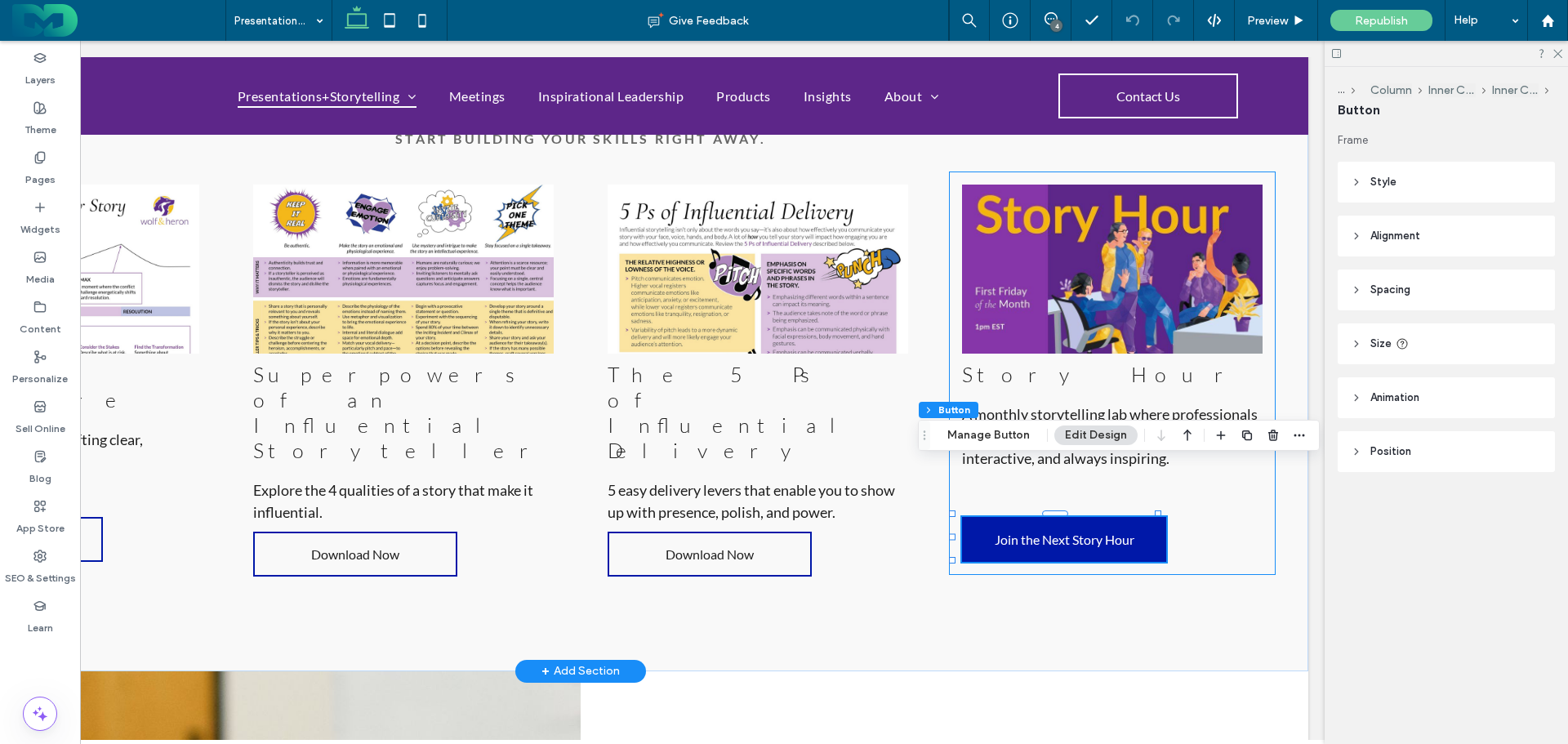
type input "**"
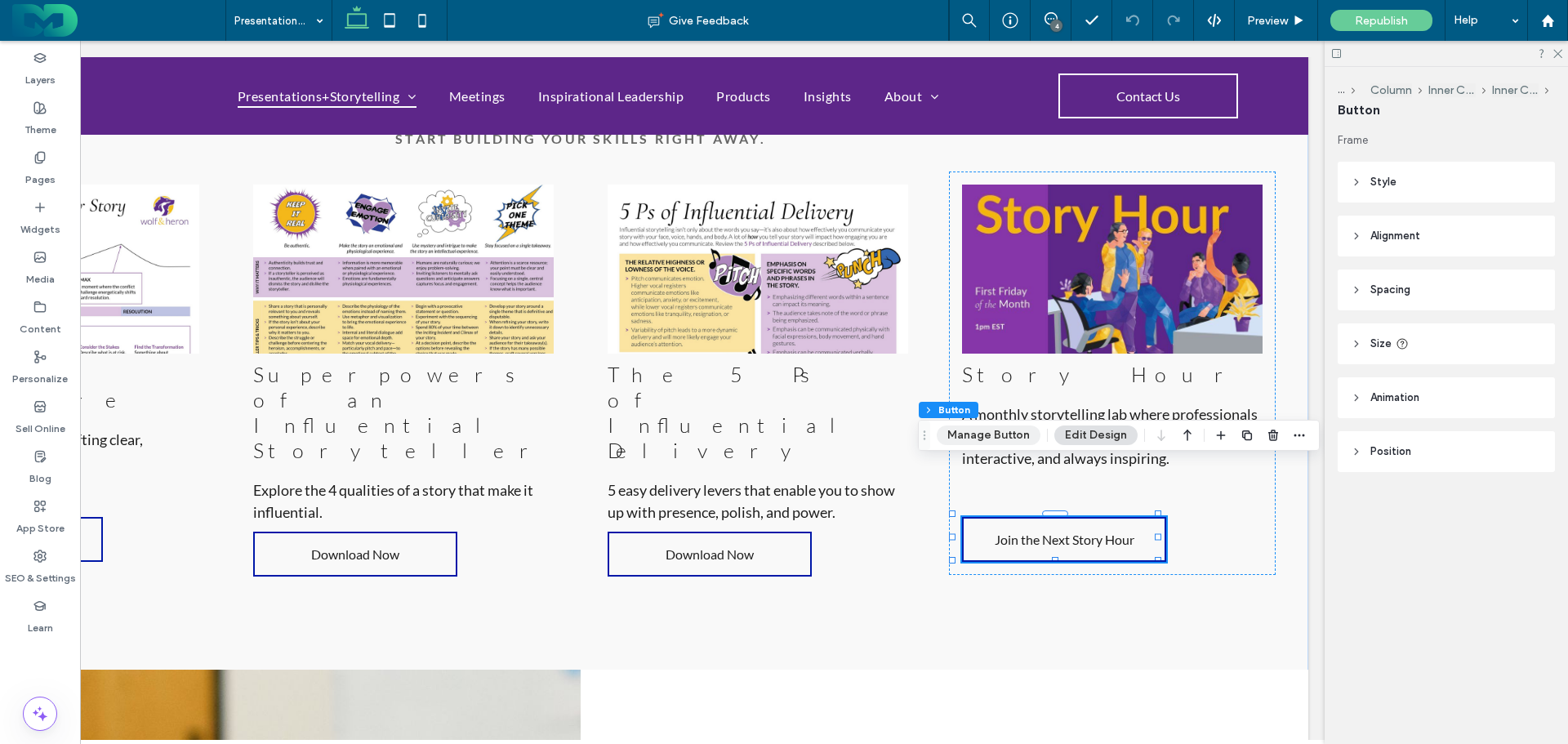
click at [993, 434] on button "Manage Button" at bounding box center [988, 435] width 104 height 20
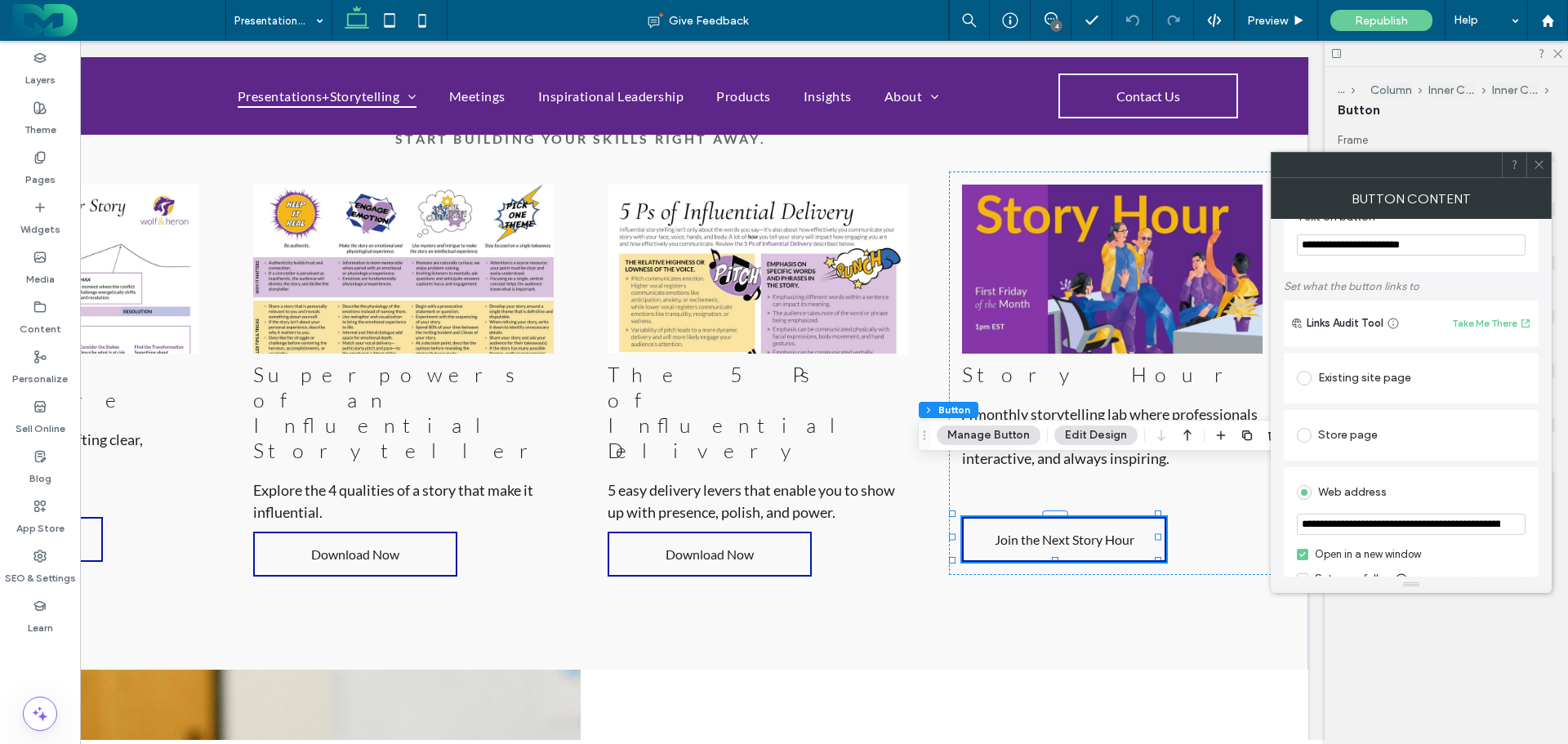
scroll to position [0, 0]
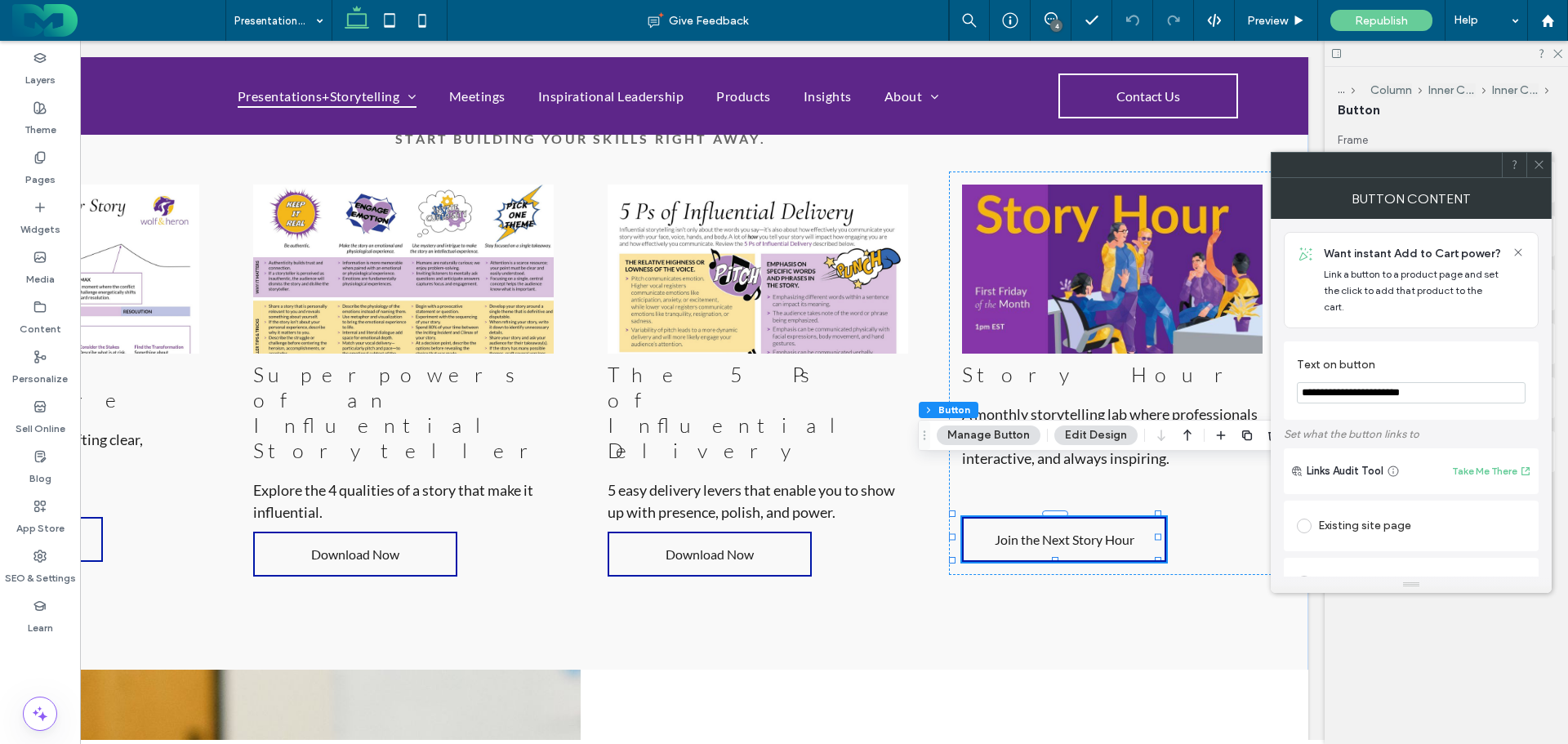
click at [1539, 159] on icon at bounding box center [1538, 164] width 12 height 12
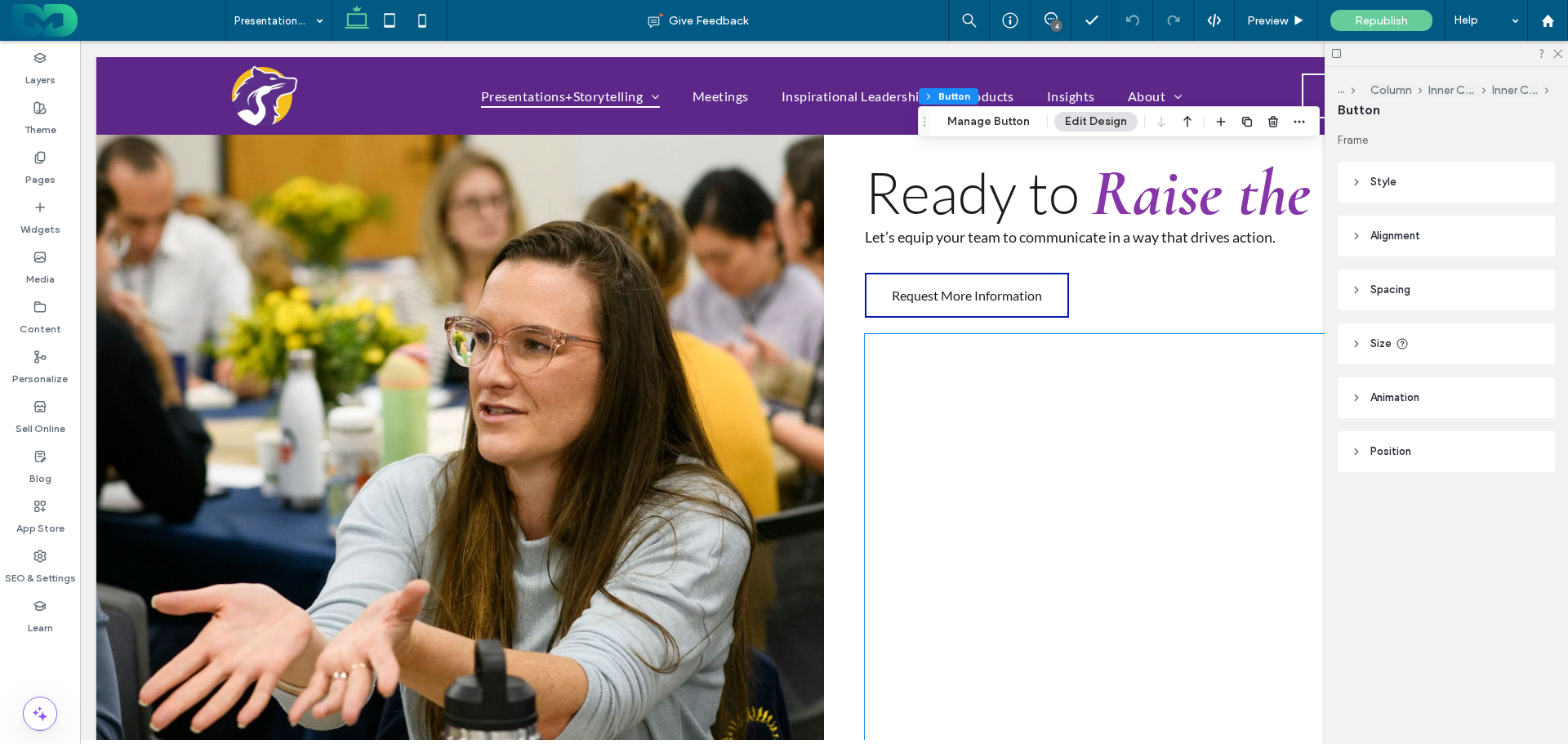
scroll to position [2940, 0]
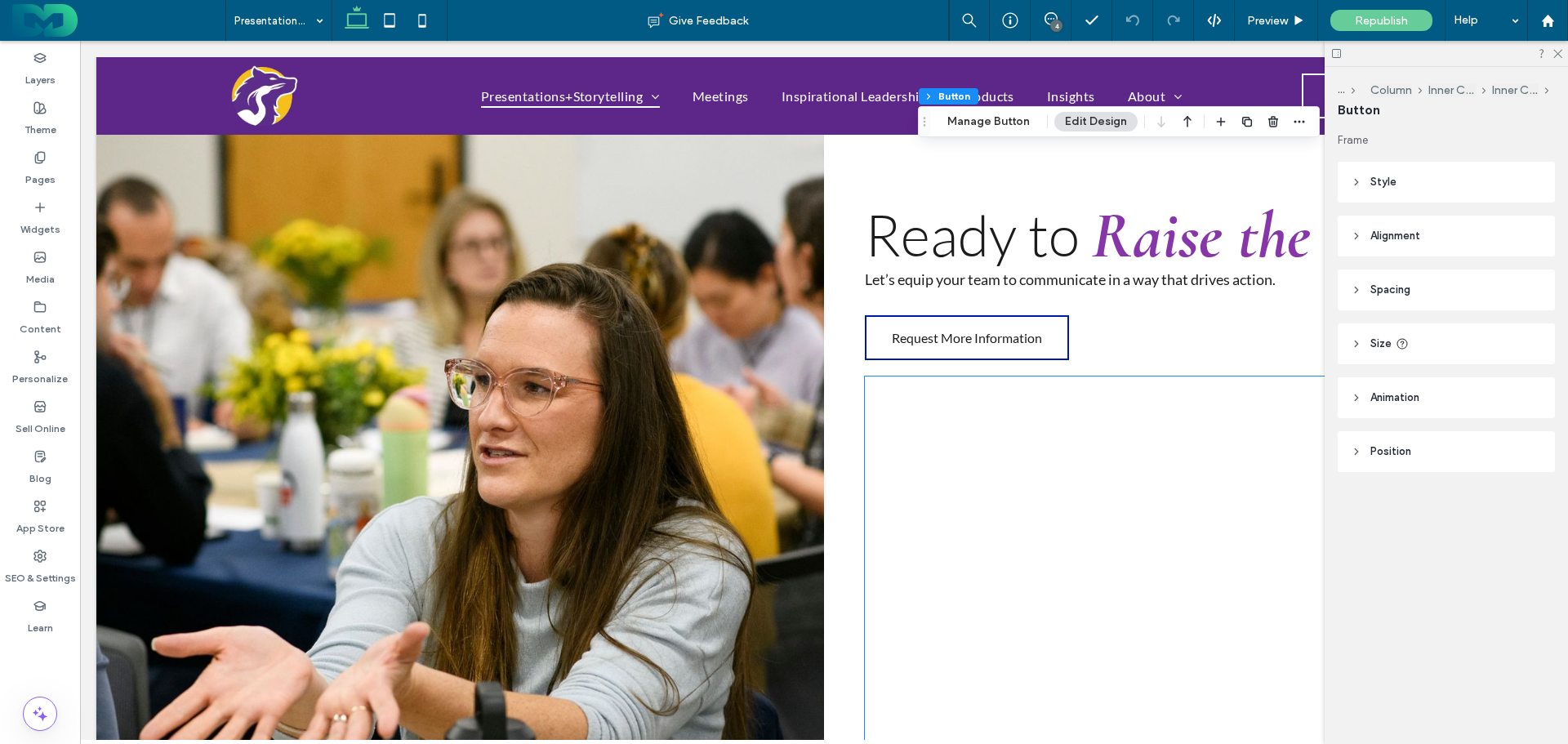
click at [908, 377] on div at bounding box center [1188, 592] width 646 height 432
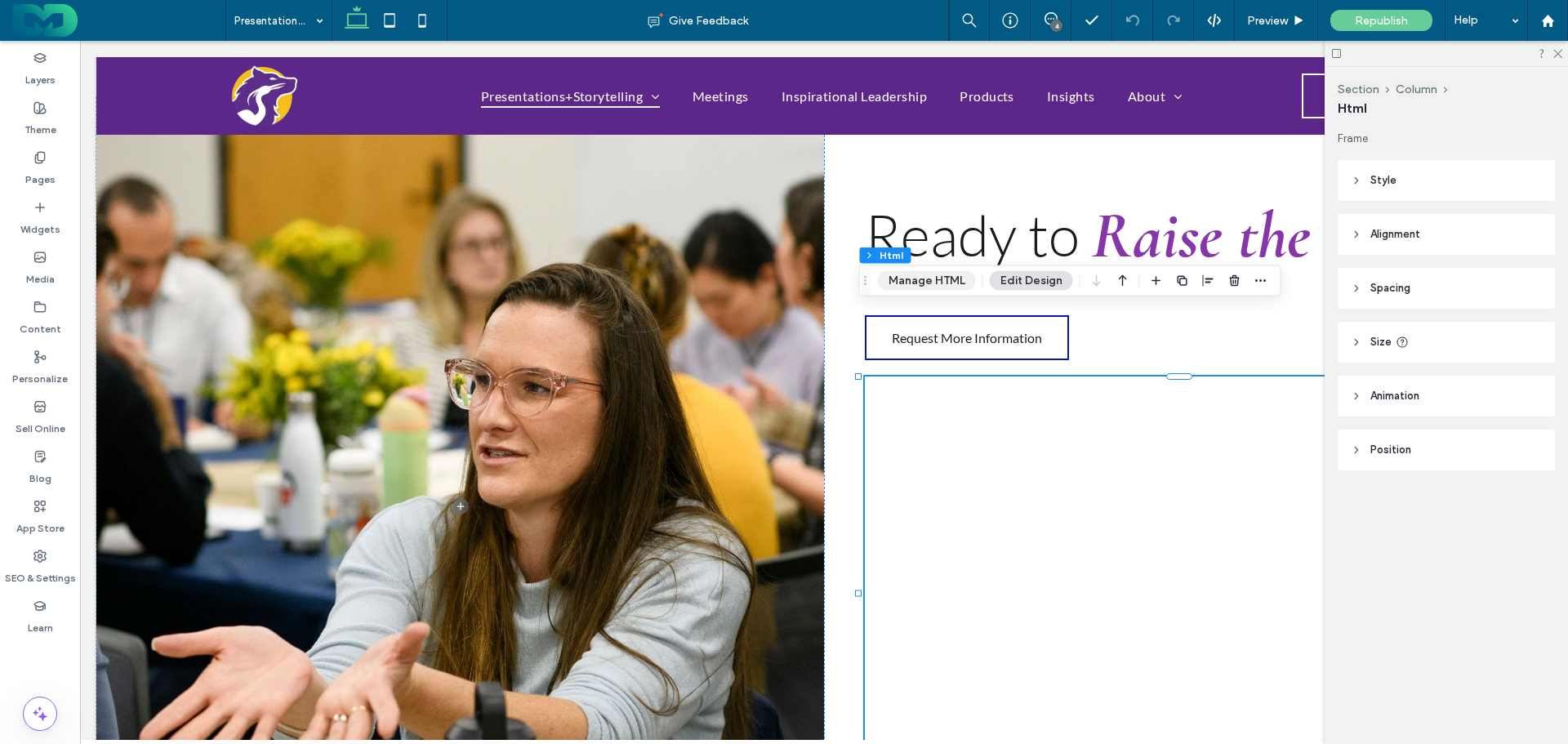
click at [925, 278] on button "Manage HTML" at bounding box center [926, 280] width 98 height 20
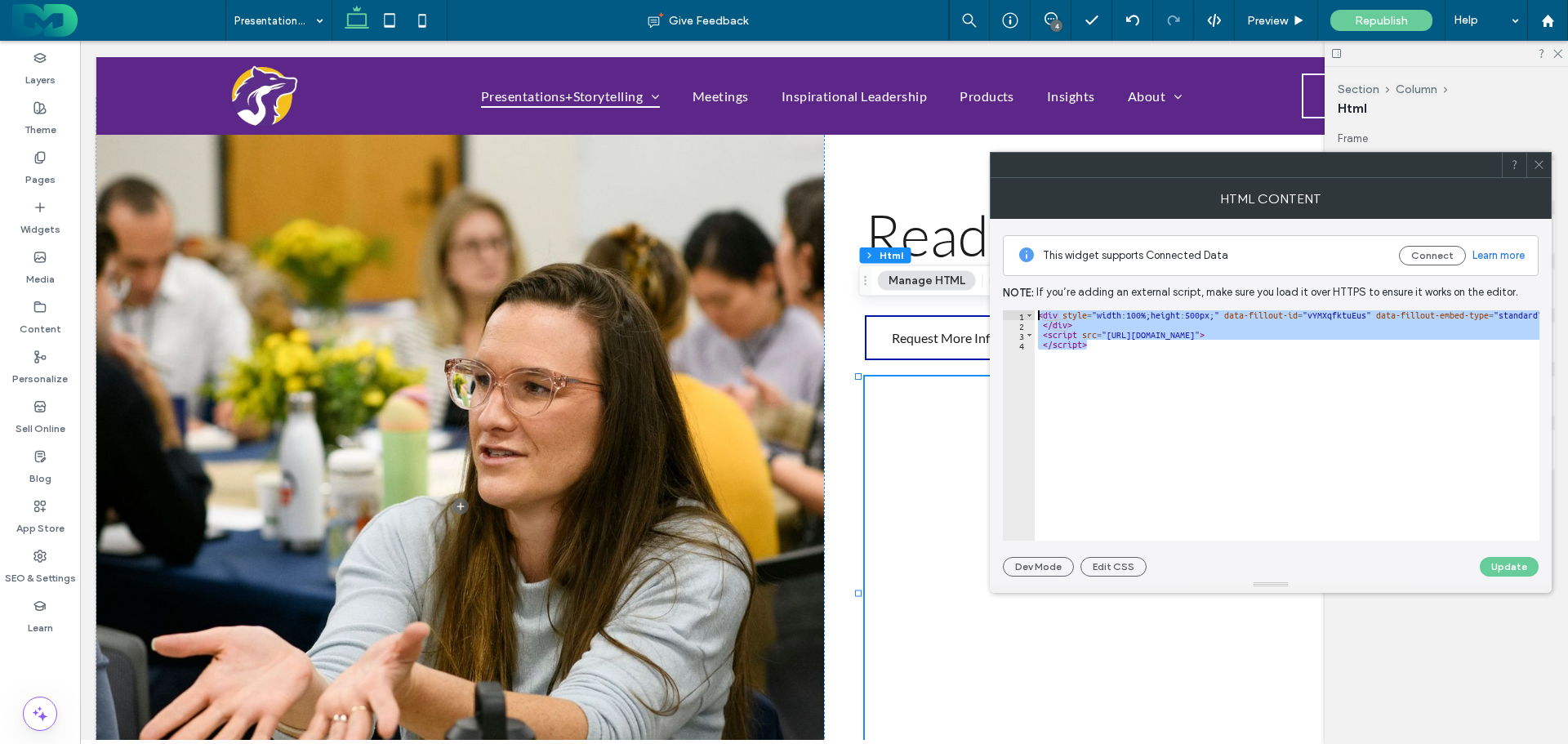
drag, startPoint x: 1102, startPoint y: 345, endPoint x: 1016, endPoint y: 300, distance: 97.1
click at [1016, 300] on div "This widget supports Connected Data Connect Learn more Note: If you’re adding a…" at bounding box center [1271, 398] width 536 height 358
paste textarea "Cursor at row 1"
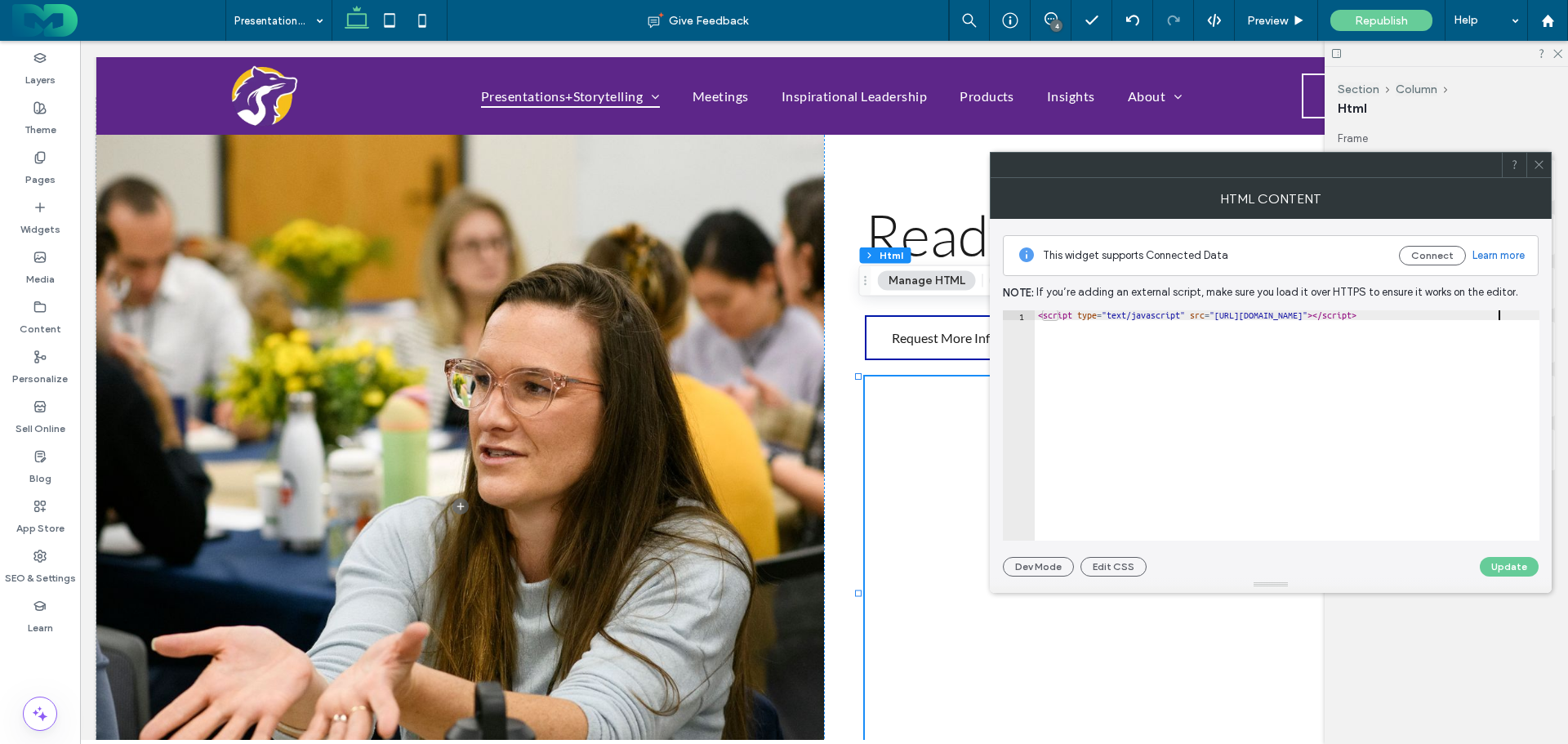
type textarea "**********"
click at [1518, 564] on button "Update" at bounding box center [1509, 567] width 59 height 20
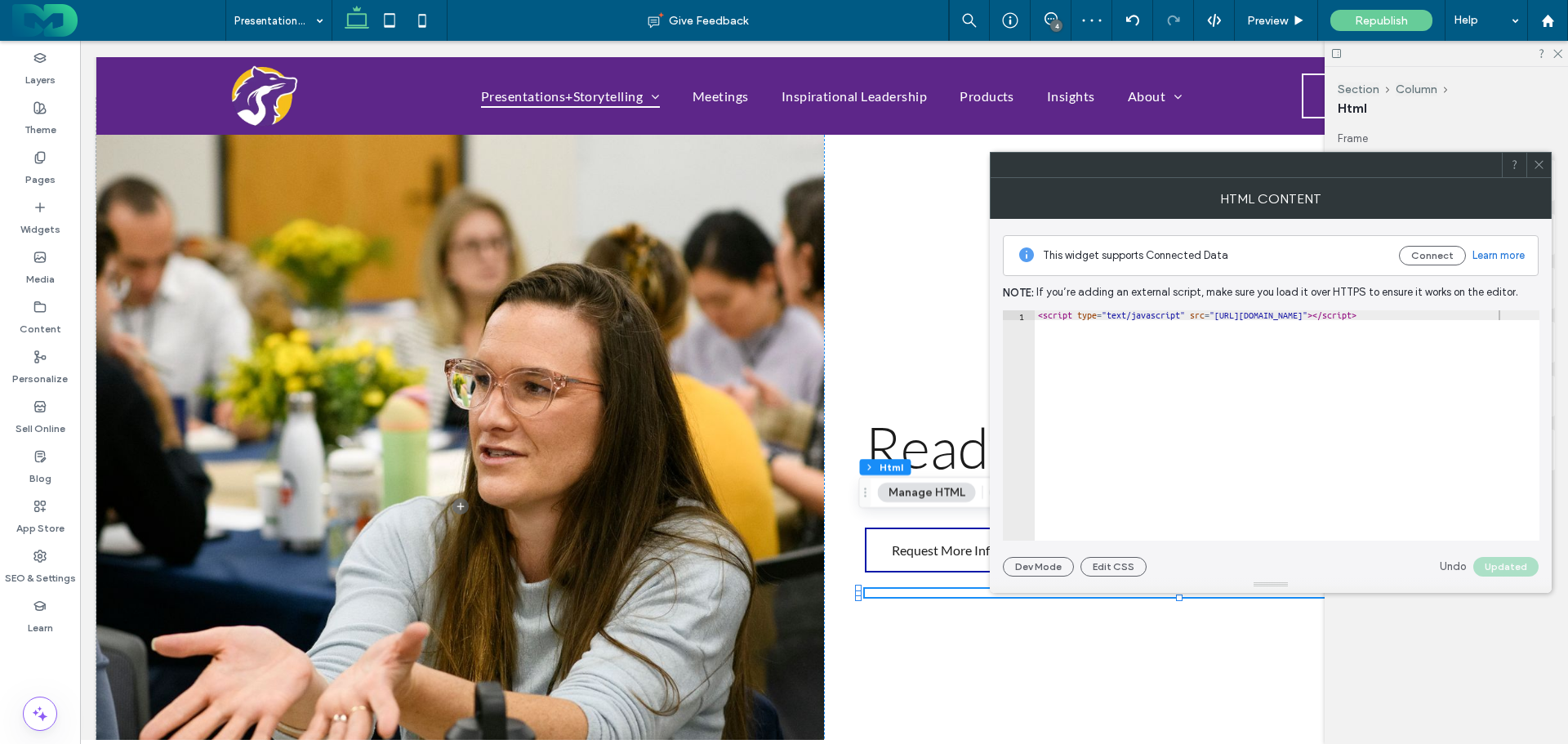
click at [1536, 163] on icon at bounding box center [1538, 164] width 12 height 12
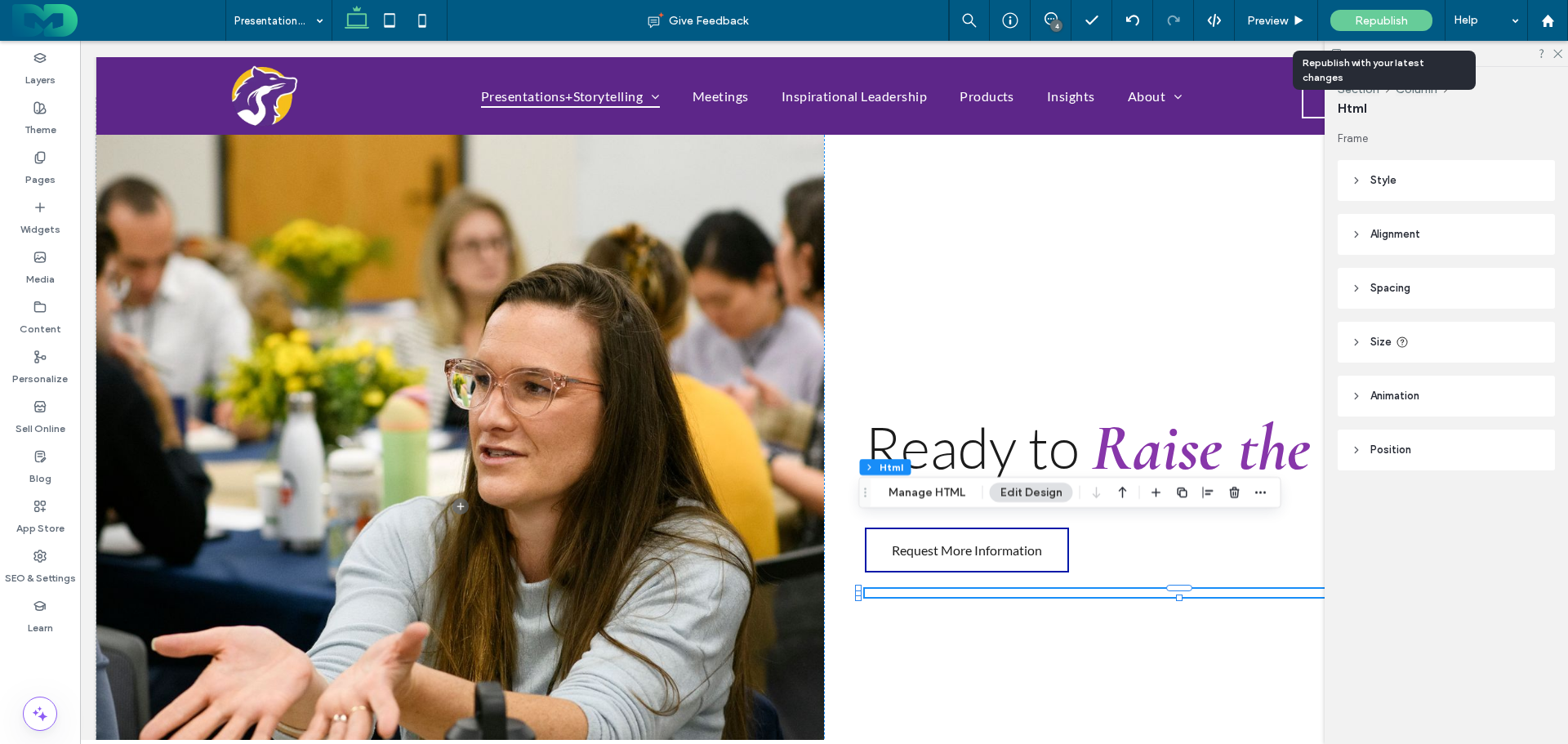
click at [1380, 19] on span "Republish" at bounding box center [1381, 21] width 53 height 14
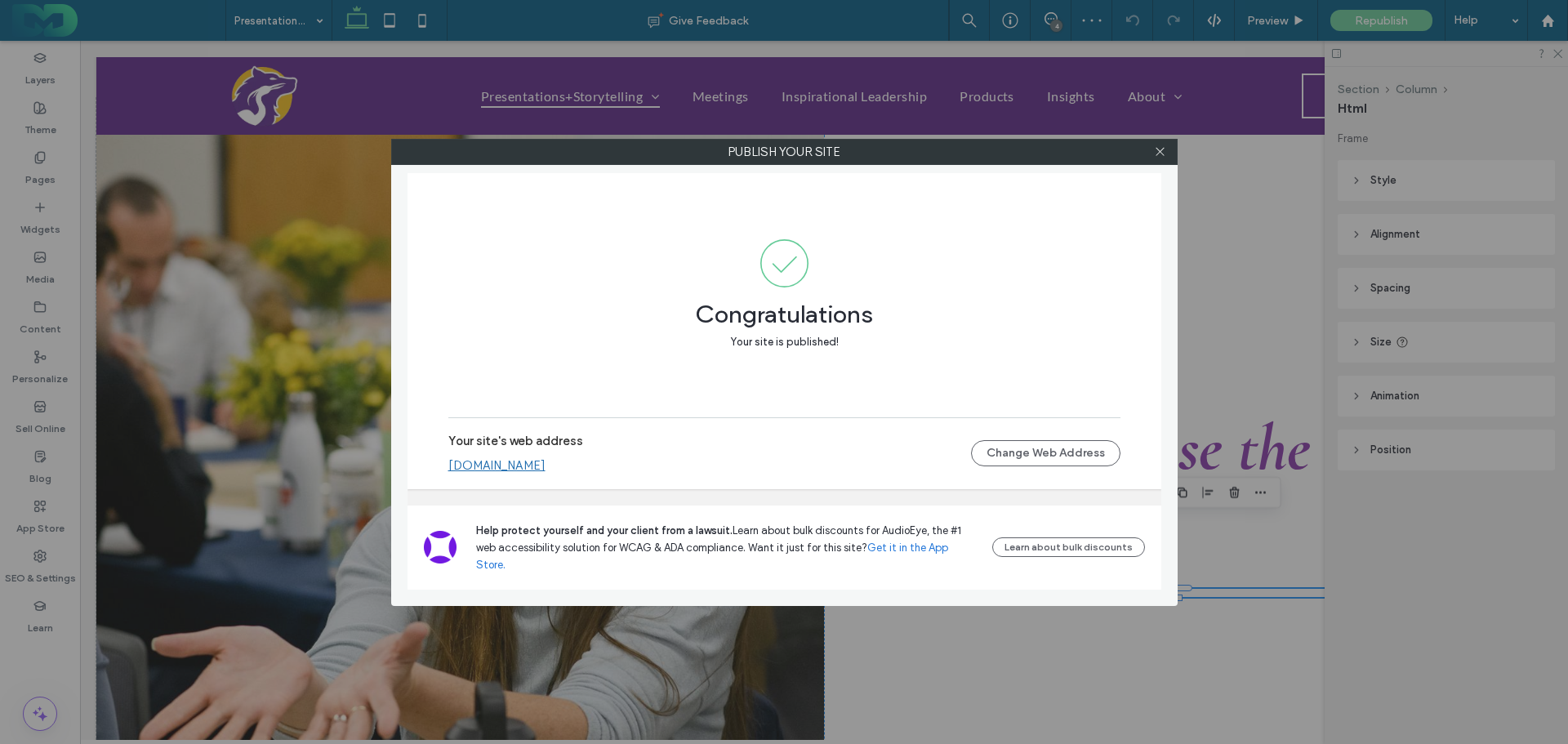
click at [545, 473] on link "[DOMAIN_NAME]" at bounding box center [497, 466] width 97 height 15
